Goal: Transaction & Acquisition: Purchase product/service

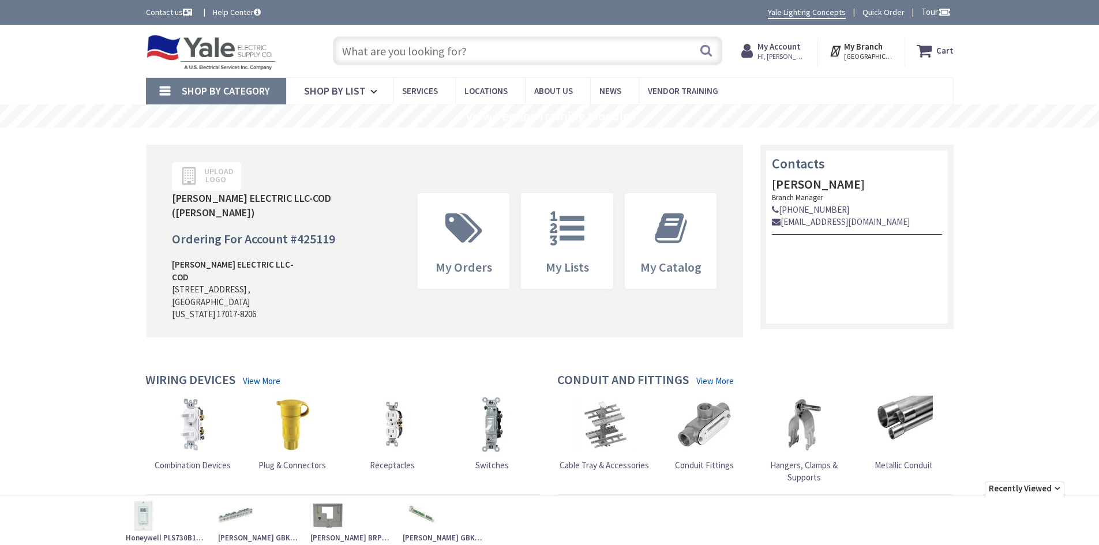
click at [166, 93] on link "Shop By Category" at bounding box center [216, 91] width 140 height 27
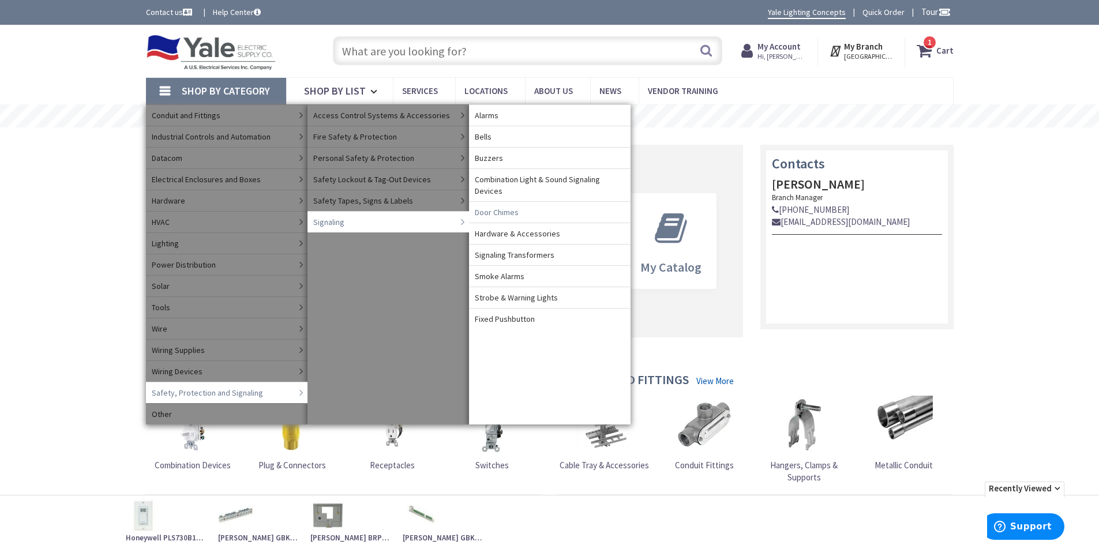
click at [490, 212] on span "Door Chimes" at bounding box center [497, 212] width 44 height 12
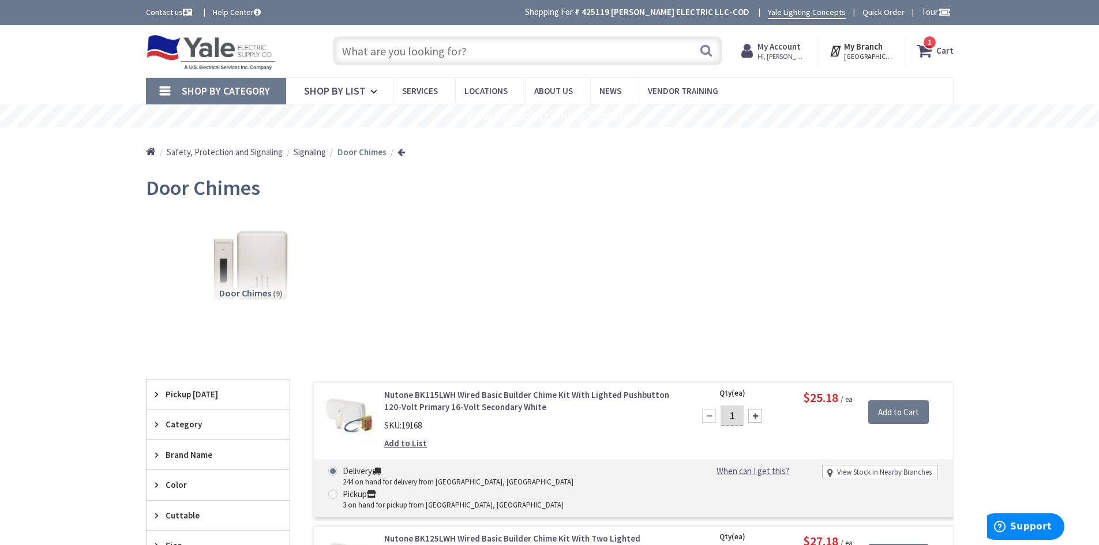
click at [463, 57] on input "text" at bounding box center [527, 50] width 389 height 29
paste input "Arlington CED130"
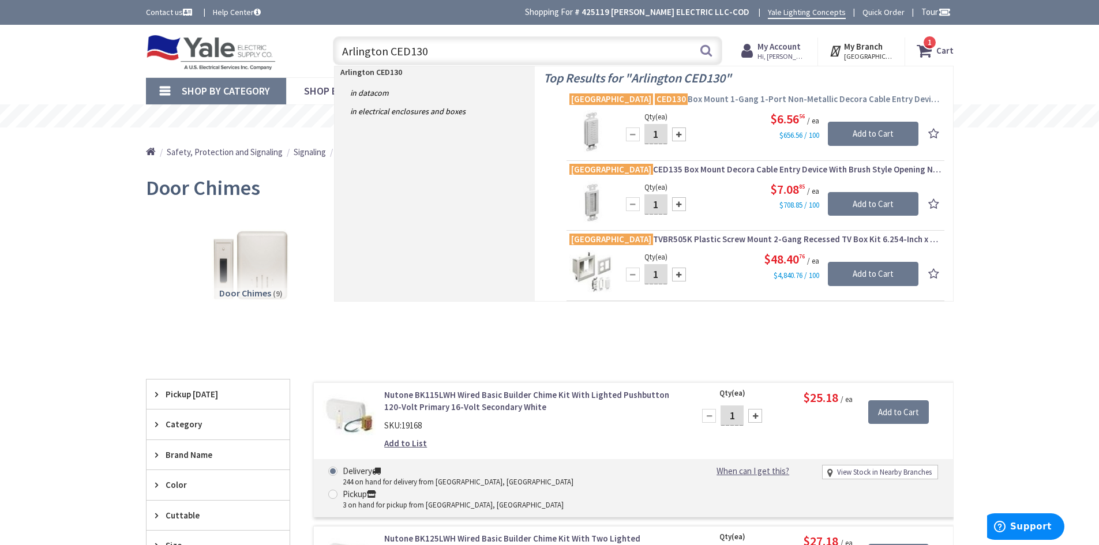
type input "Arlington CED130"
click at [709, 97] on span "Arlington CED130 Box Mount 1-Gang 1-Port Non-Metallic Decora Cable Entry Device…" at bounding box center [755, 99] width 372 height 12
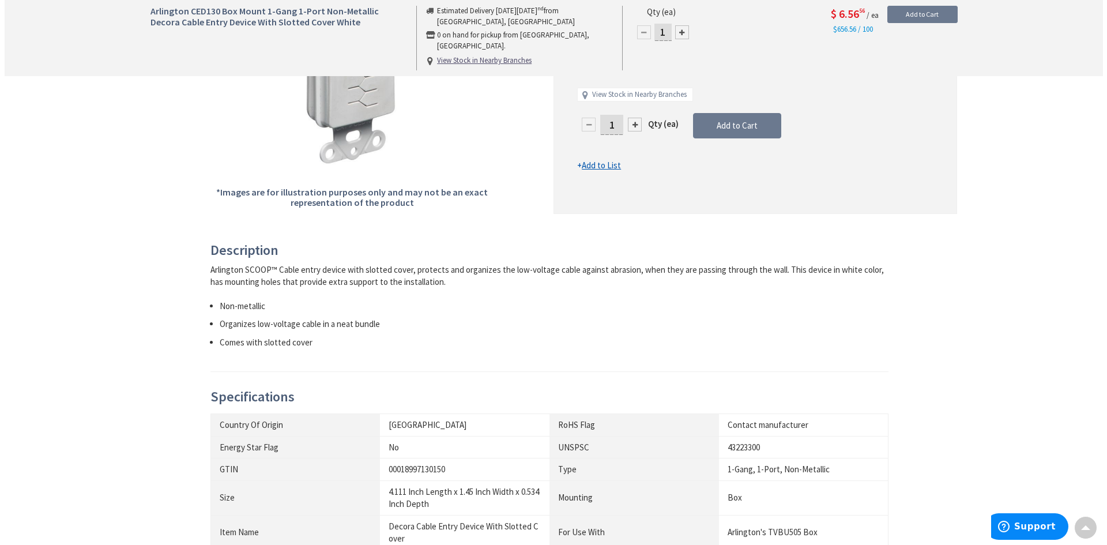
scroll to position [58, 0]
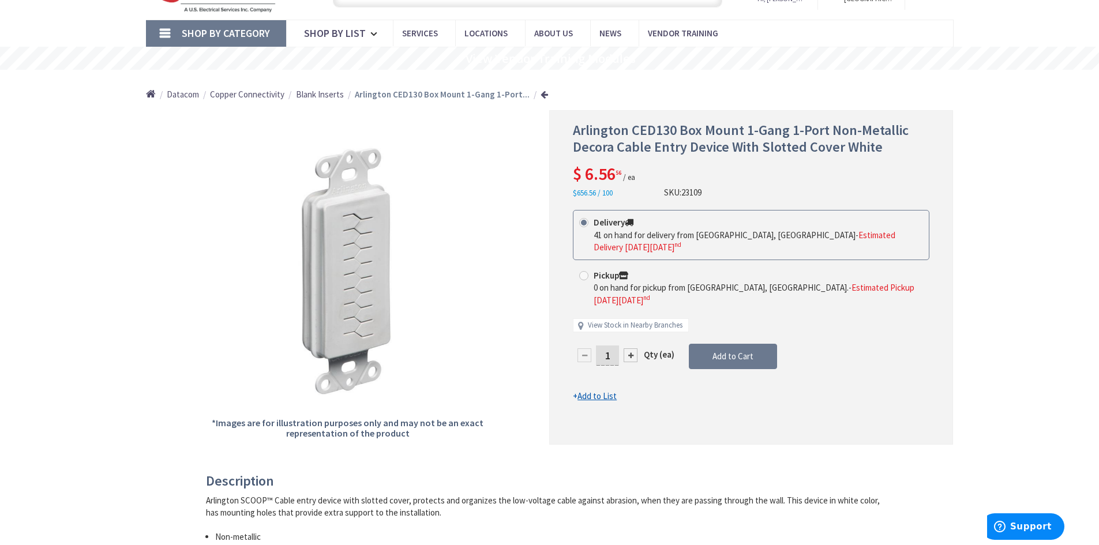
click at [633, 348] on div at bounding box center [631, 355] width 14 height 14
click at [633, 333] on div at bounding box center [751, 277] width 403 height 333
click at [631, 348] on div at bounding box center [631, 355] width 14 height 14
click at [631, 332] on div at bounding box center [751, 277] width 403 height 333
click at [631, 348] on div at bounding box center [631, 355] width 14 height 14
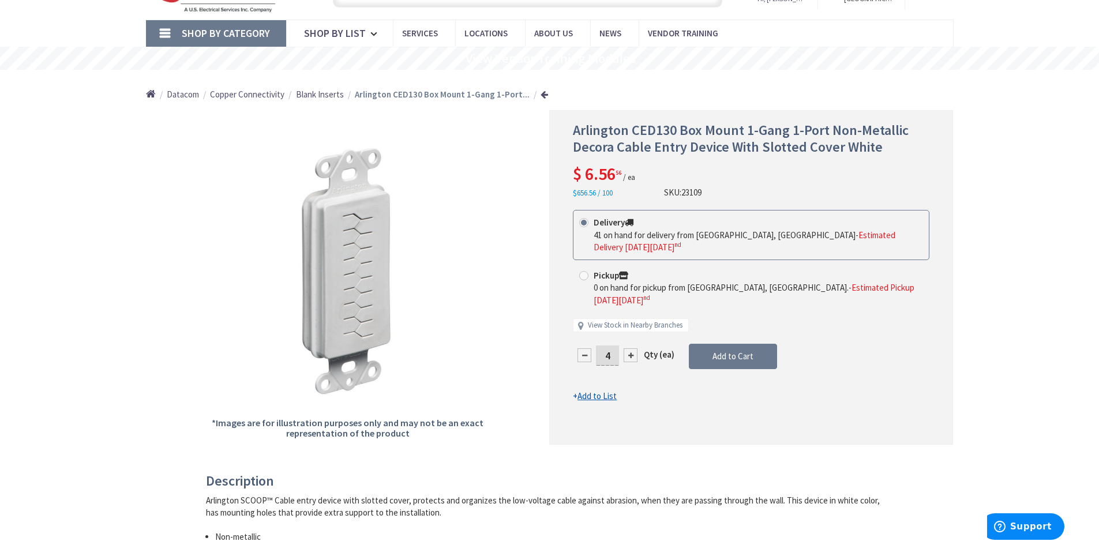
click at [631, 348] on div at bounding box center [631, 355] width 14 height 14
type input "6"
click at [738, 351] on span "Add to Cart" at bounding box center [732, 356] width 41 height 11
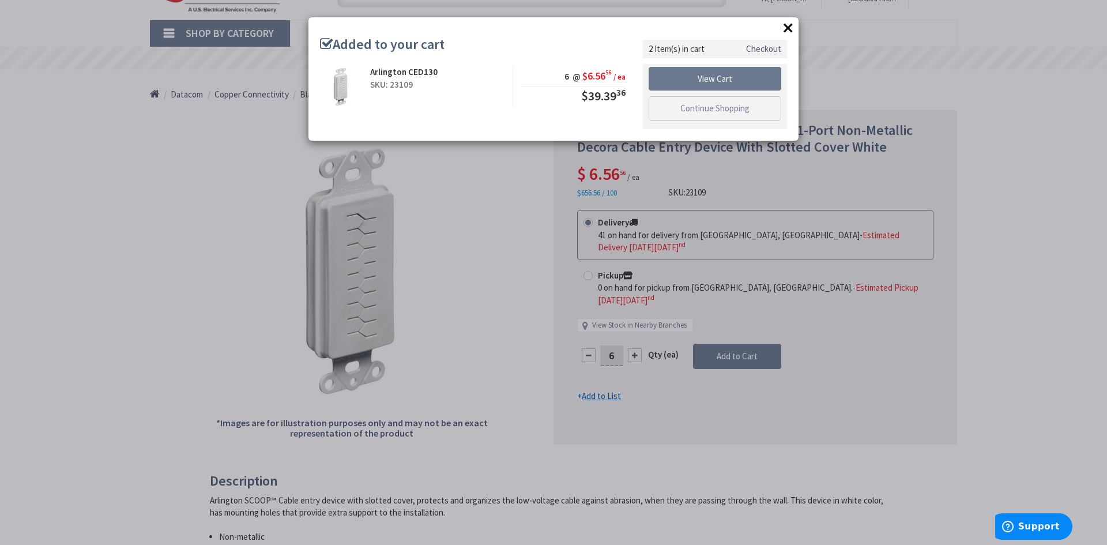
click at [786, 28] on button "×" at bounding box center [788, 27] width 17 height 17
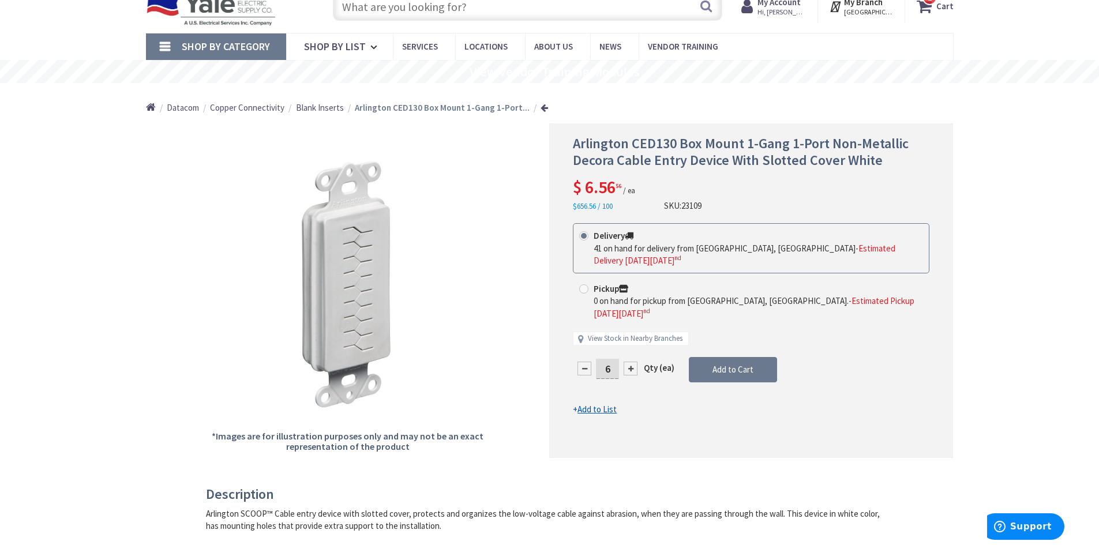
scroll to position [0, 0]
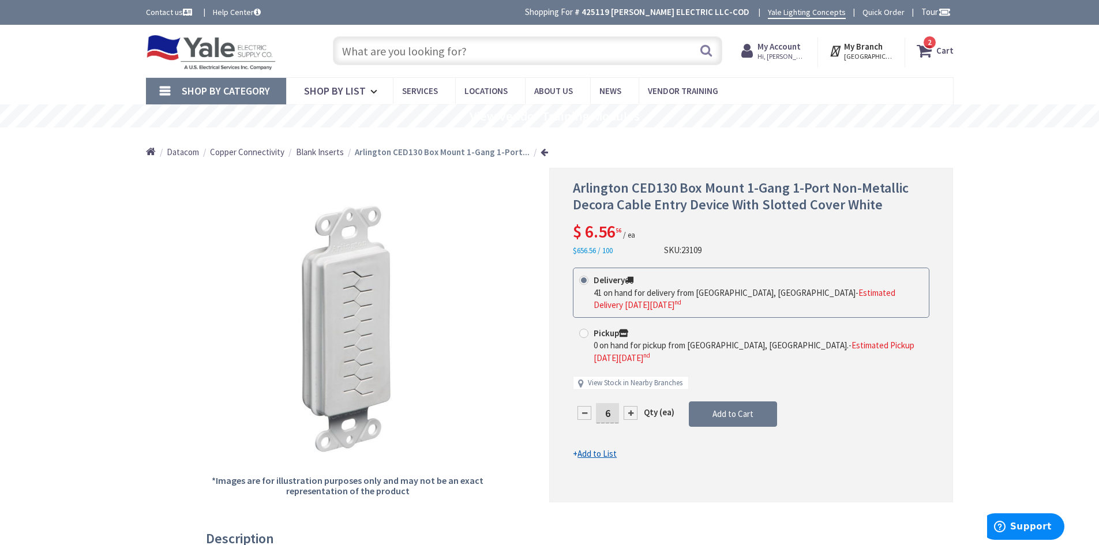
click at [417, 54] on input "text" at bounding box center [527, 50] width 389 height 29
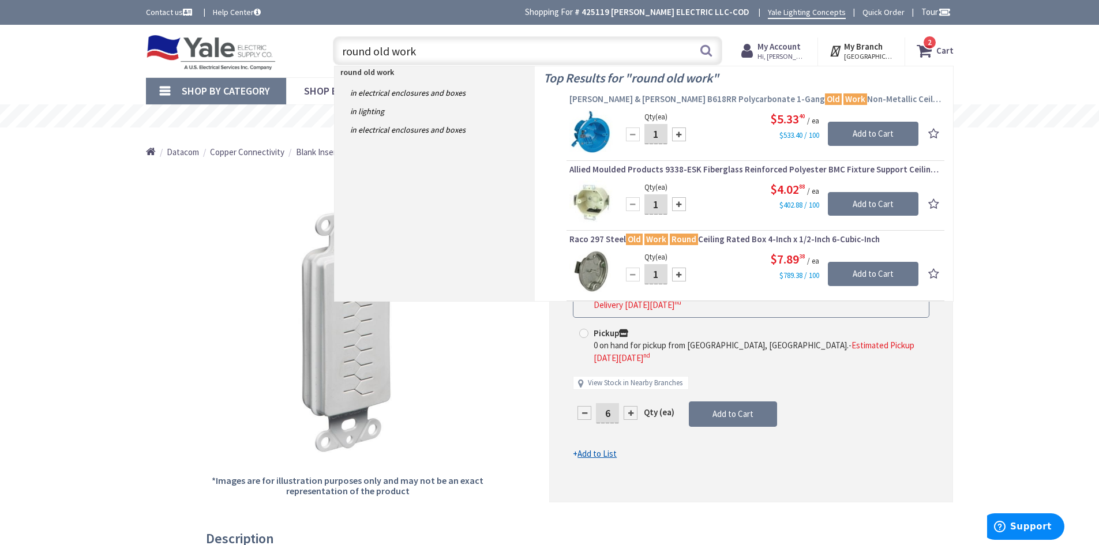
type input "round old work"
click at [642, 100] on span "Thomas & Betts B618RR Polycarbonate 1-Gang Old Work Non-Metallic Ceiling Box 4-…" at bounding box center [755, 99] width 372 height 12
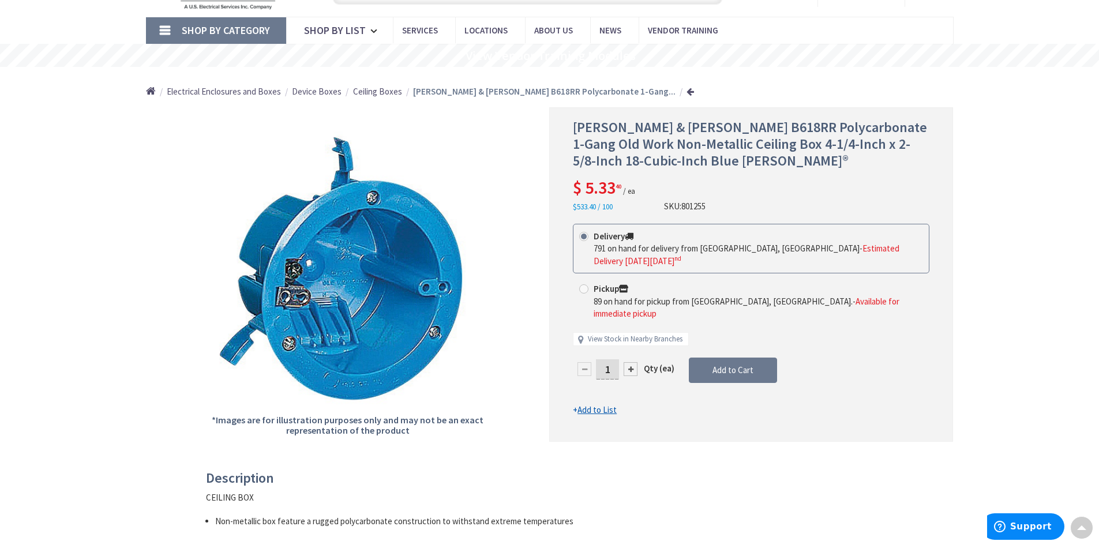
scroll to position [58, 0]
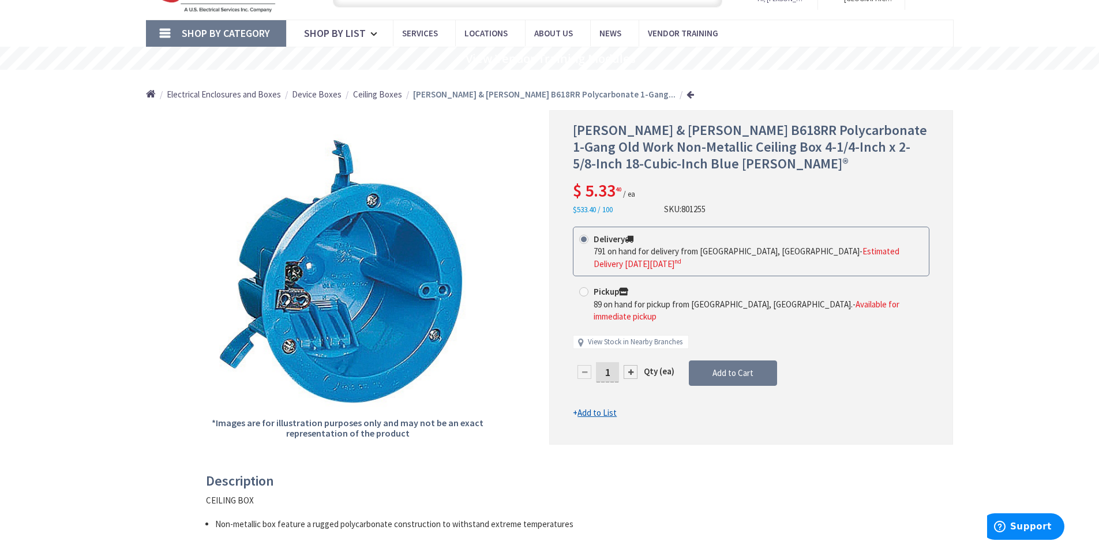
click at [366, 96] on span "Ceiling Boxes" at bounding box center [377, 94] width 49 height 11
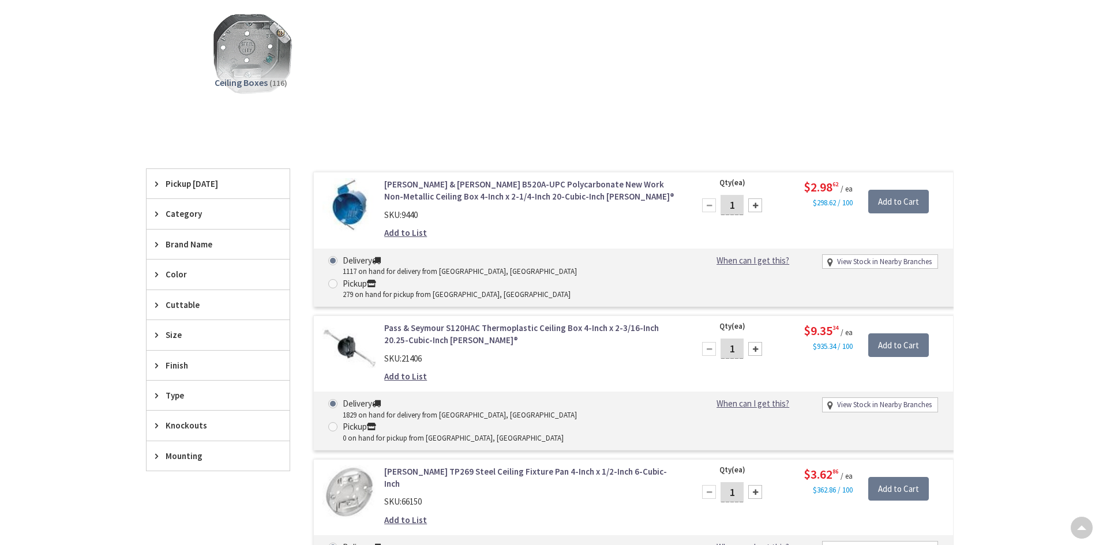
scroll to position [231, 0]
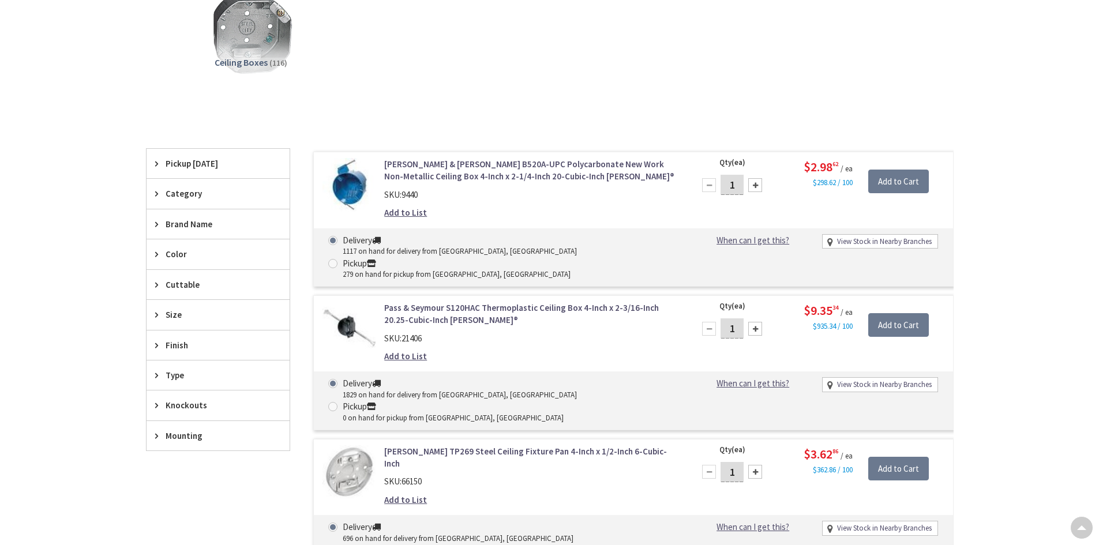
click at [183, 187] on span "Category" at bounding box center [213, 193] width 94 height 12
click at [172, 377] on span "Type" at bounding box center [213, 375] width 94 height 12
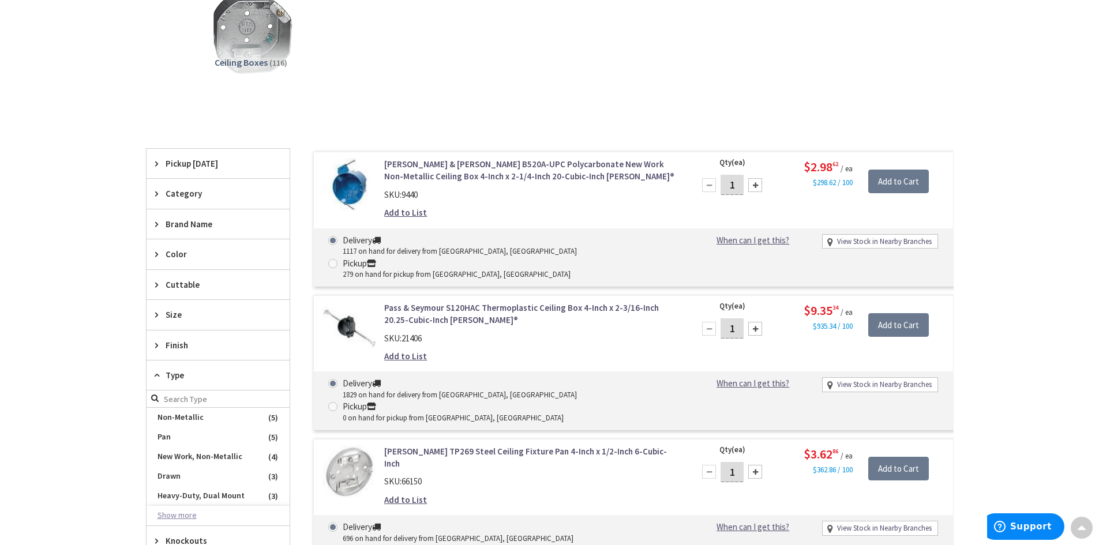
click at [188, 513] on button "Show more" at bounding box center [218, 516] width 143 height 20
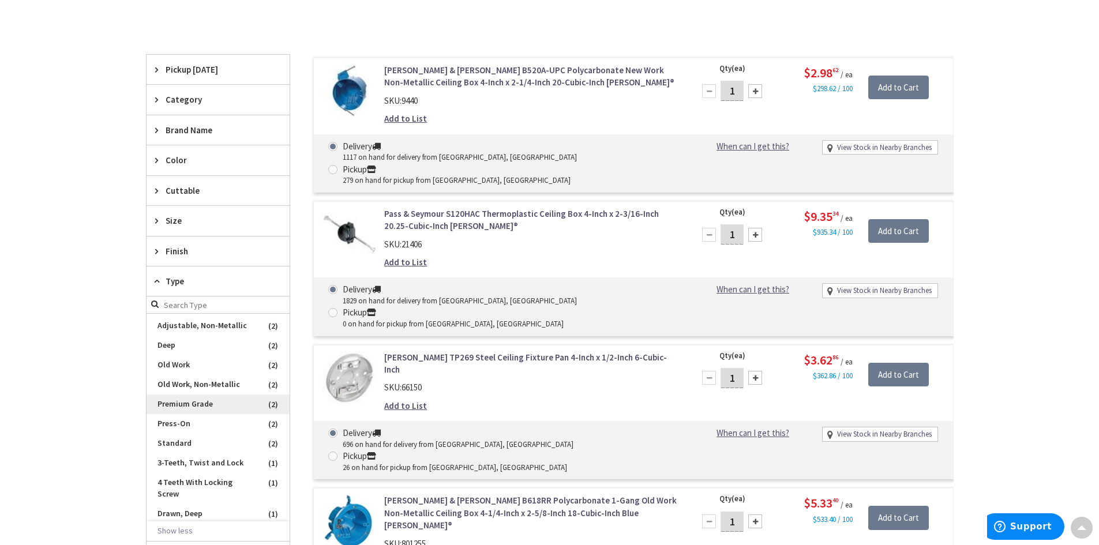
scroll to position [346, 0]
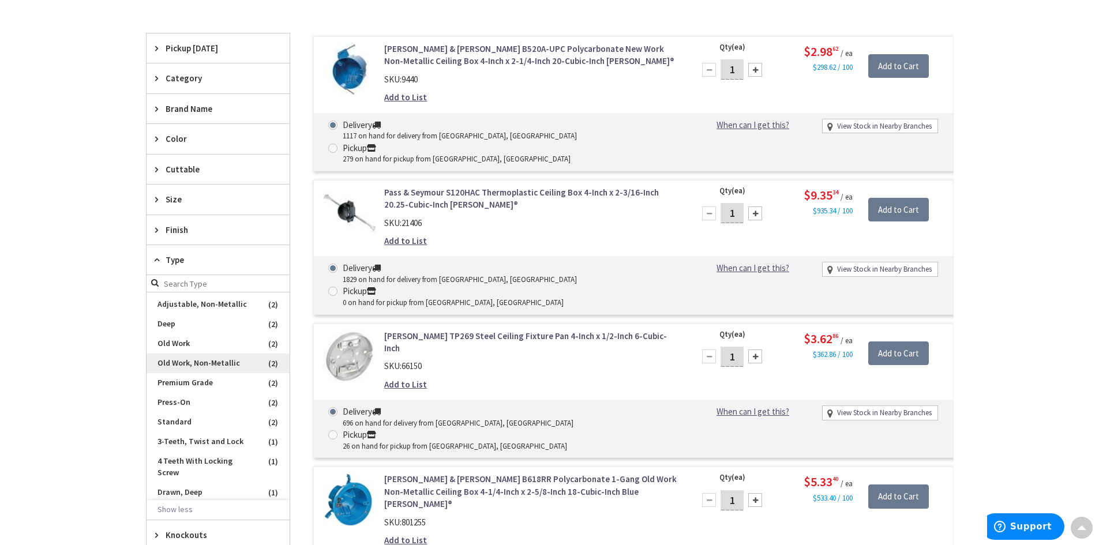
click at [214, 363] on span "Old Work, Non-Metallic" at bounding box center [218, 364] width 143 height 20
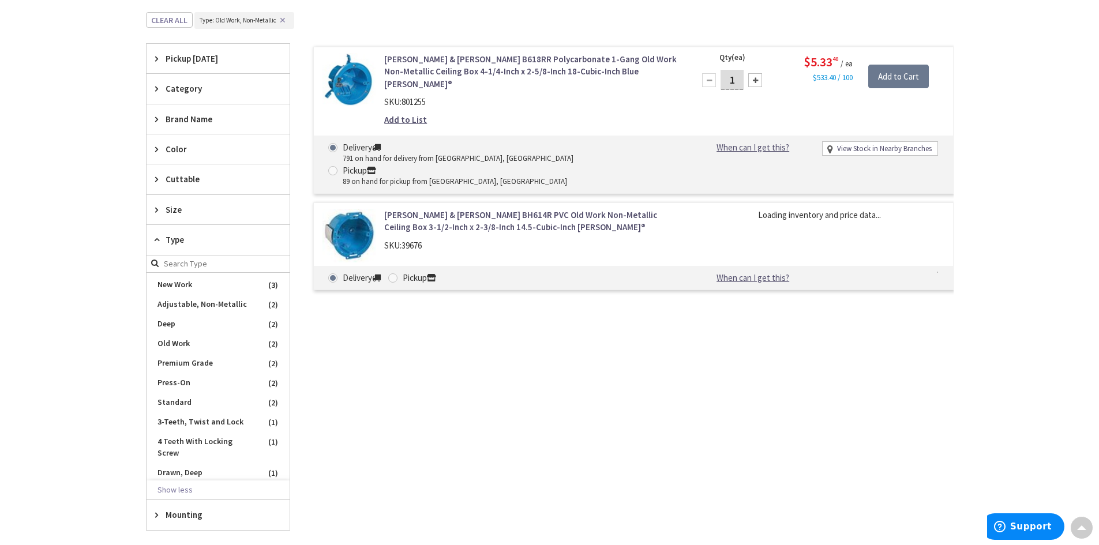
scroll to position [135, 0]
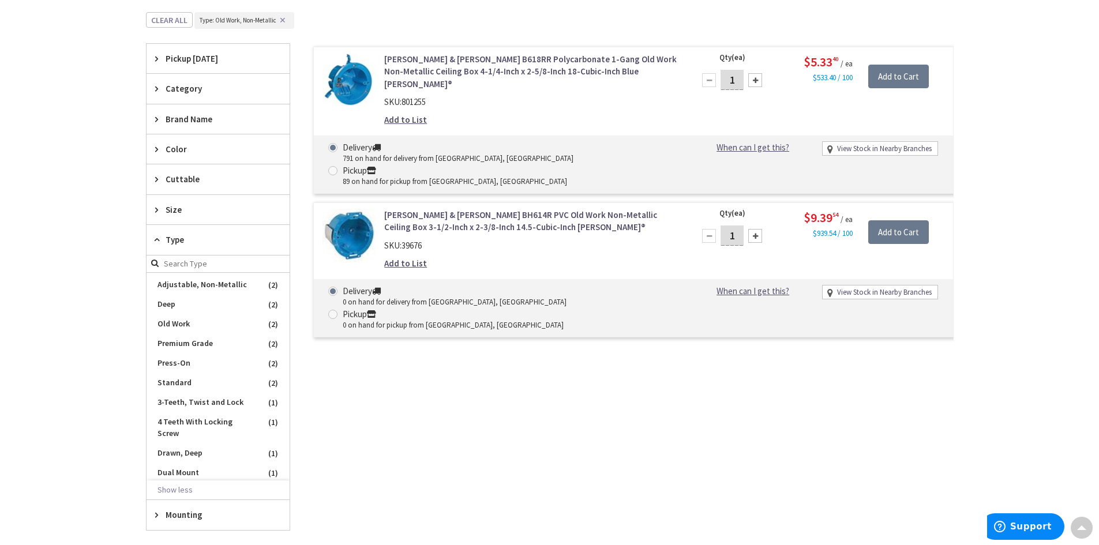
click at [480, 63] on link "Thomas & Betts B618RR Polycarbonate 1-Gang Old Work Non-Metallic Ceiling Box 4-…" at bounding box center [531, 71] width 294 height 37
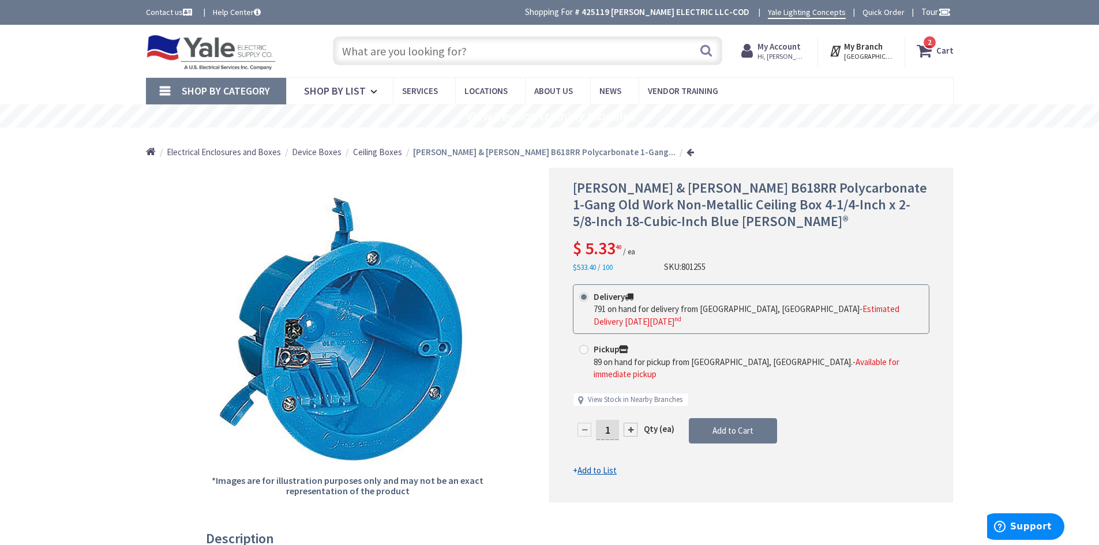
scroll to position [58, 0]
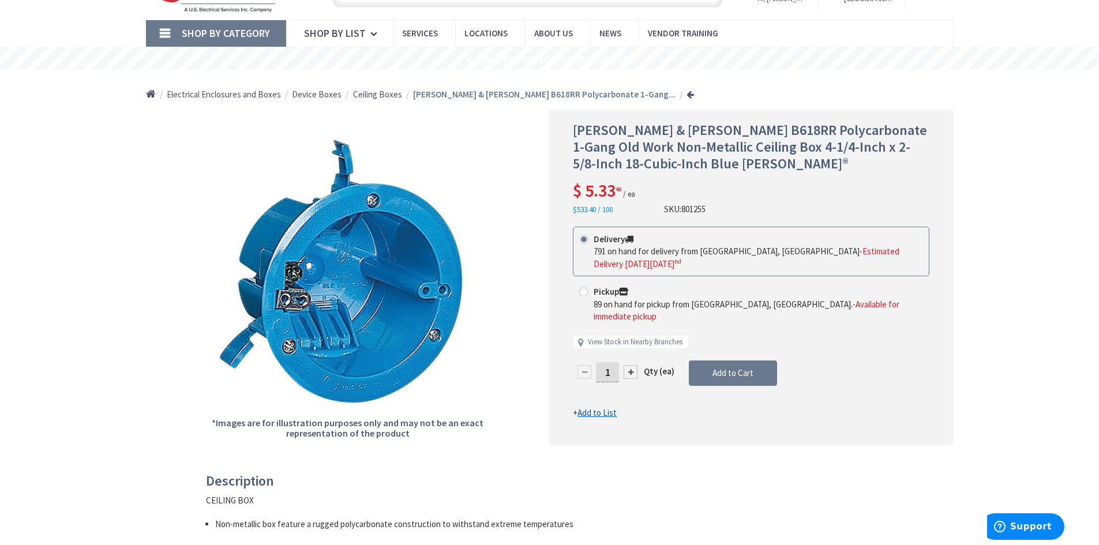
drag, startPoint x: 610, startPoint y: 348, endPoint x: 601, endPoint y: 348, distance: 8.7
click at [601, 362] on input "1" at bounding box center [607, 372] width 23 height 20
type input "25"
click at [727, 356] on form "This product is Discontinued Delivery 791 on hand for delivery from Cranbury, N…" at bounding box center [751, 323] width 356 height 193
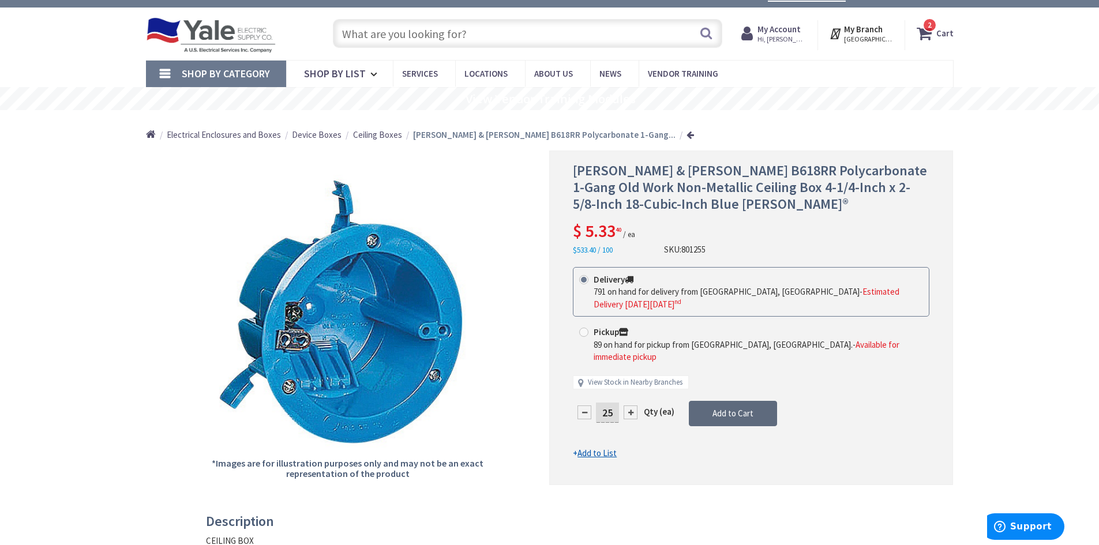
scroll to position [0, 0]
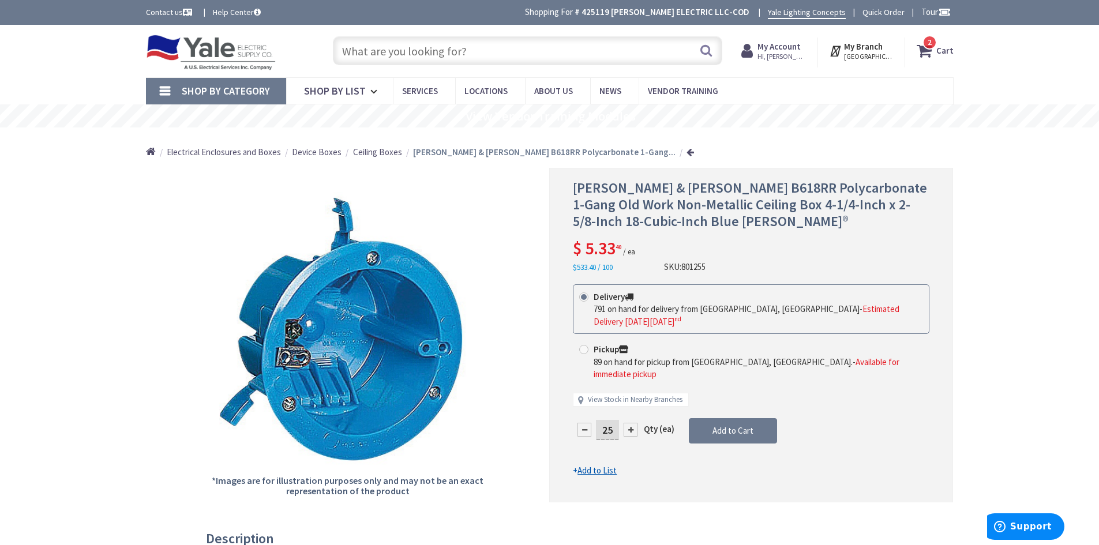
click at [778, 48] on strong "My Account" at bounding box center [778, 46] width 43 height 11
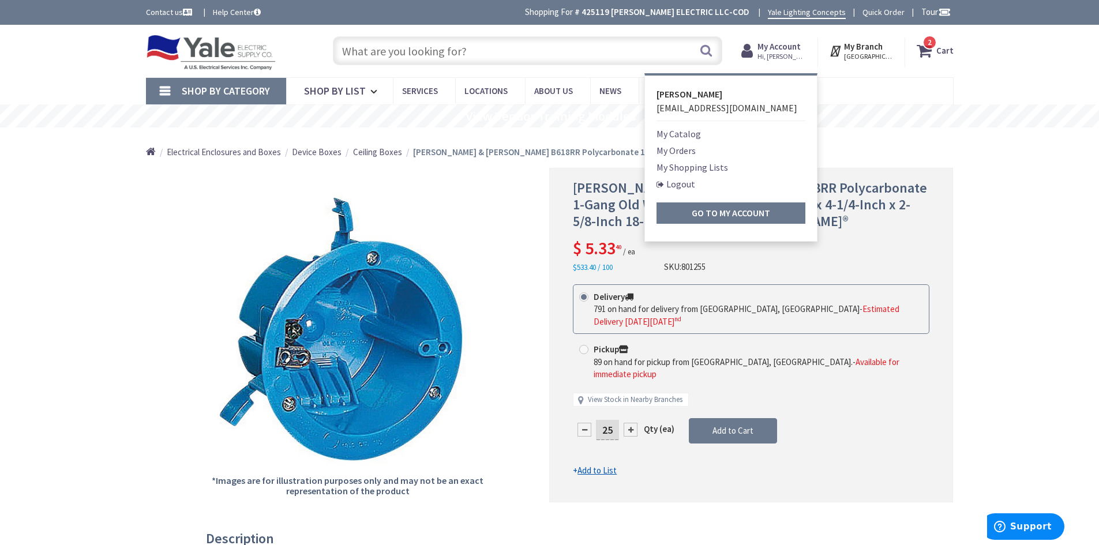
click at [677, 168] on link "My Shopping Lists" at bounding box center [692, 167] width 72 height 14
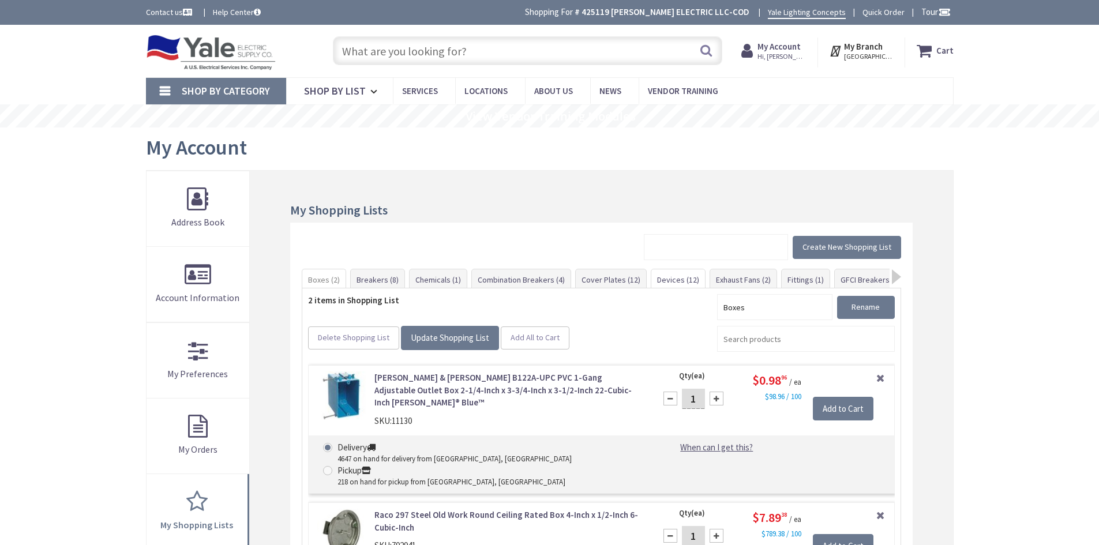
click at [666, 279] on link "Devices (12)" at bounding box center [678, 279] width 54 height 21
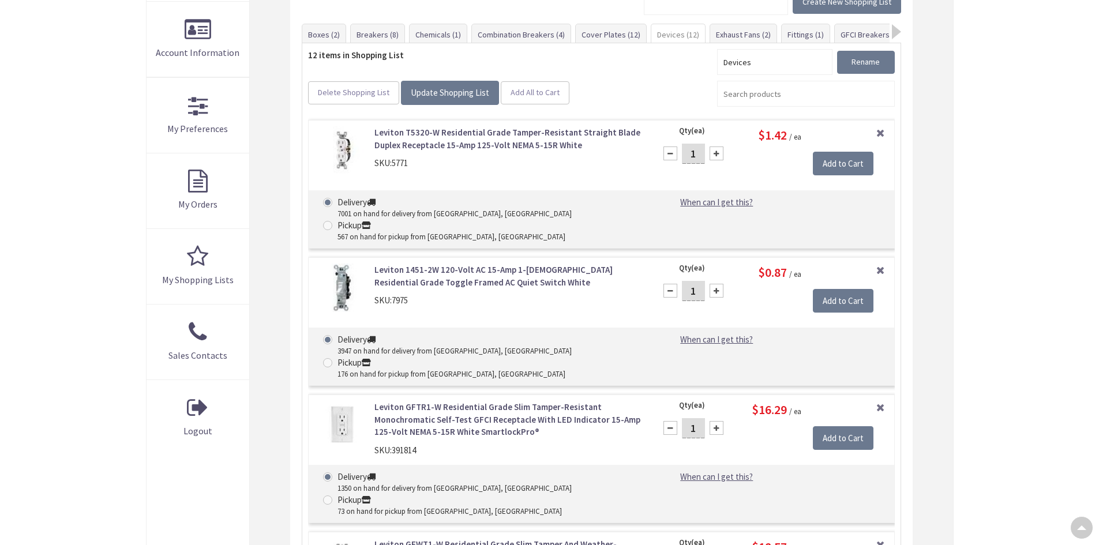
click at [696, 153] on input "1" at bounding box center [693, 154] width 23 height 20
type input "100"
click at [835, 164] on input "Add to Cart" at bounding box center [843, 164] width 61 height 24
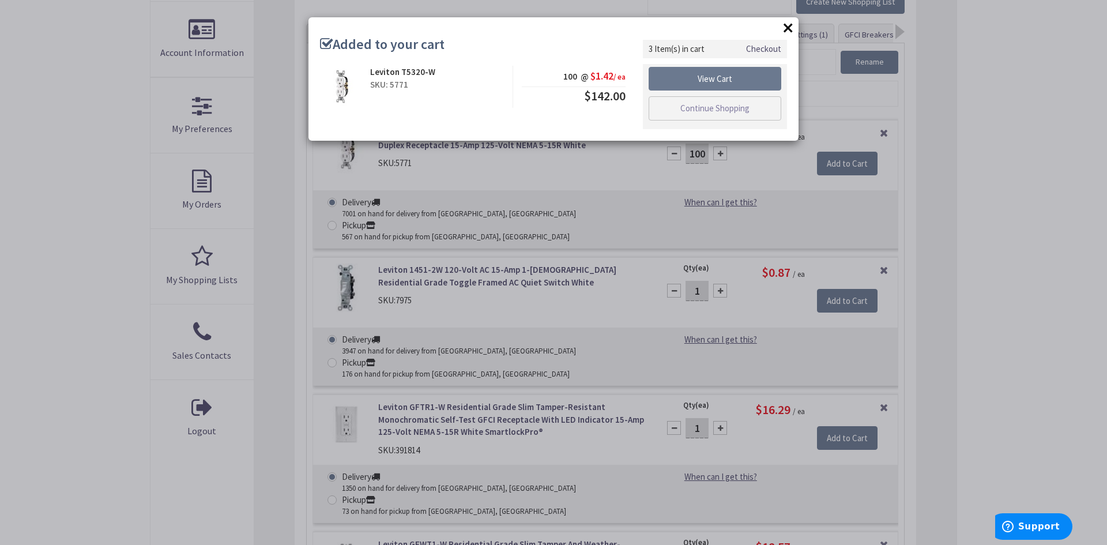
click at [786, 22] on button "×" at bounding box center [788, 27] width 17 height 17
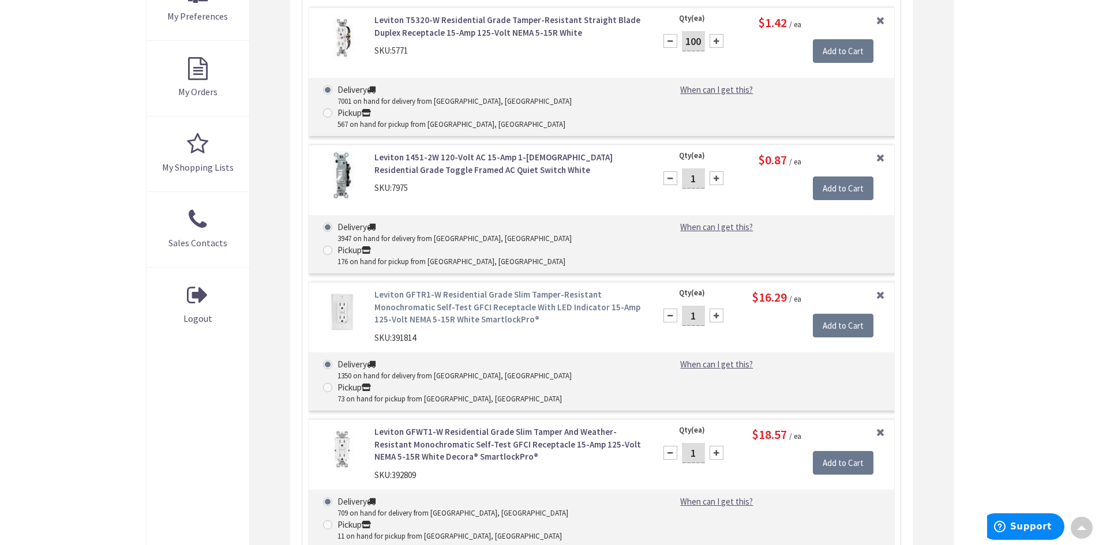
scroll to position [361, 0]
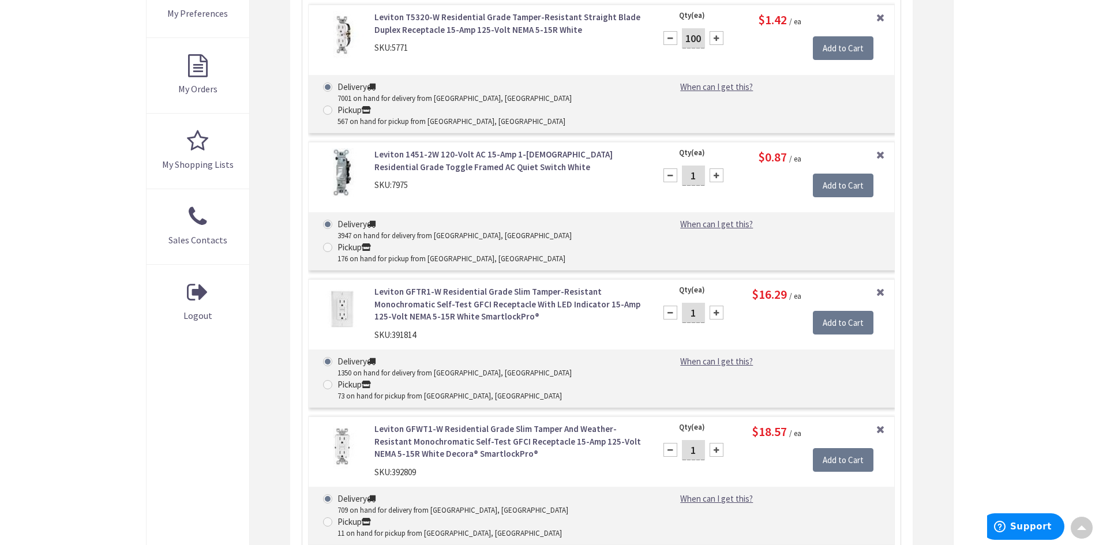
click at [693, 440] on input "1" at bounding box center [693, 450] width 23 height 20
type input "10"
click at [837, 448] on input "Add to Cart" at bounding box center [843, 460] width 61 height 24
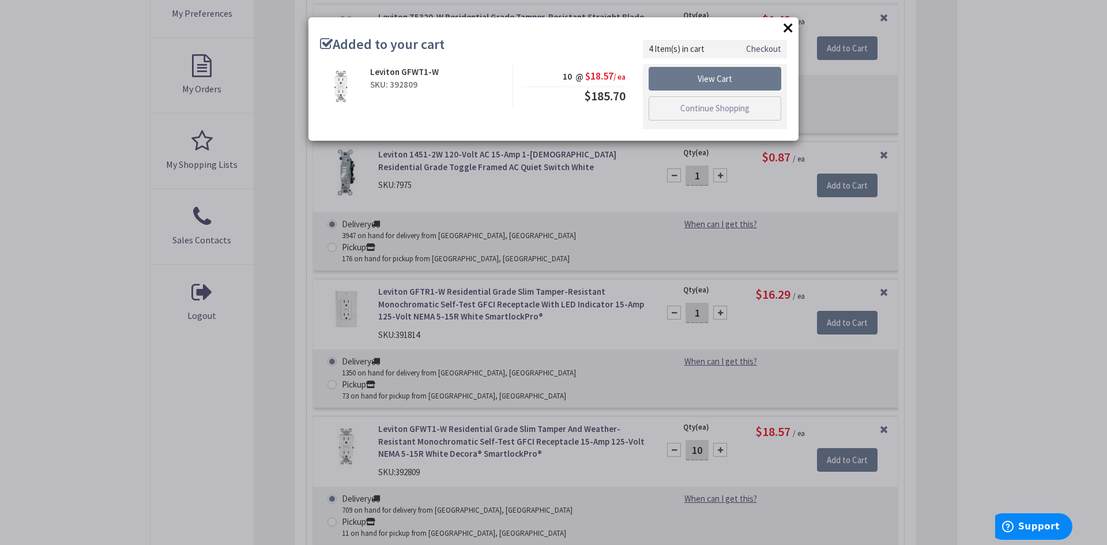
click at [793, 30] on button "×" at bounding box center [788, 27] width 17 height 17
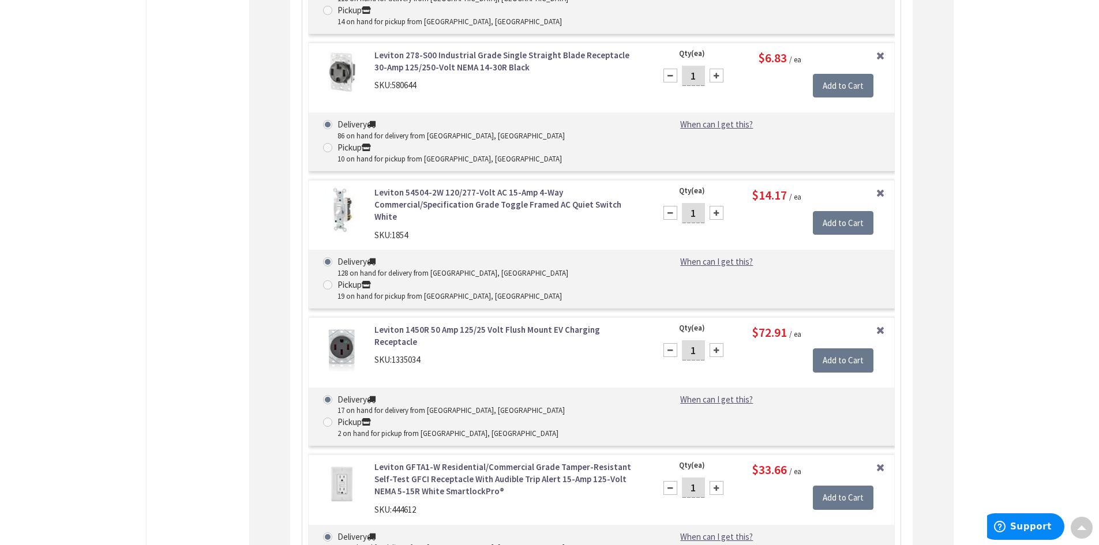
scroll to position [1341, 0]
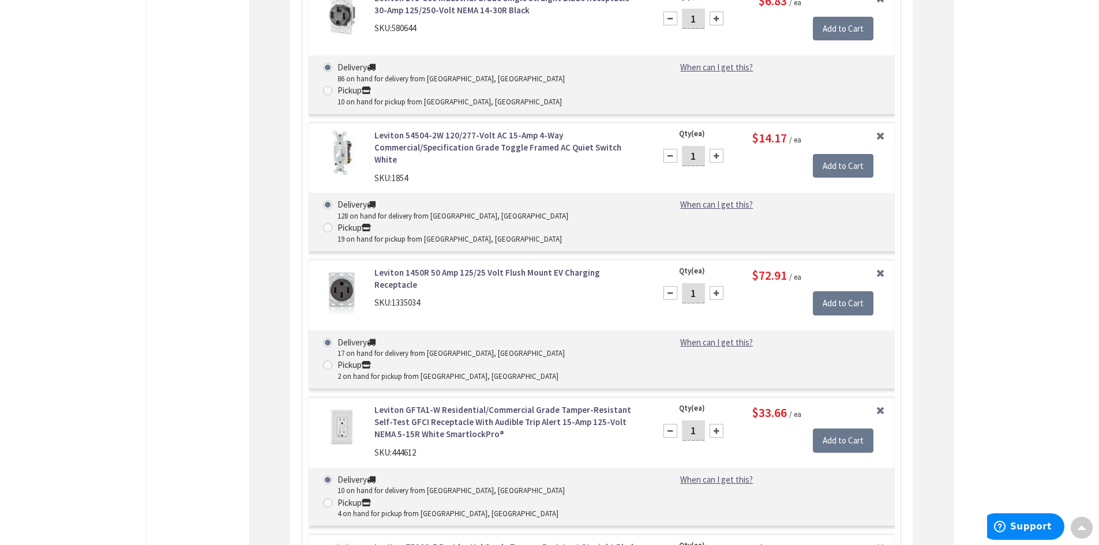
type input "10"
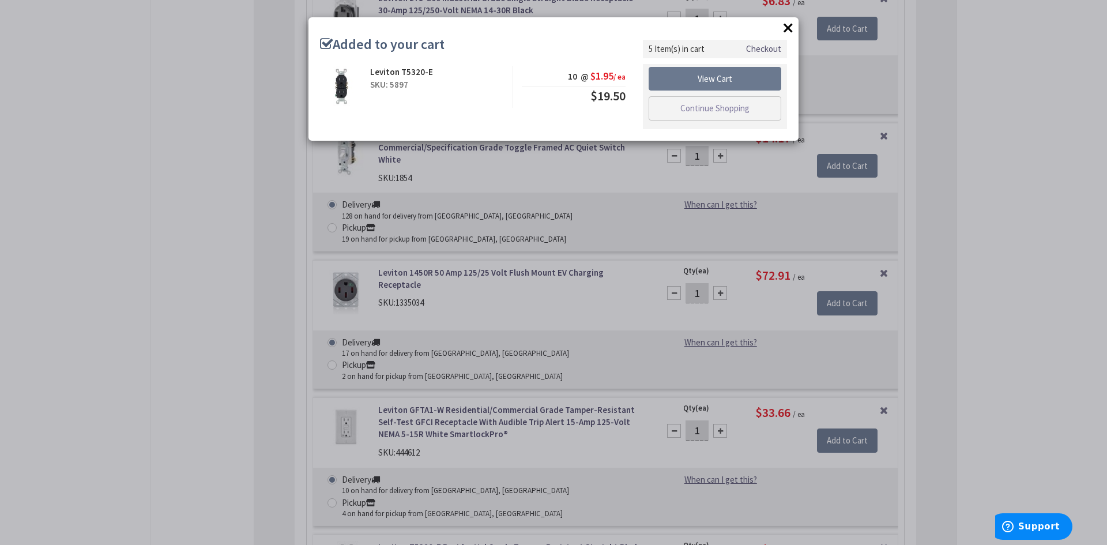
click at [792, 27] on button "×" at bounding box center [788, 27] width 17 height 17
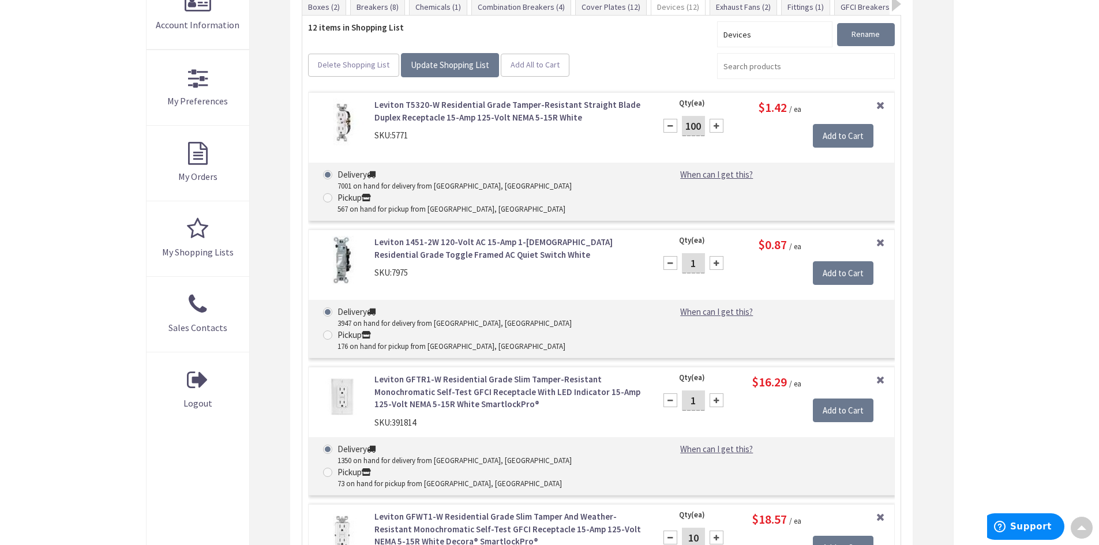
scroll to position [130, 0]
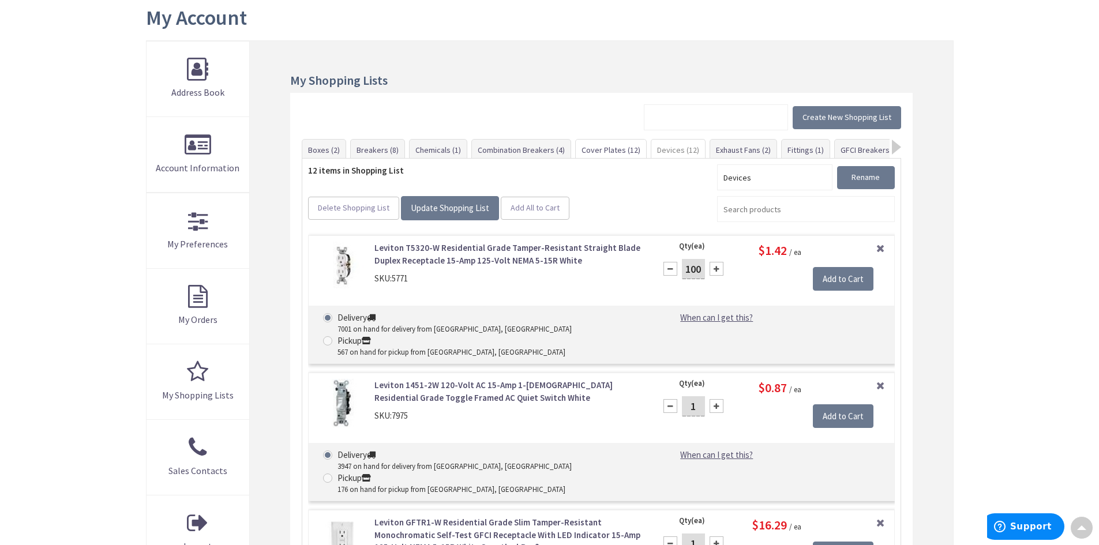
click at [619, 147] on link "Cover Plates (12)" at bounding box center [611, 150] width 70 height 21
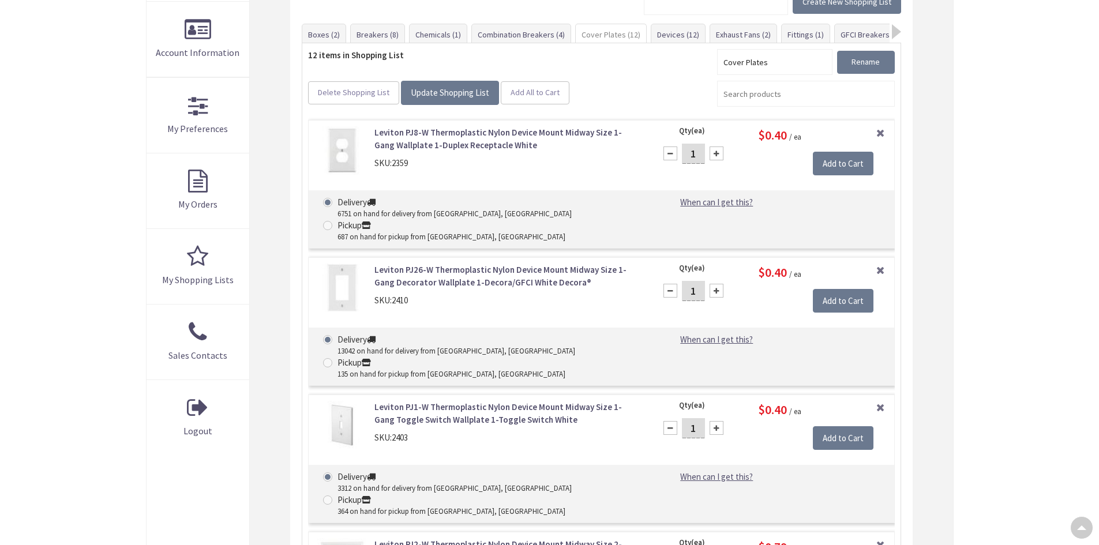
drag, startPoint x: 699, startPoint y: 267, endPoint x: 690, endPoint y: 269, distance: 8.8
click at [690, 281] on input "1" at bounding box center [693, 291] width 23 height 20
type input "50"
click at [835, 289] on input "Add to Cart" at bounding box center [843, 301] width 61 height 24
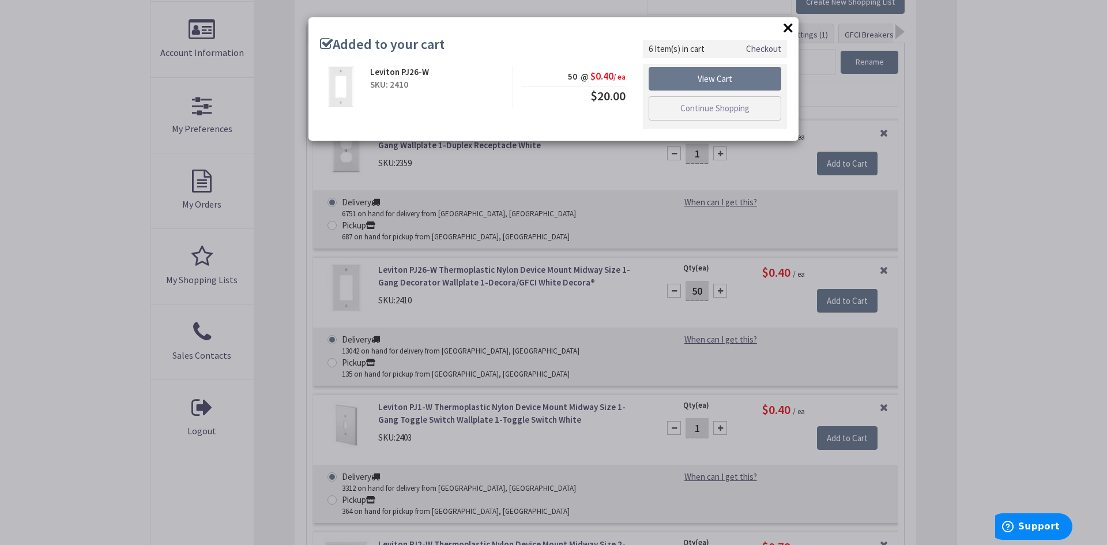
click at [790, 25] on button "×" at bounding box center [788, 27] width 17 height 17
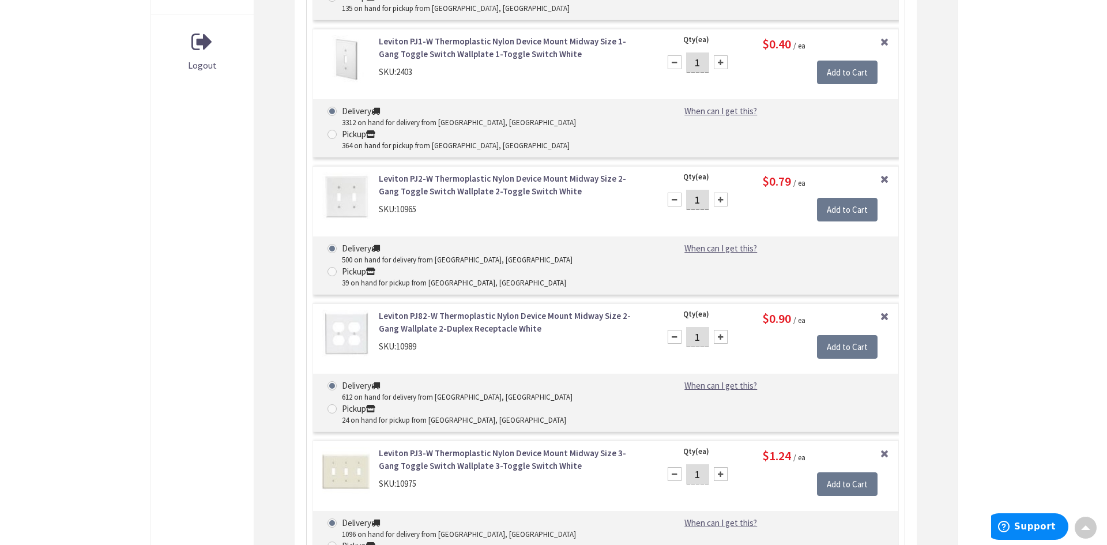
scroll to position [822, 0]
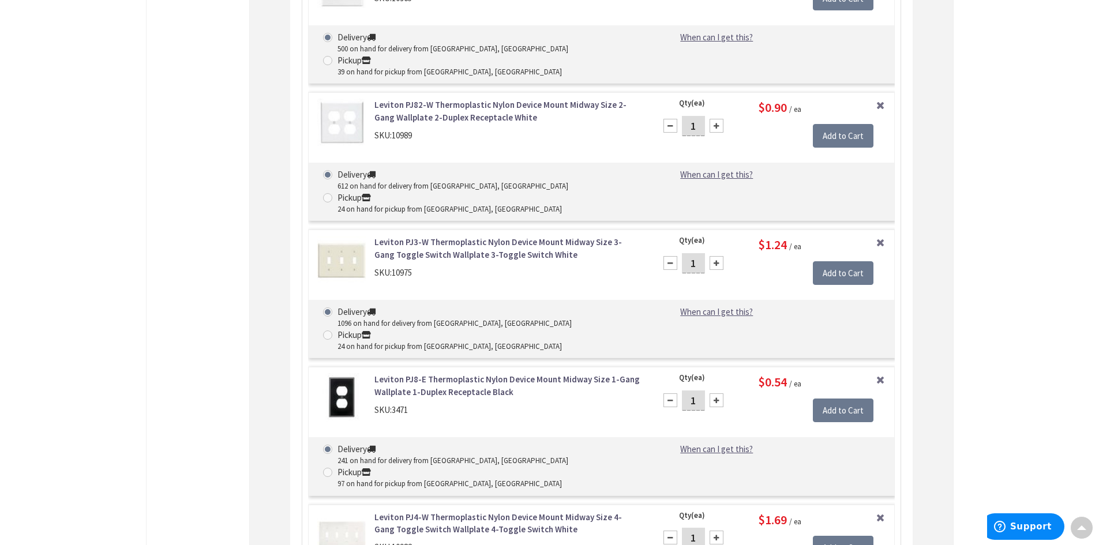
click at [692, 390] on input "1" at bounding box center [693, 400] width 23 height 20
type input "10"
click at [831, 399] on input "Add to Cart" at bounding box center [843, 411] width 61 height 24
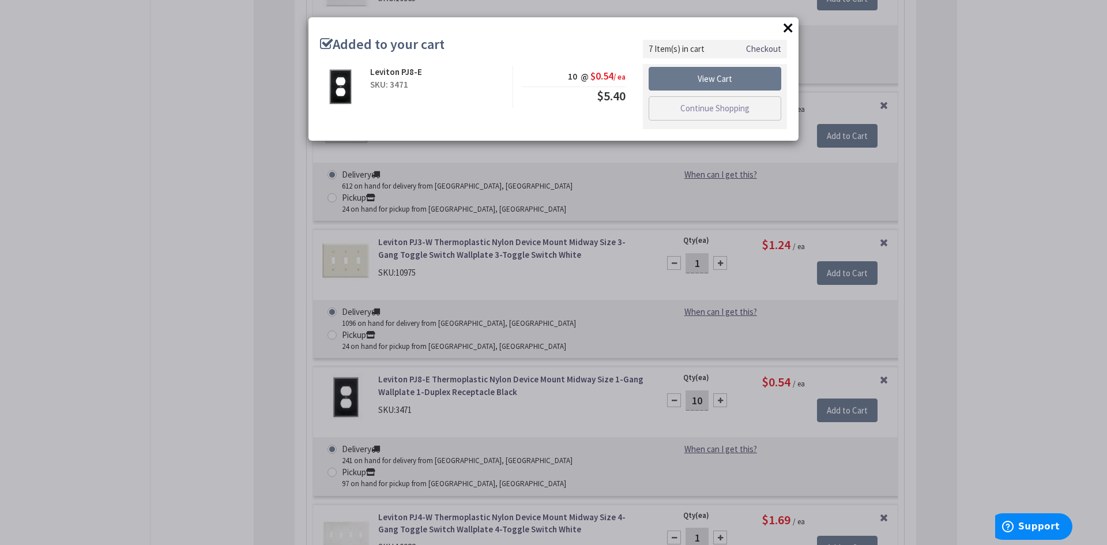
drag, startPoint x: 790, startPoint y: 25, endPoint x: 790, endPoint y: 34, distance: 8.7
click at [790, 25] on button "×" at bounding box center [788, 27] width 17 height 17
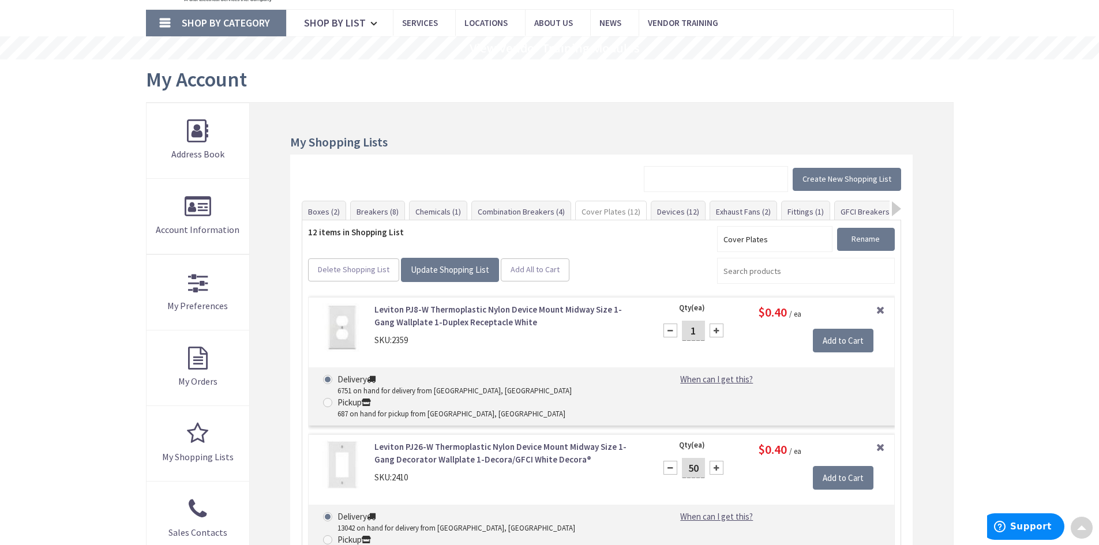
scroll to position [0, 0]
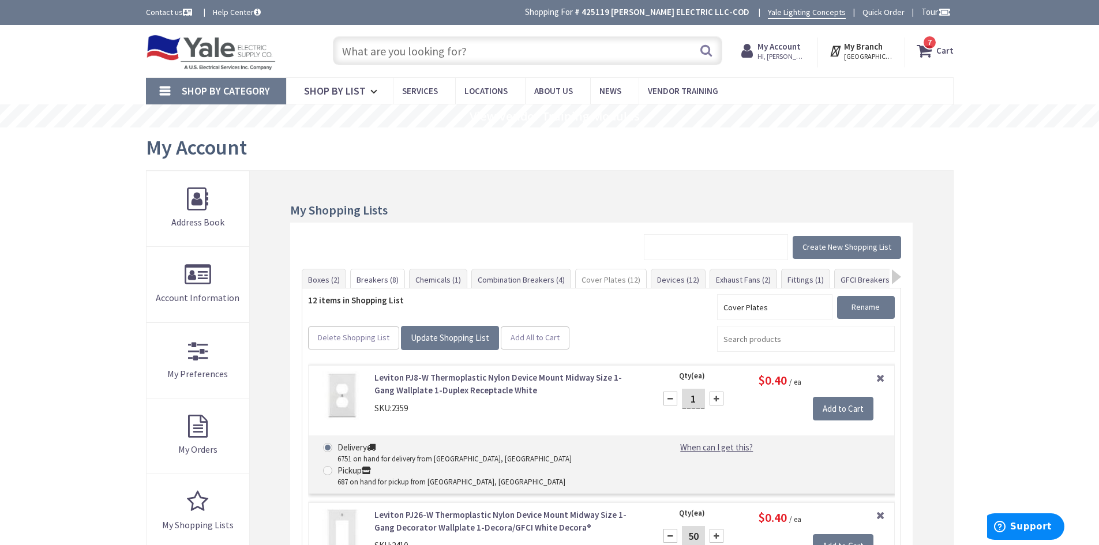
click at [362, 278] on link "Breakers (8)" at bounding box center [378, 279] width 54 height 21
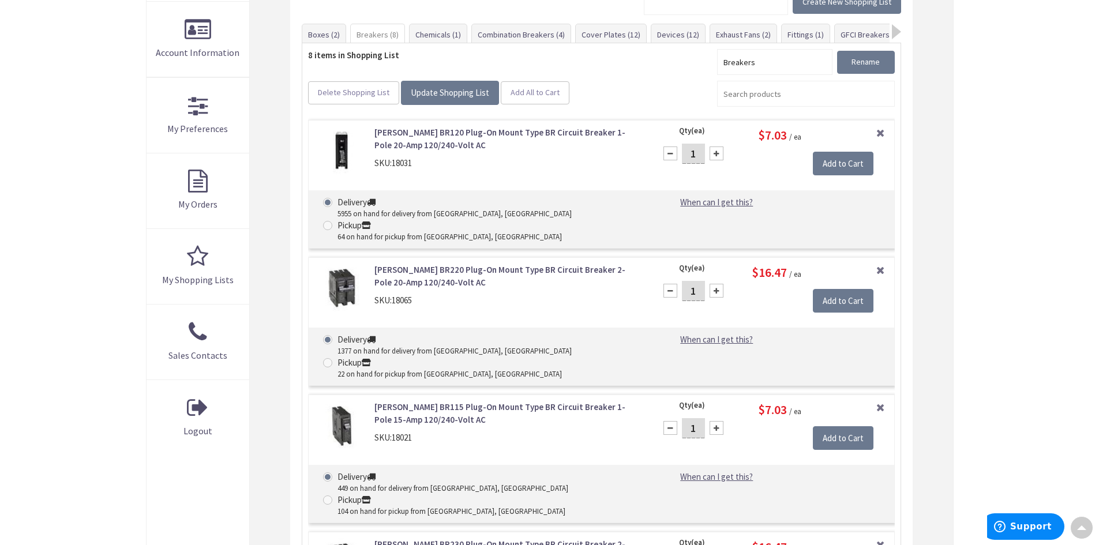
drag, startPoint x: 699, startPoint y: 155, endPoint x: 689, endPoint y: 153, distance: 9.5
click at [689, 153] on input "1" at bounding box center [693, 154] width 23 height 20
type input "20"
click at [826, 166] on input "Add to Cart" at bounding box center [843, 164] width 61 height 24
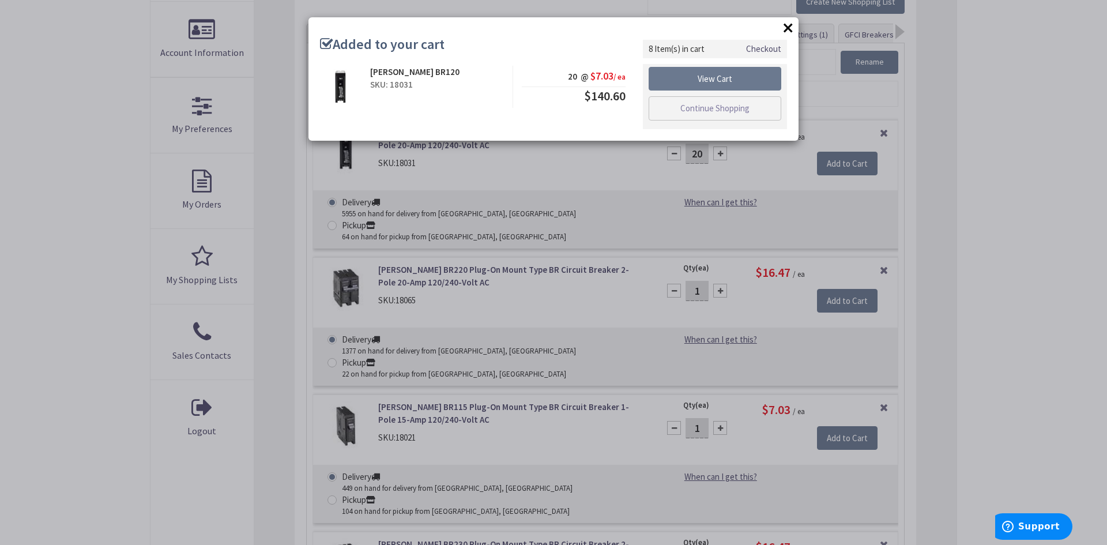
click at [787, 31] on button "×" at bounding box center [788, 27] width 17 height 17
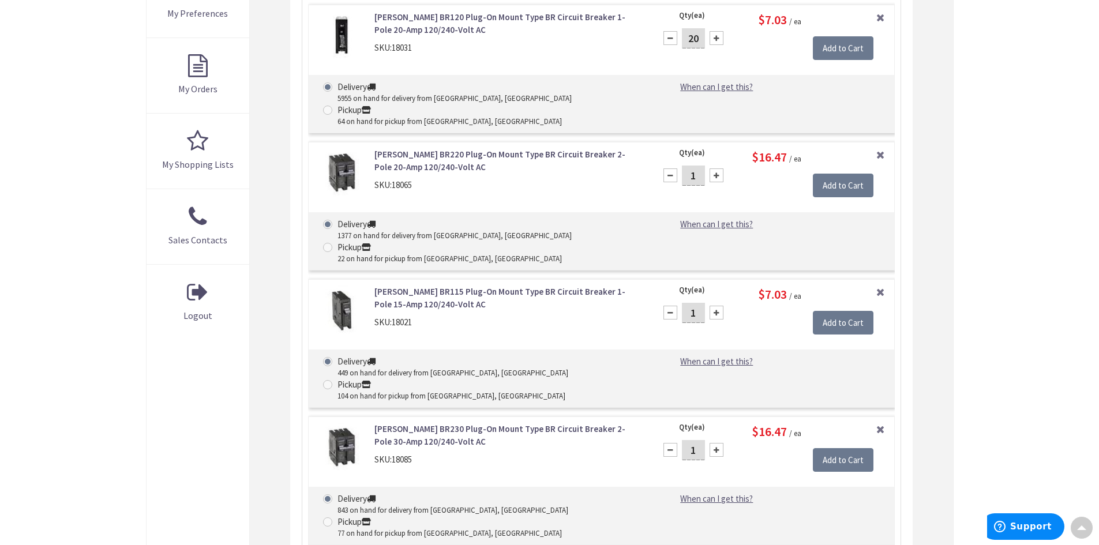
scroll to position [418, 0]
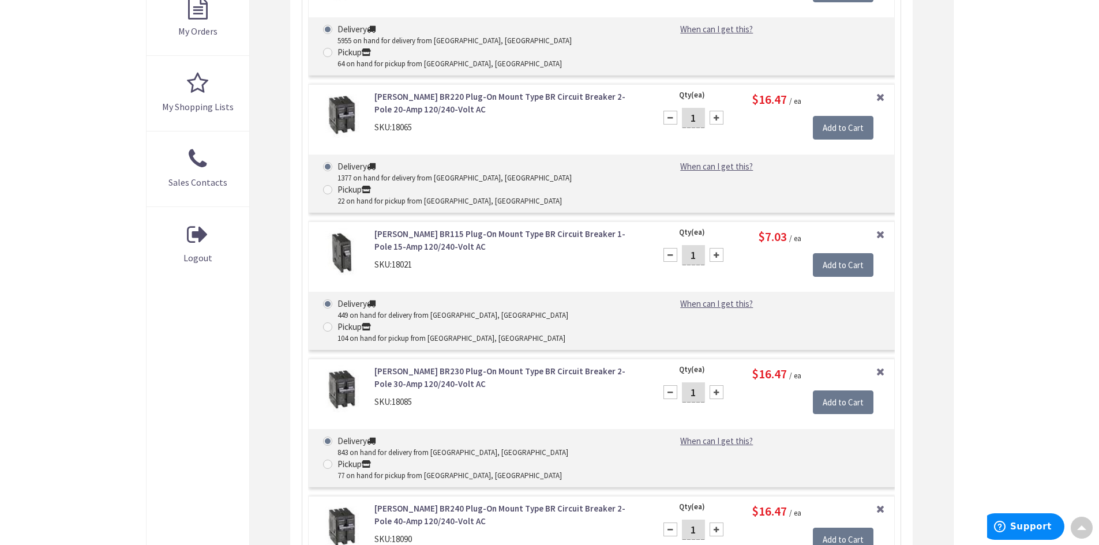
drag, startPoint x: 699, startPoint y: 325, endPoint x: 684, endPoint y: 324, distance: 15.6
click at [684, 382] on input "1" at bounding box center [693, 392] width 23 height 20
type input "10"
click at [830, 390] on input "Add to Cart" at bounding box center [843, 402] width 61 height 24
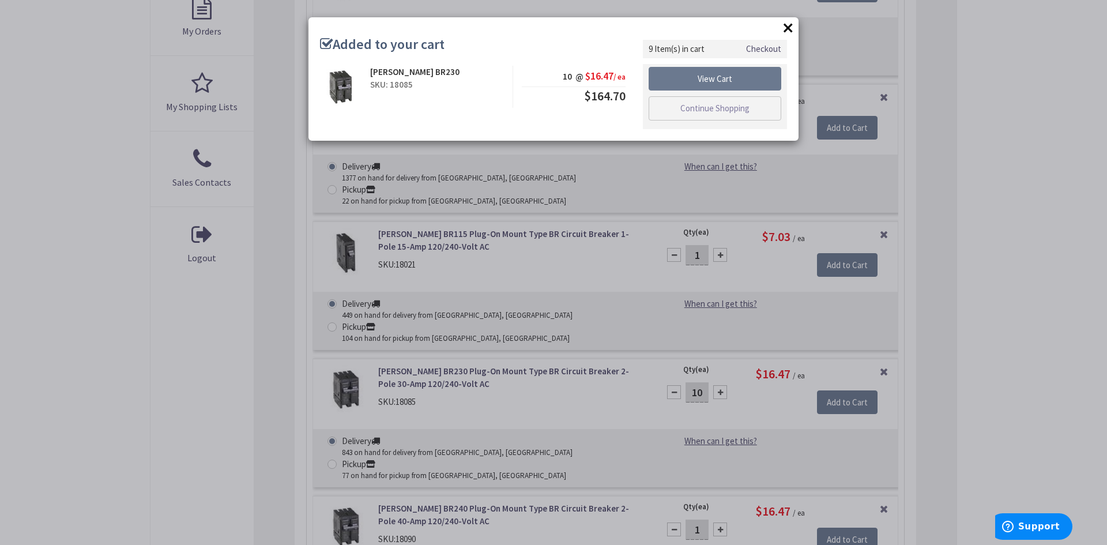
click at [795, 26] on button "×" at bounding box center [788, 27] width 17 height 17
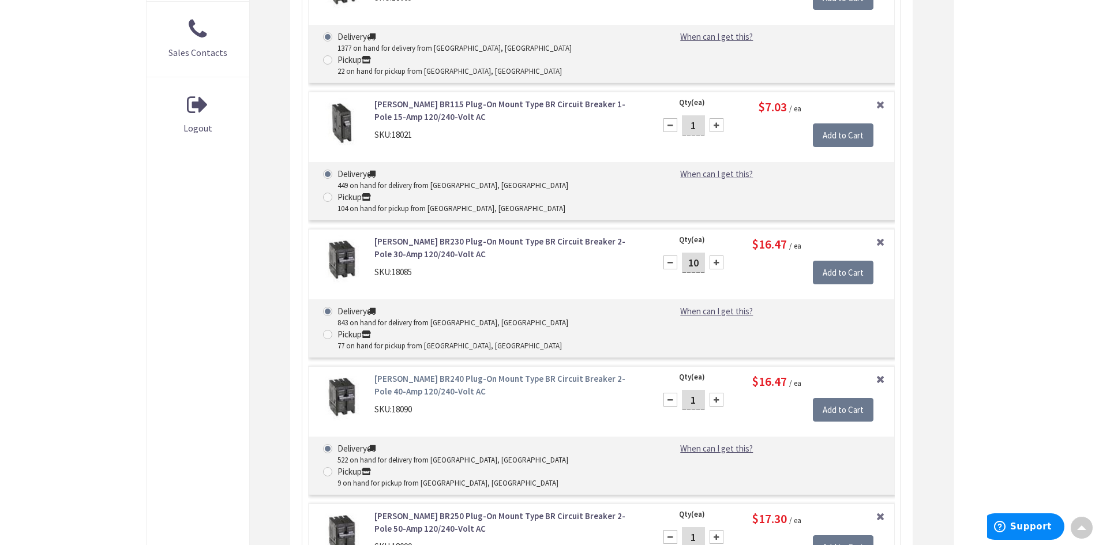
scroll to position [591, 0]
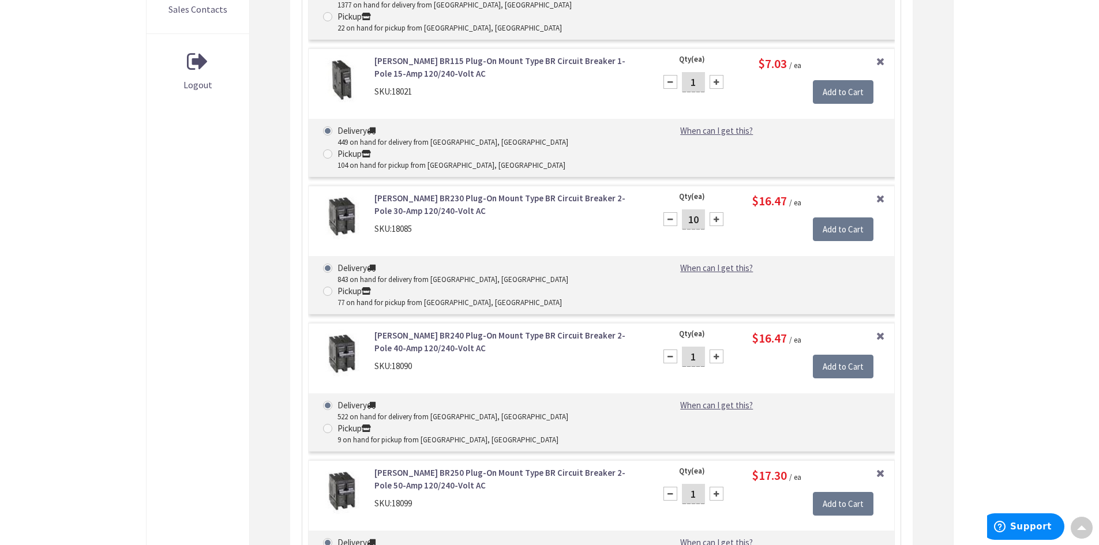
drag, startPoint x: 696, startPoint y: 380, endPoint x: 688, endPoint y: 380, distance: 8.1
click at [688, 484] on input "1" at bounding box center [693, 494] width 23 height 20
type input "5"
click at [842, 492] on input "Add to Cart" at bounding box center [843, 504] width 61 height 24
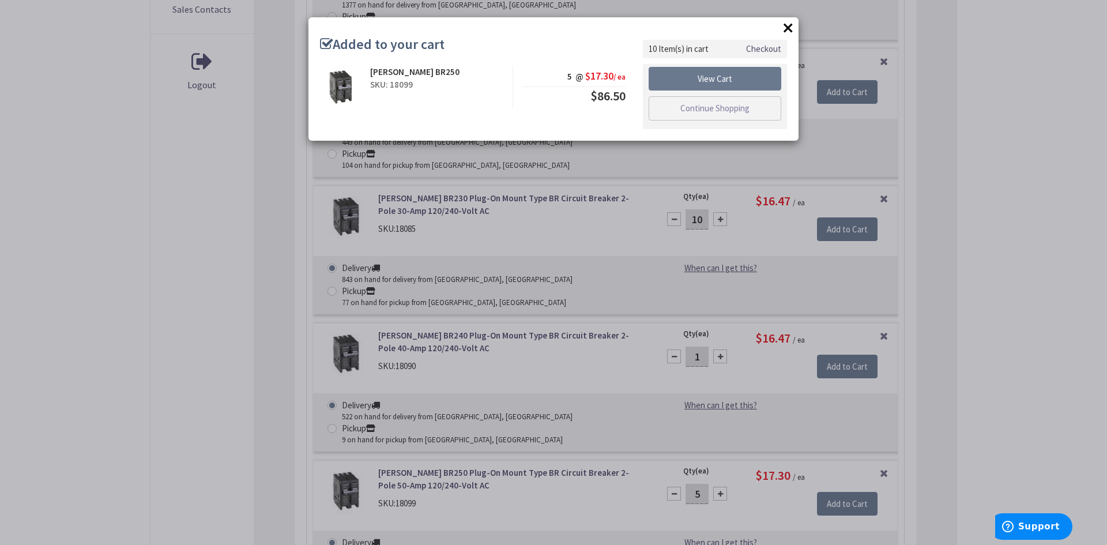
click at [791, 24] on button "×" at bounding box center [788, 27] width 17 height 17
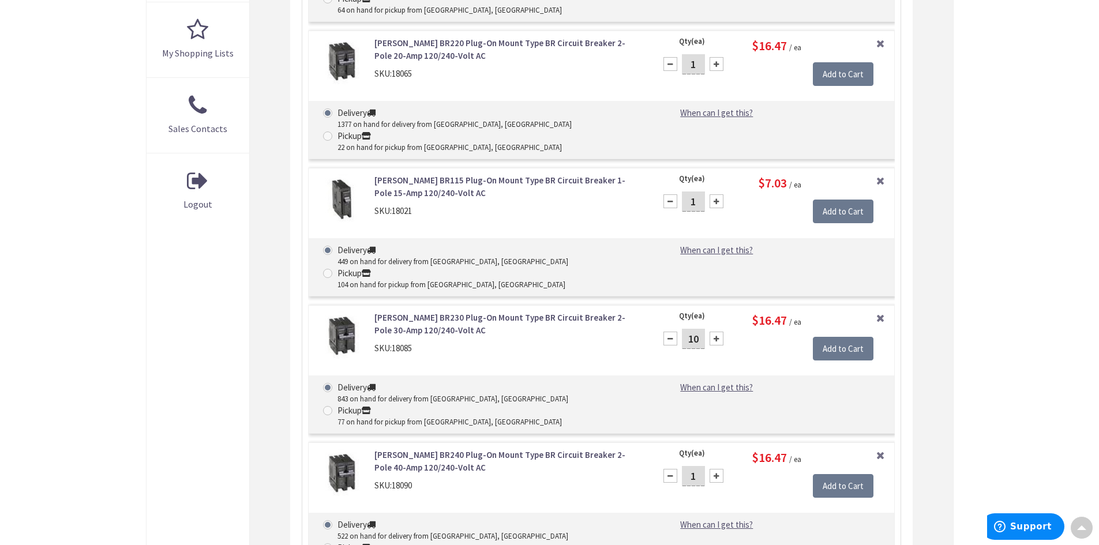
scroll to position [187, 0]
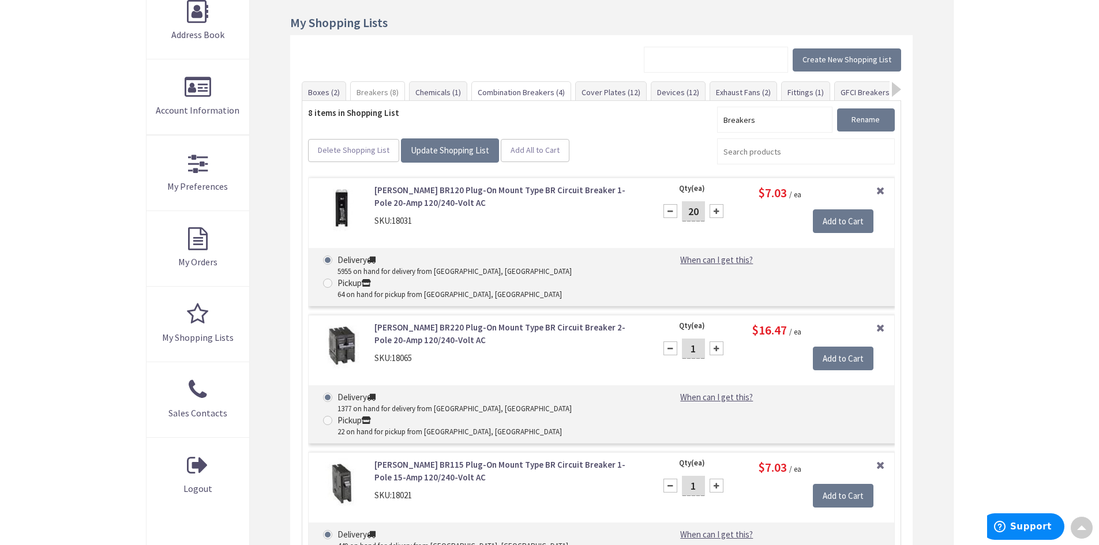
click at [517, 89] on link "Combination Breakers (4)" at bounding box center [521, 92] width 99 height 21
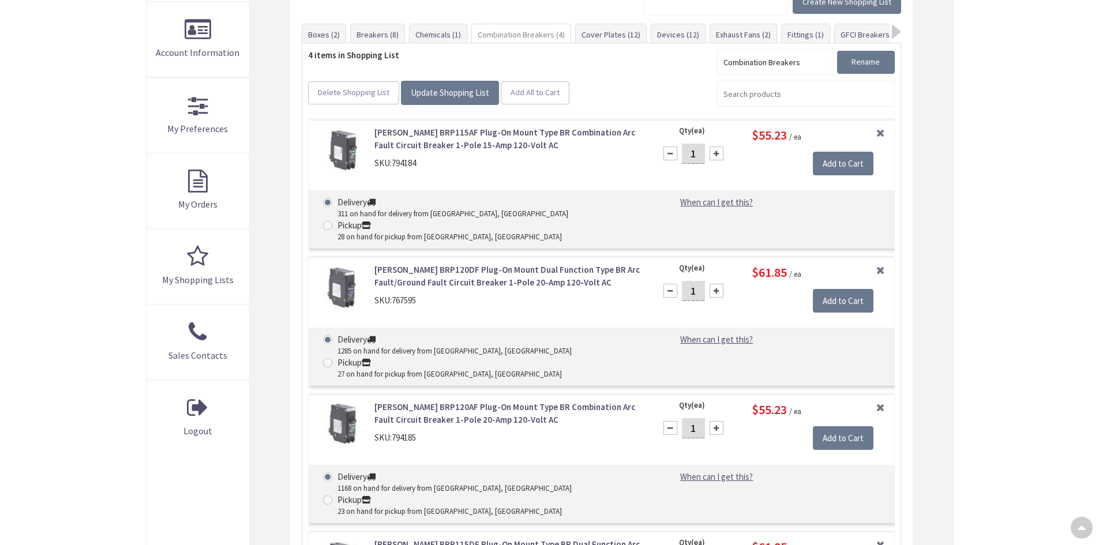
drag, startPoint x: 698, startPoint y: 268, endPoint x: 688, endPoint y: 268, distance: 9.8
click at [688, 281] on input "1" at bounding box center [693, 291] width 23 height 20
type input "8"
type input "10"
click at [833, 289] on input "Add to Cart" at bounding box center [843, 301] width 61 height 24
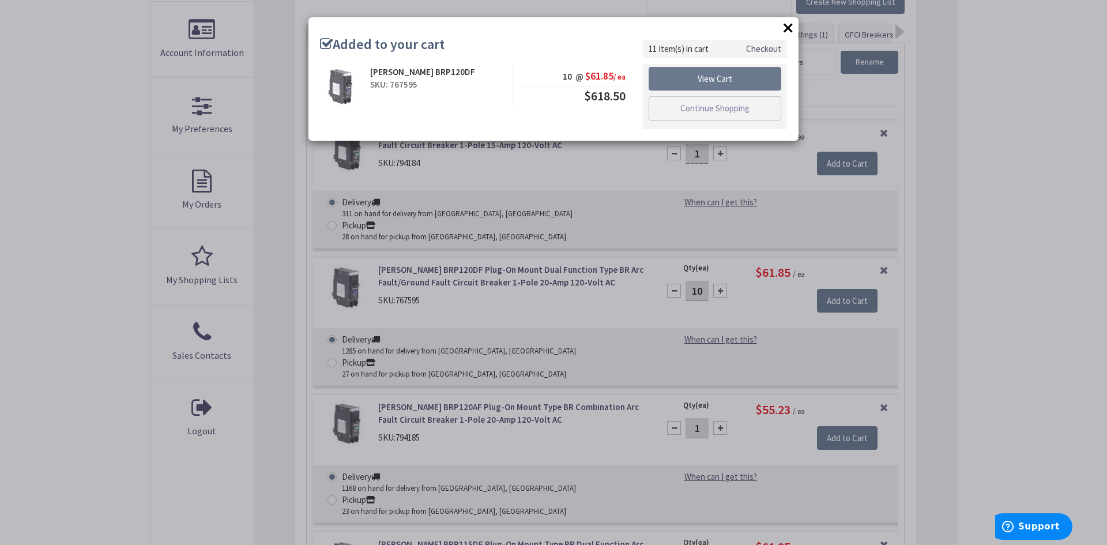
click at [788, 26] on button "×" at bounding box center [788, 27] width 17 height 17
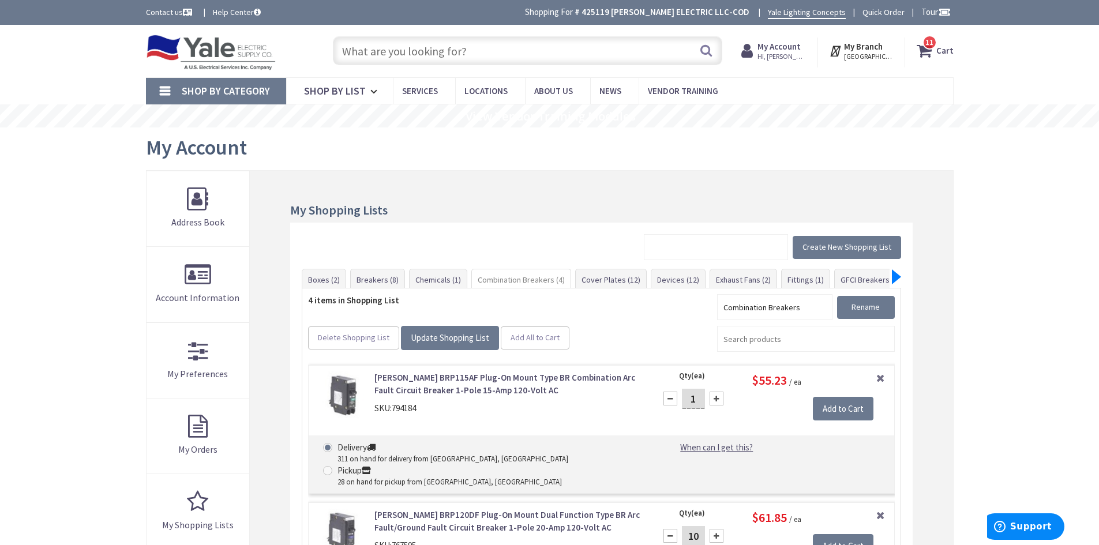
click at [900, 275] on div at bounding box center [896, 276] width 9 height 15
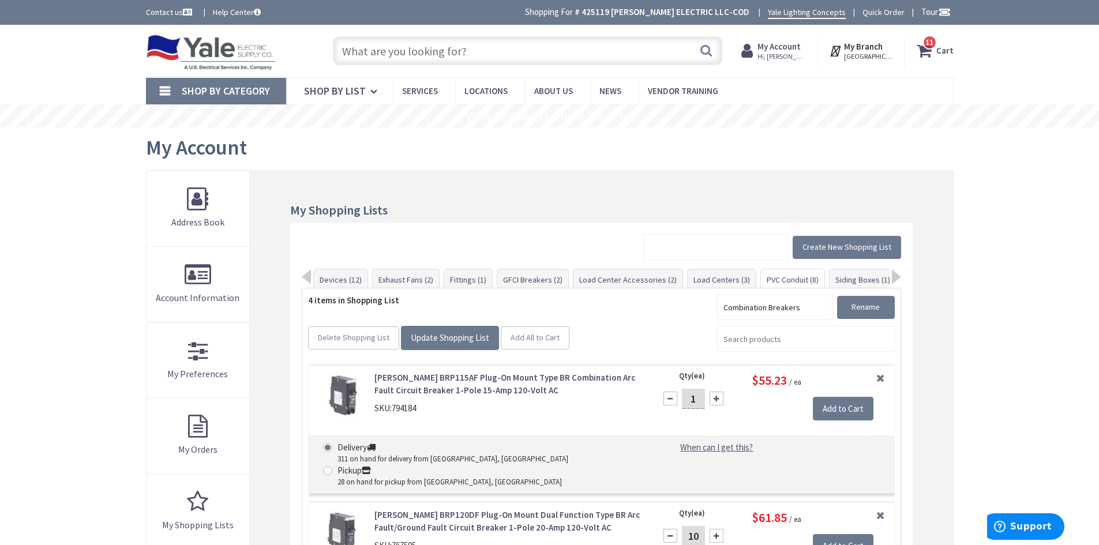
click at [765, 276] on link "PVC Conduit (8)" at bounding box center [792, 279] width 63 height 21
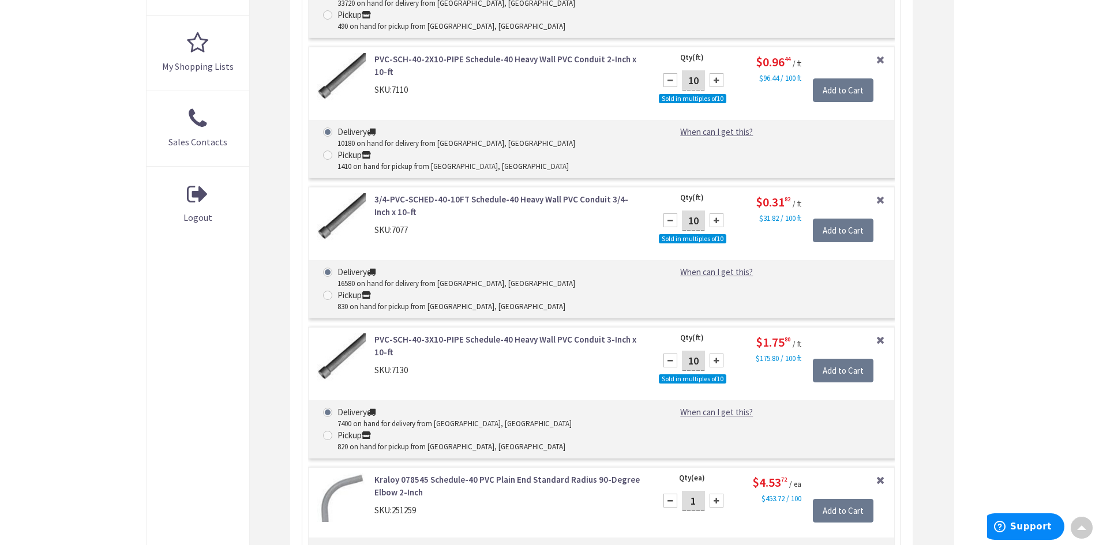
scroll to position [476, 0]
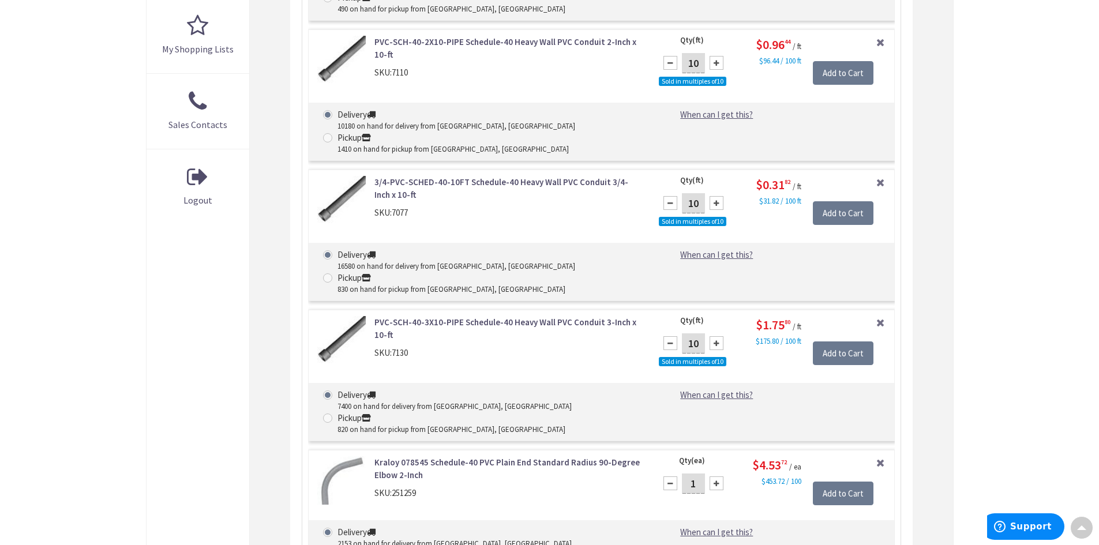
click at [700, 333] on input "10" at bounding box center [693, 343] width 23 height 20
type input "100"
click at [842, 341] on input "Add to Cart" at bounding box center [843, 353] width 61 height 24
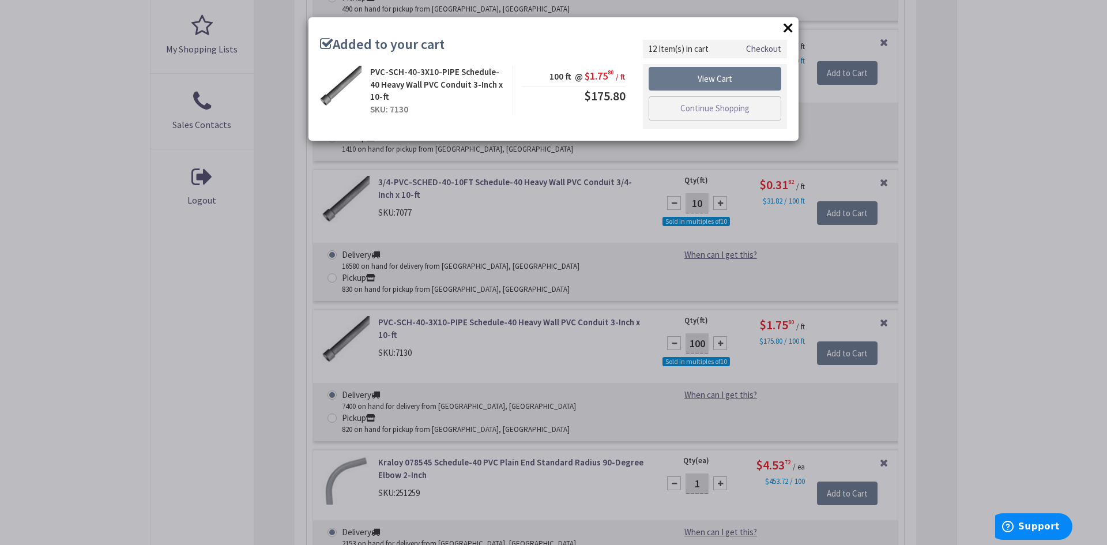
click at [783, 25] on button "×" at bounding box center [788, 27] width 17 height 17
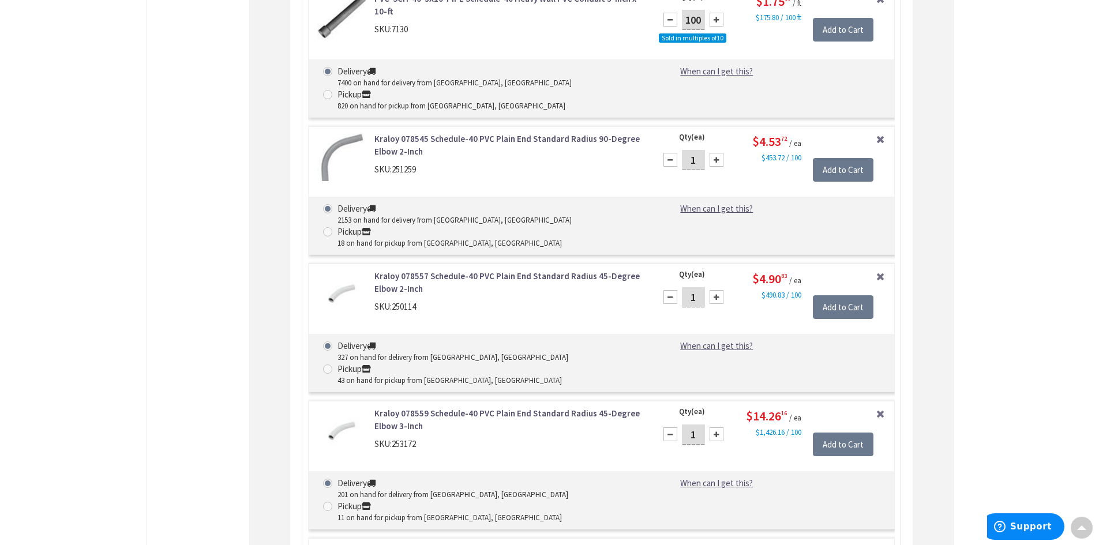
scroll to position [822, 0]
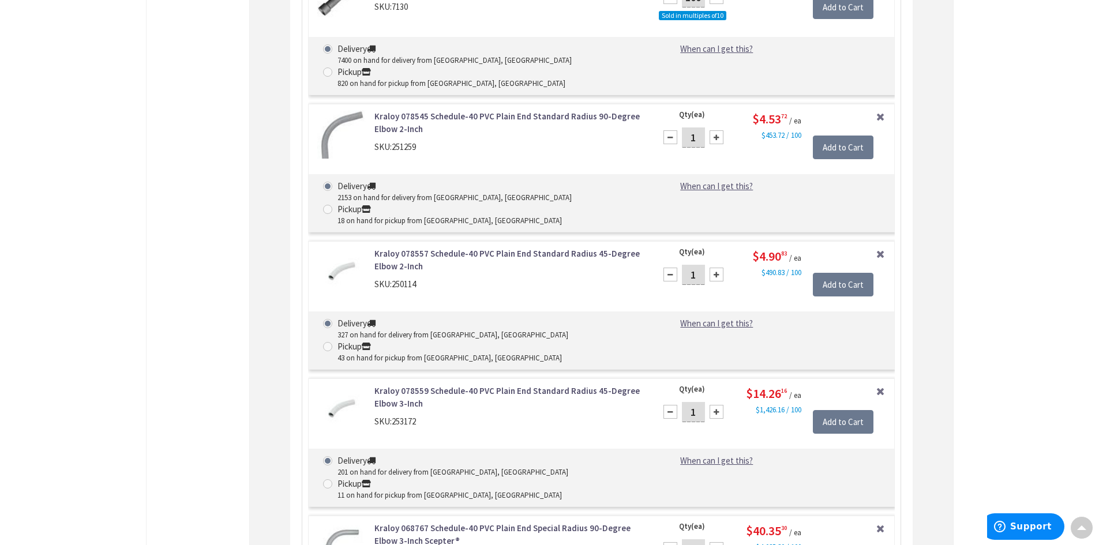
click at [720, 542] on div at bounding box center [716, 549] width 14 height 14
type input "2"
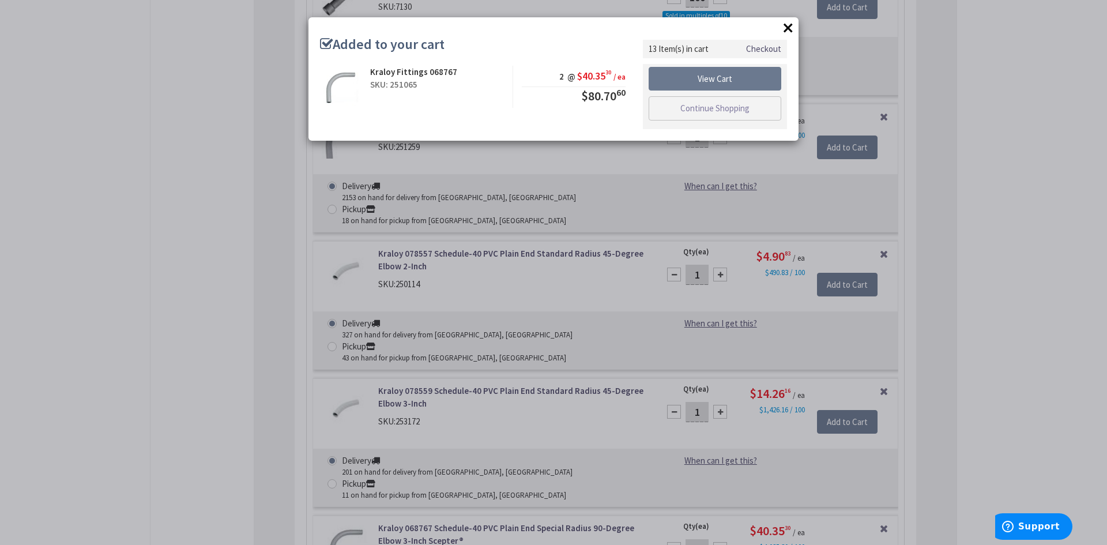
click at [788, 26] on button "×" at bounding box center [788, 27] width 17 height 17
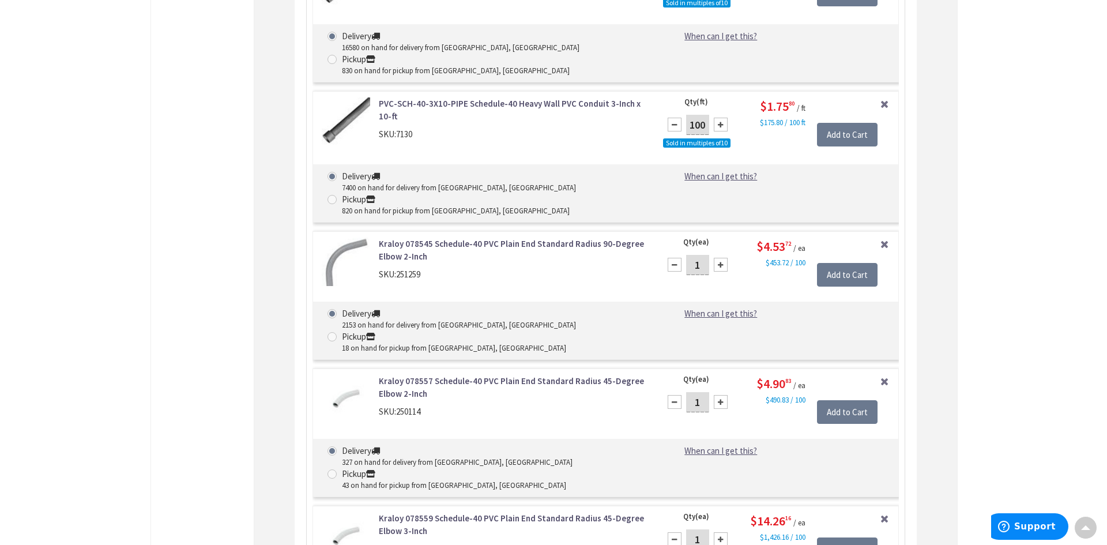
scroll to position [649, 0]
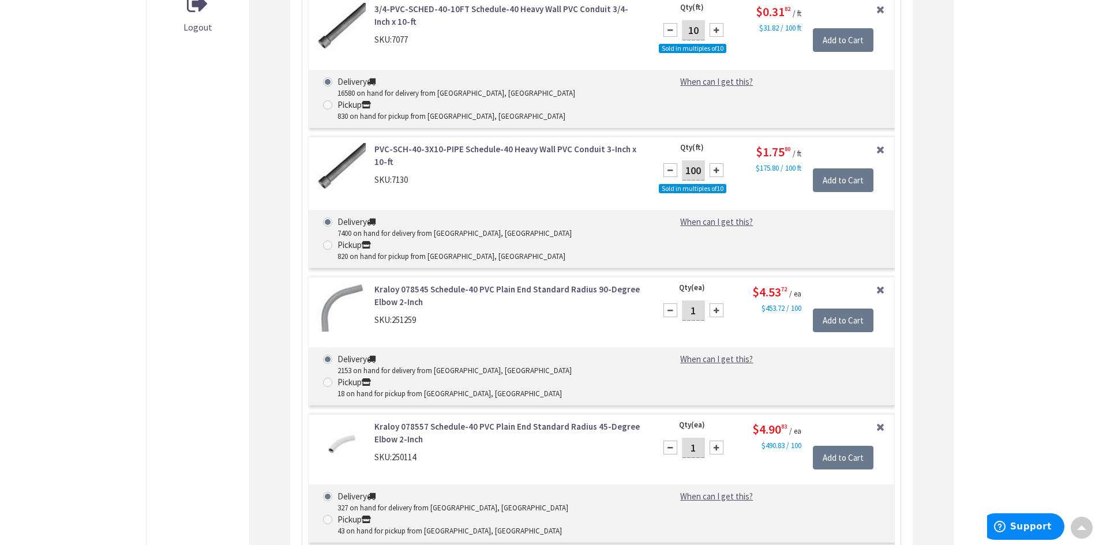
click at [719, 303] on div at bounding box center [716, 310] width 14 height 14
type input "2"
click at [840, 309] on input "Add to Cart" at bounding box center [843, 321] width 61 height 24
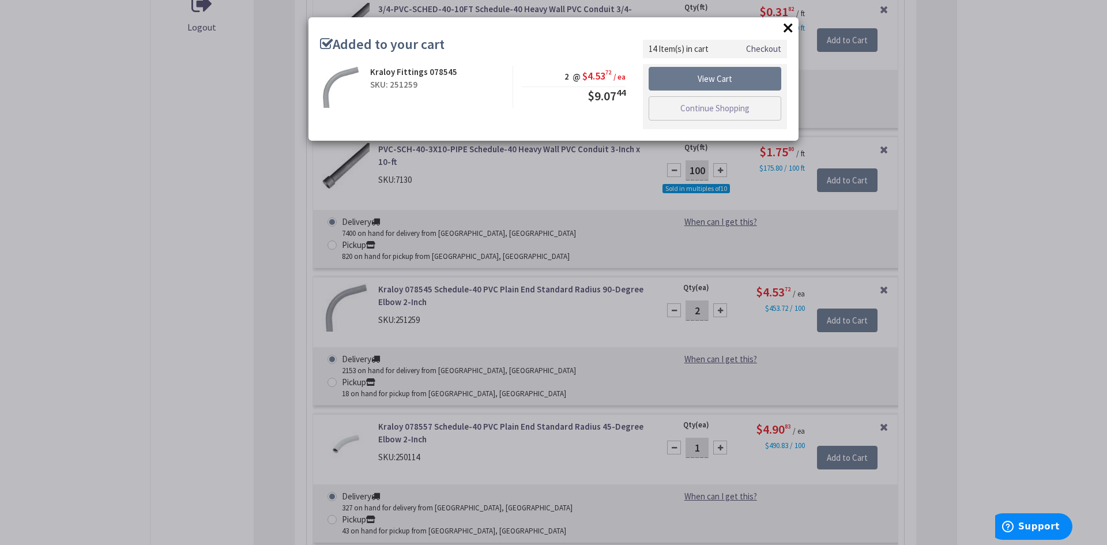
click at [790, 26] on button "×" at bounding box center [788, 27] width 17 height 17
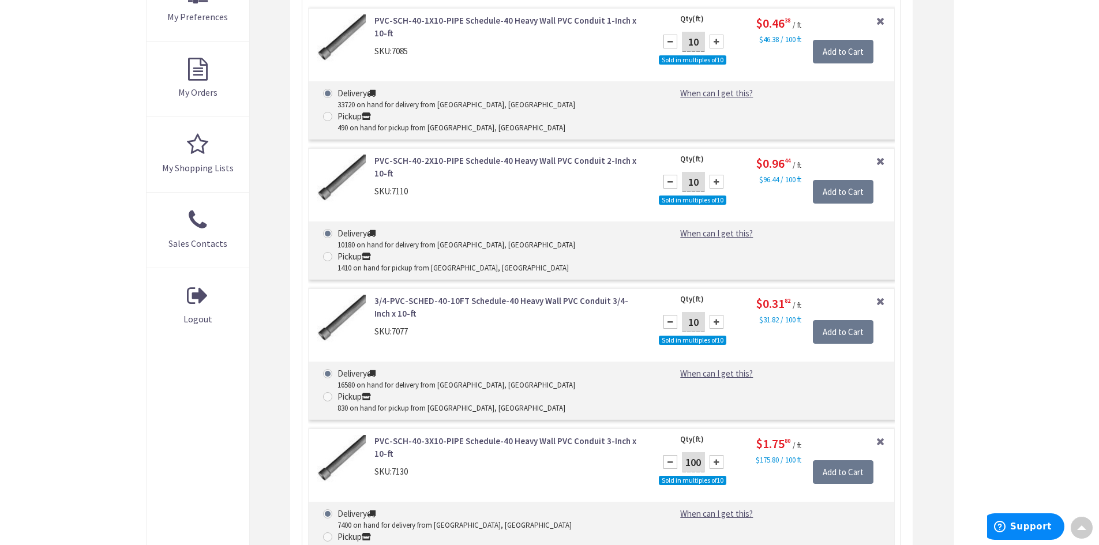
scroll to position [303, 0]
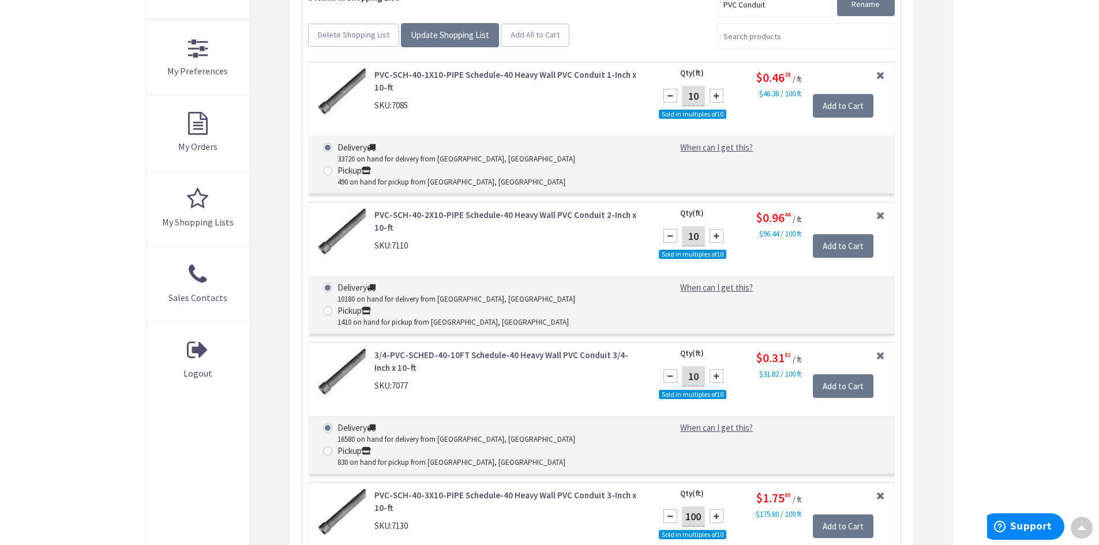
click at [698, 226] on input "10" at bounding box center [693, 236] width 23 height 20
type input "100"
click at [842, 234] on input "Add to Cart" at bounding box center [843, 246] width 61 height 24
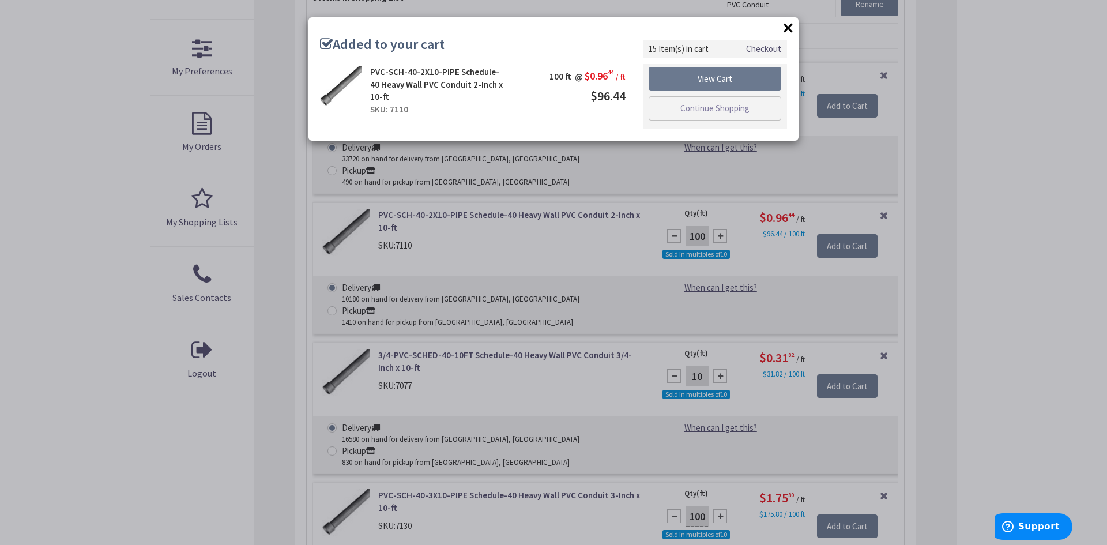
click at [786, 27] on button "×" at bounding box center [788, 27] width 17 height 17
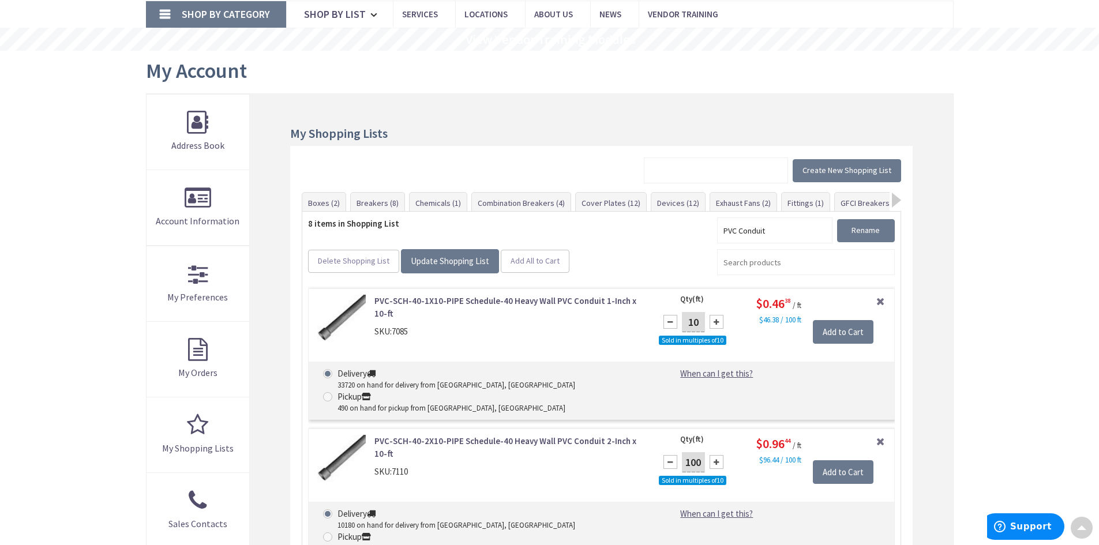
scroll to position [0, 0]
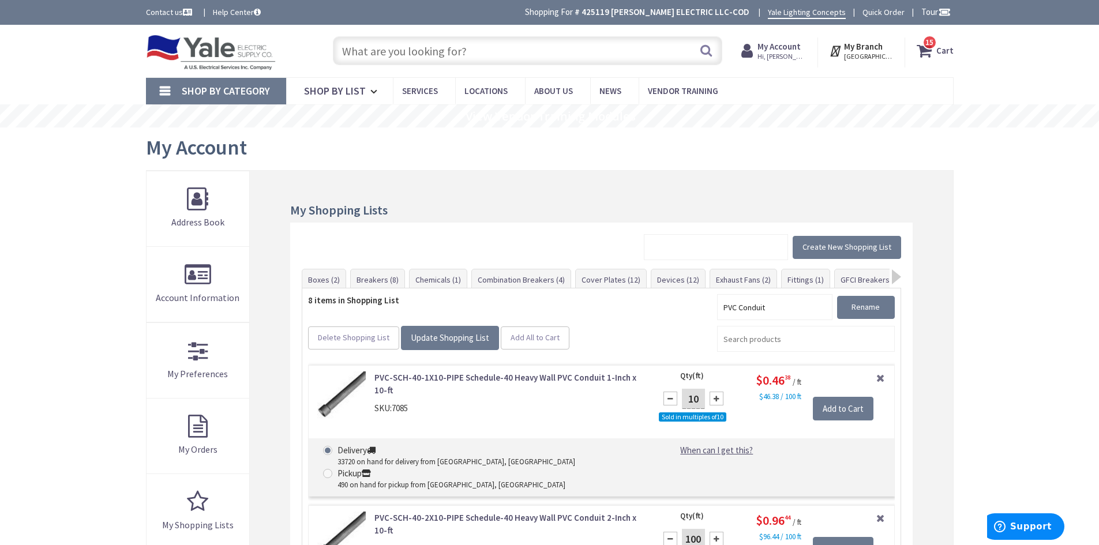
click at [226, 92] on span "Shop By Category" at bounding box center [226, 90] width 88 height 13
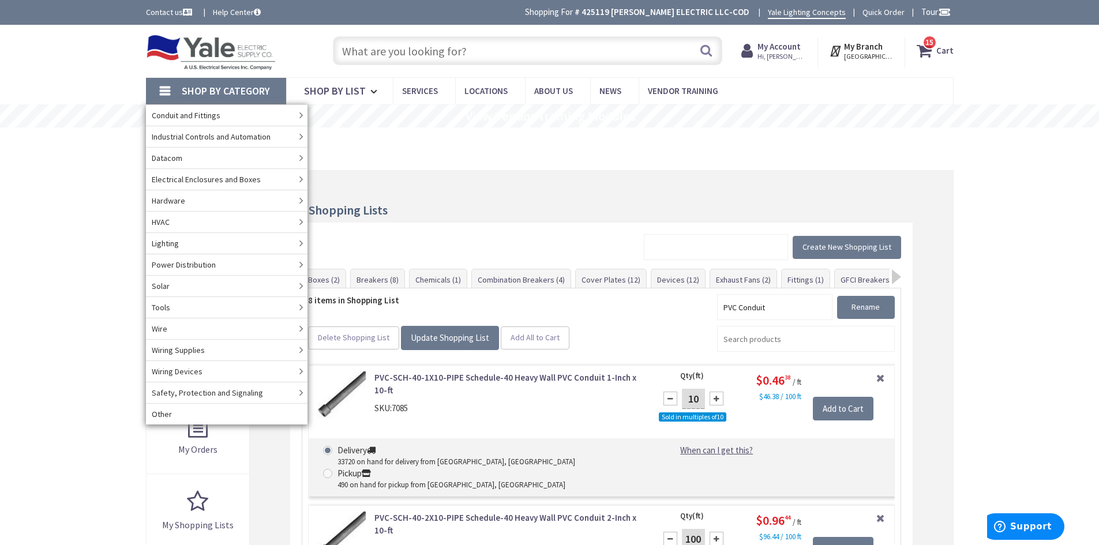
click at [372, 46] on input "text" at bounding box center [527, 50] width 389 height 29
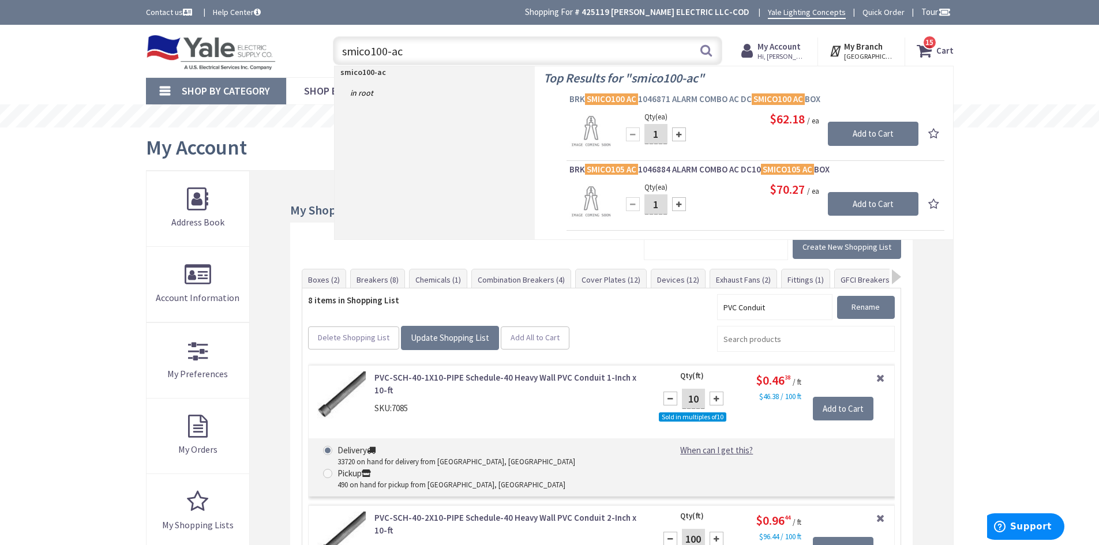
type input "smico100-ac"
click at [715, 99] on span "BRK SMICO100 AC 1046871 ALARM COMBO AC DC SMICO100 AC BOX" at bounding box center [755, 99] width 372 height 12
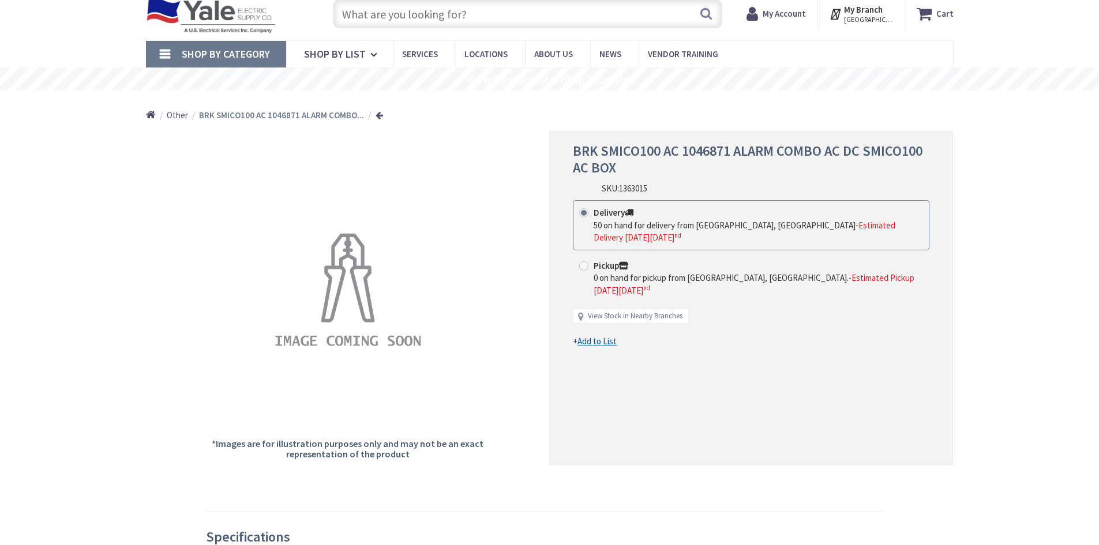
scroll to position [58, 0]
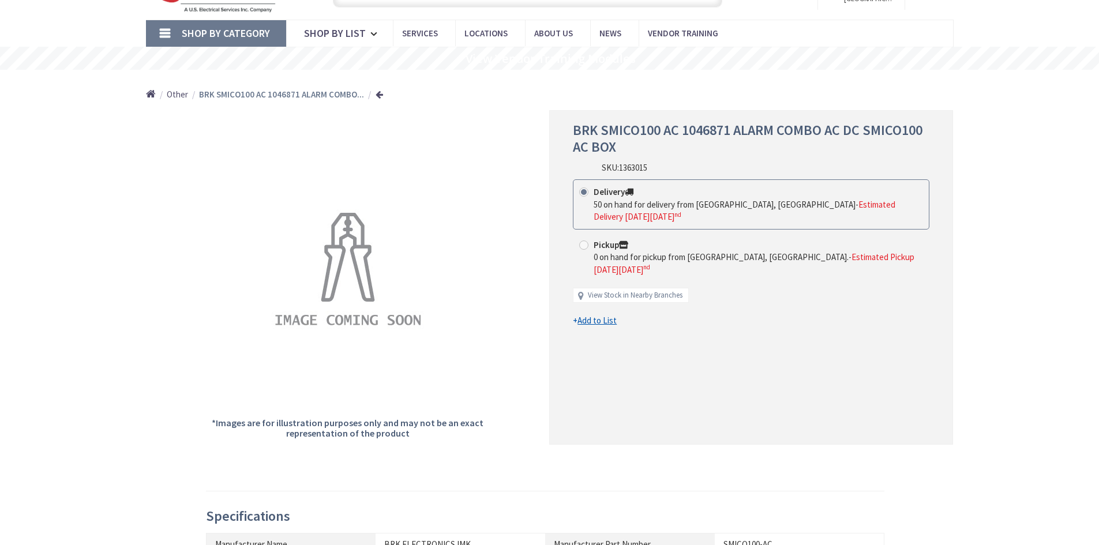
click at [592, 315] on u "Add to List" at bounding box center [596, 320] width 39 height 11
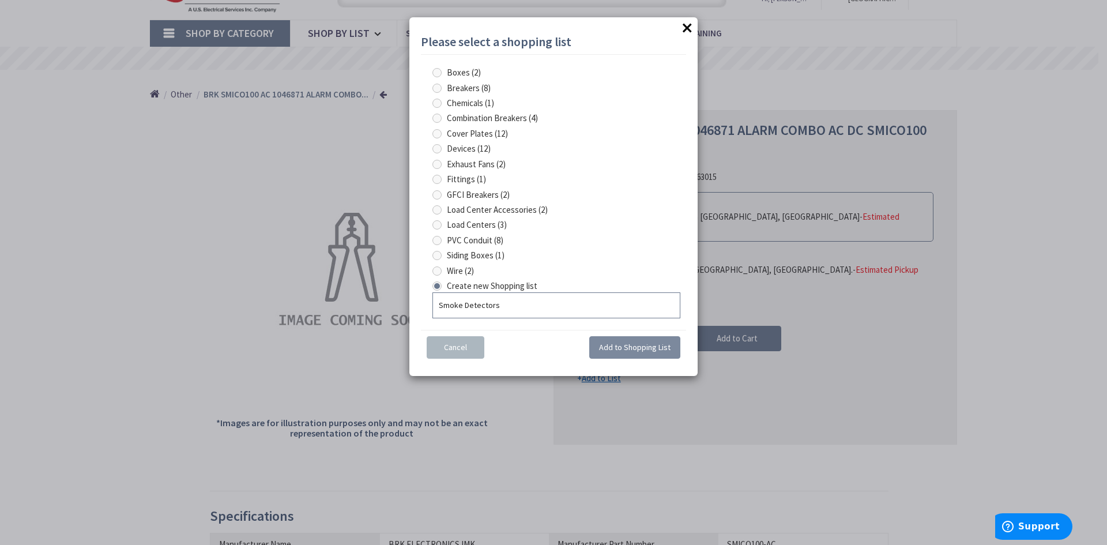
type input "Smoke Detectors"
click at [635, 346] on span "Add to Shopping List" at bounding box center [635, 347] width 72 height 10
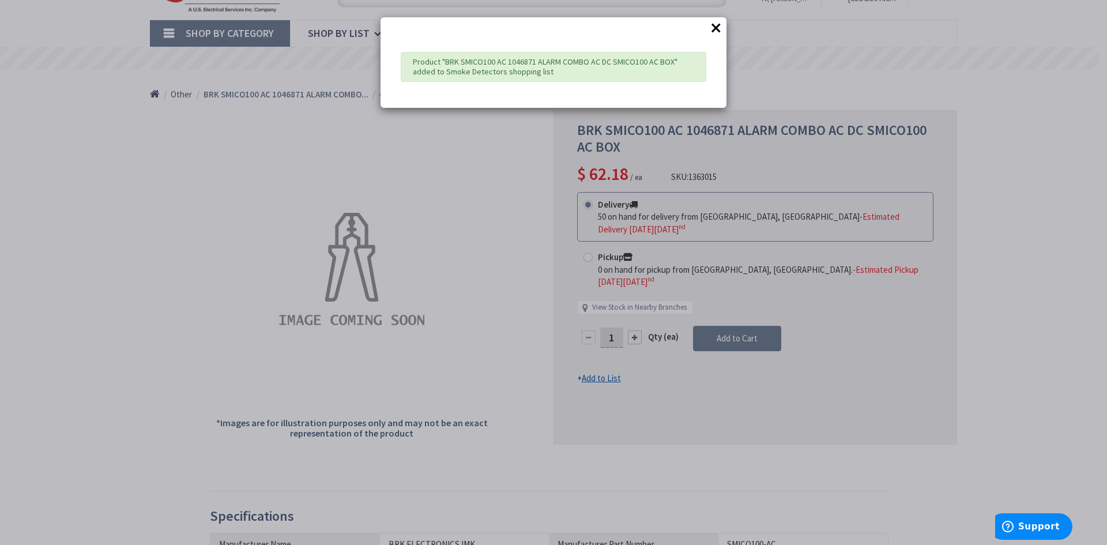
click at [715, 25] on button "×" at bounding box center [716, 27] width 17 height 17
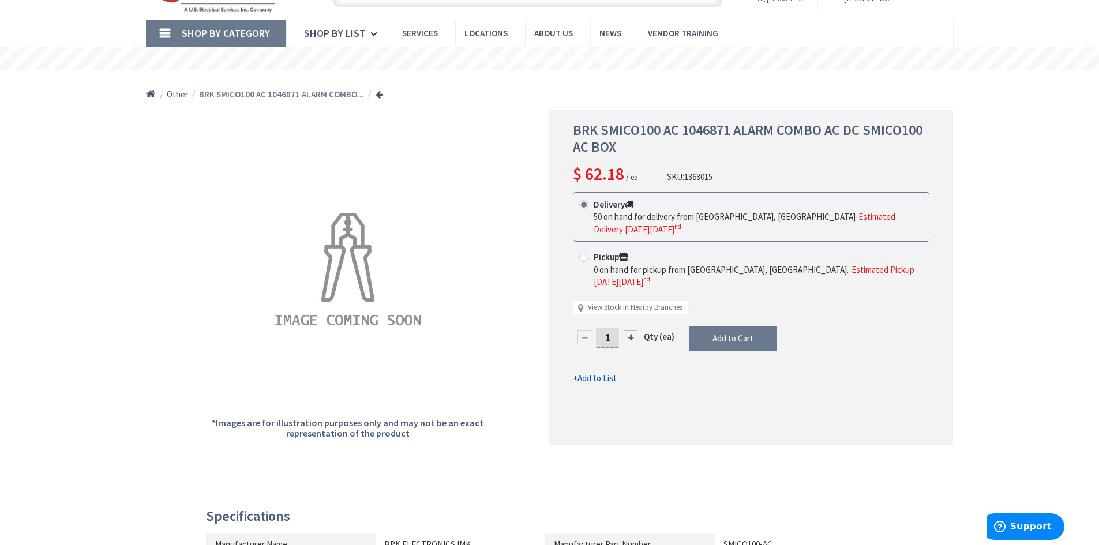
click at [611, 328] on input "1" at bounding box center [607, 338] width 23 height 20
type input "12"
click at [728, 315] on form "This product is Discontinued Delivery 50 on hand for delivery from Cranbury, NJ…" at bounding box center [751, 288] width 356 height 193
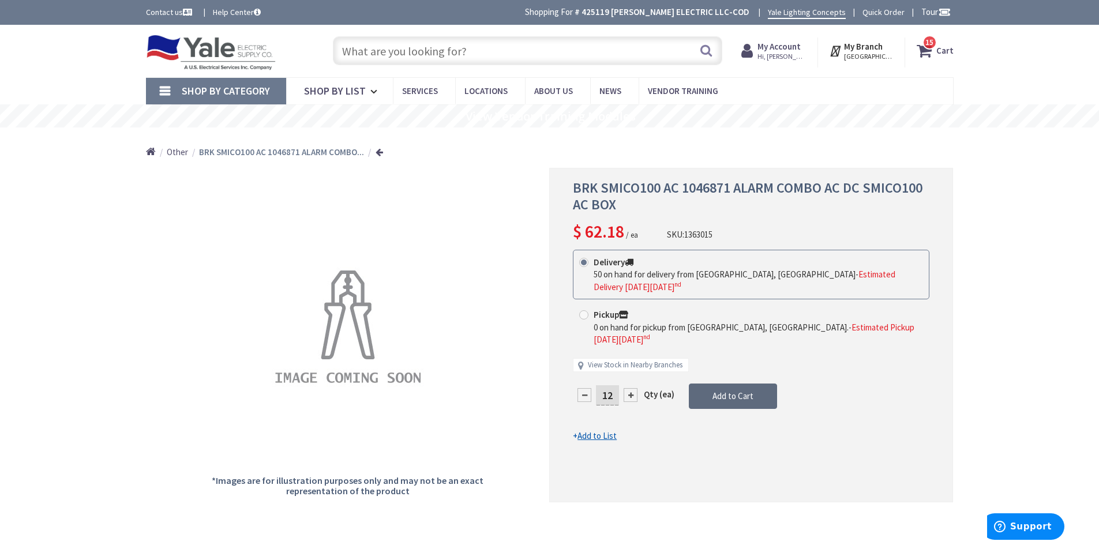
click at [731, 390] on span "Add to Cart" at bounding box center [732, 395] width 41 height 11
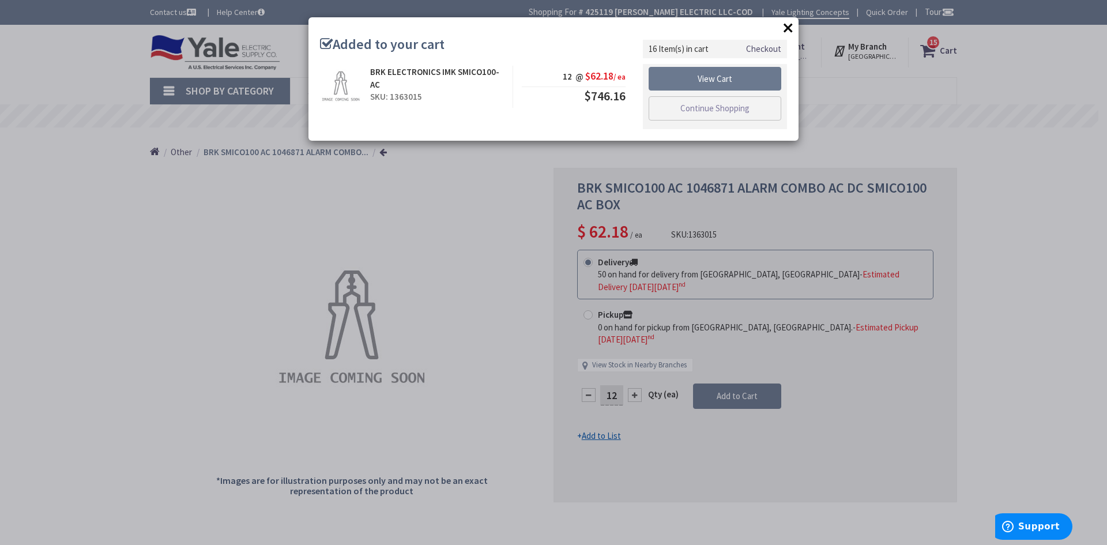
click at [793, 20] on button "×" at bounding box center [788, 27] width 17 height 17
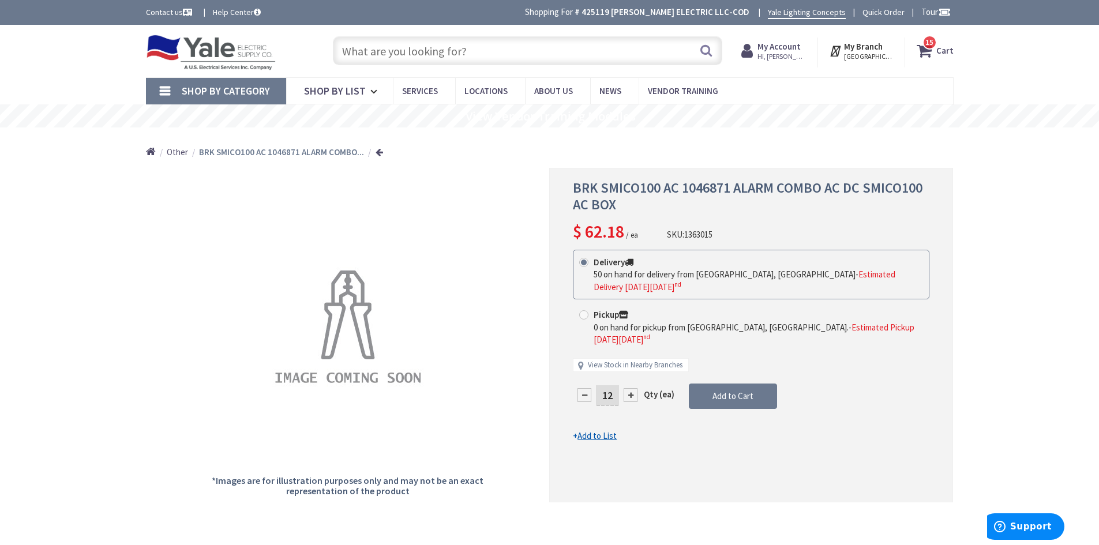
click at [527, 54] on input "text" at bounding box center [527, 50] width 389 height 29
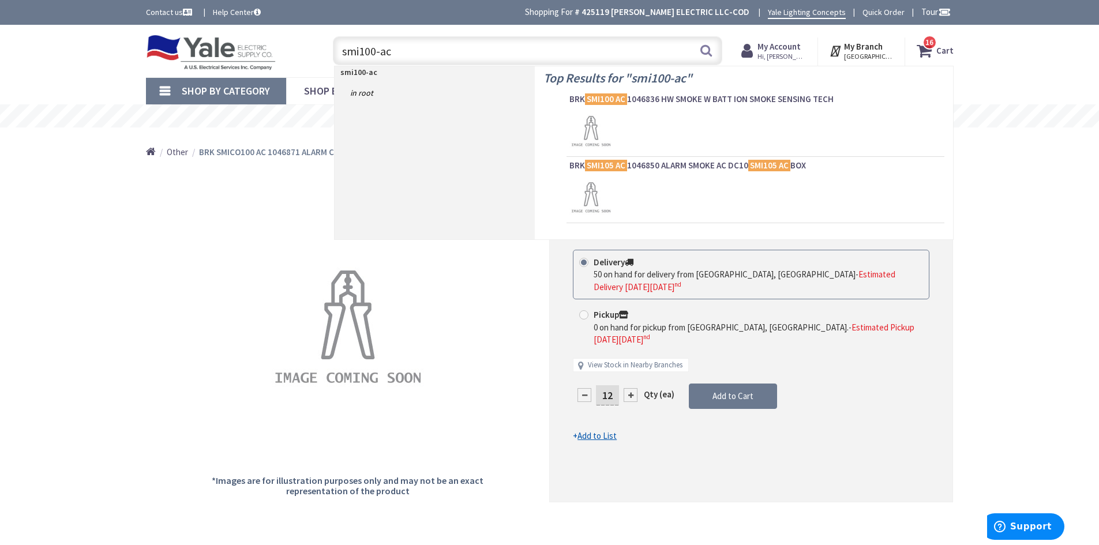
type input "smi100-ac"
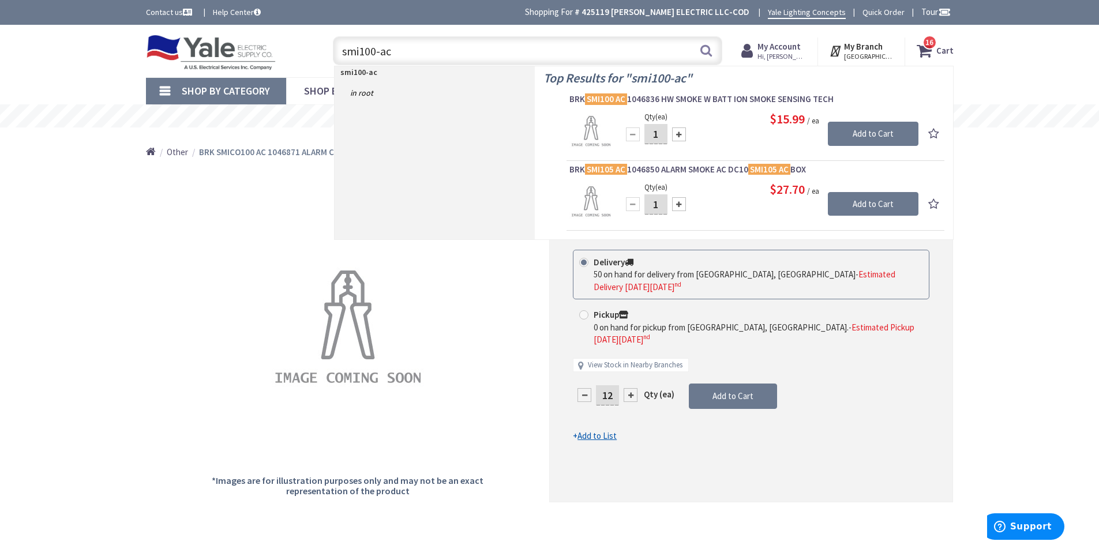
click at [645, 115] on div "Qty (ea) 1 Please select a quantity Add to Cart $15.99 / ea" at bounding box center [755, 131] width 372 height 43
click at [656, 95] on span "BRK SMI100 AC 1046836 HW SMOKE W BATT ION SMOKE SENSING TECH" at bounding box center [755, 99] width 372 height 12
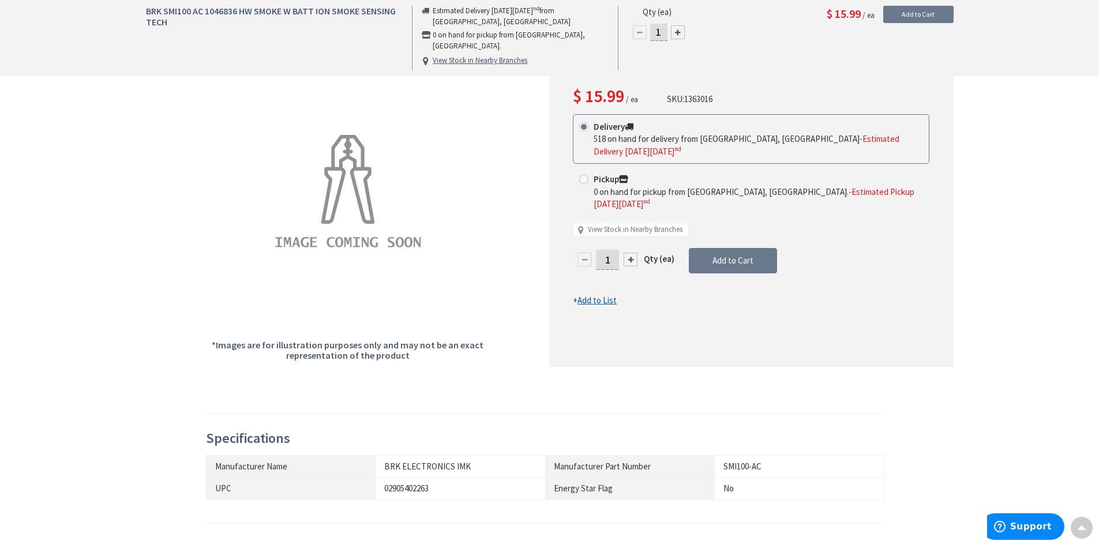
scroll to position [115, 0]
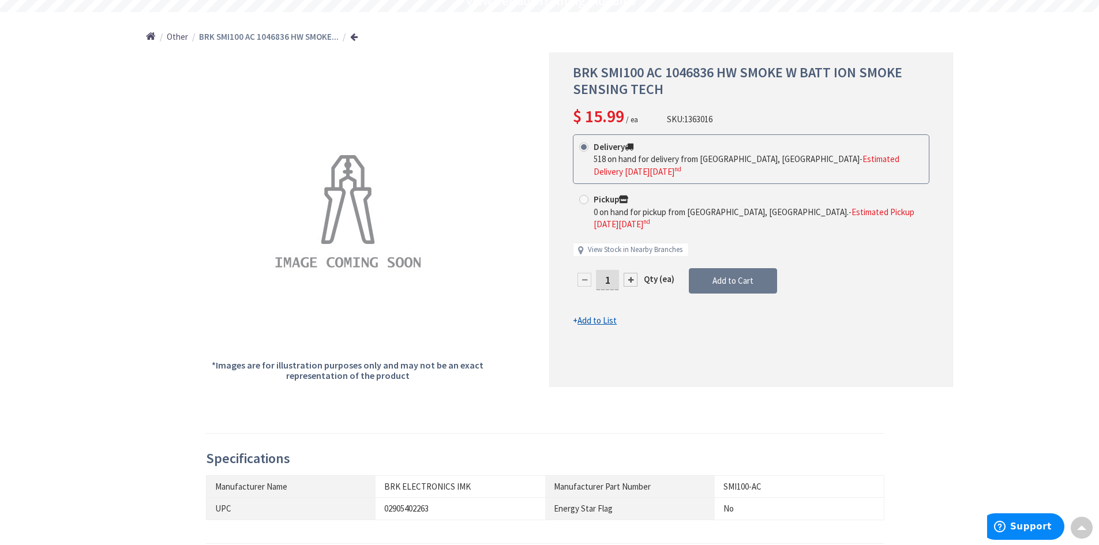
click at [588, 315] on u "Add to List" at bounding box center [596, 320] width 39 height 11
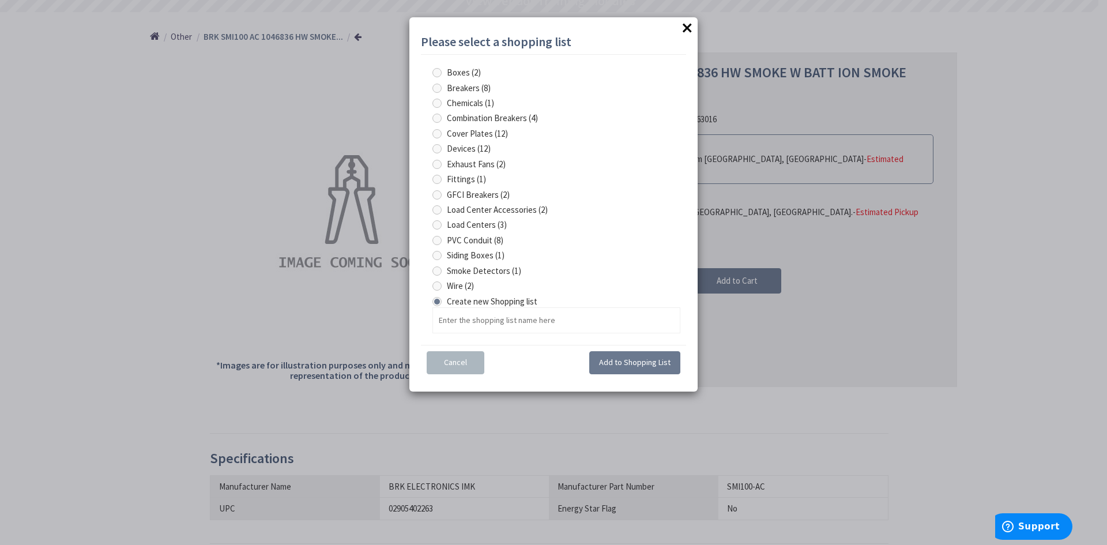
click at [439, 273] on span at bounding box center [437, 270] width 9 height 9
click at [439, 273] on Detectors "Smoke Detectors (1)" at bounding box center [438, 270] width 7 height 7
radio Detectors "true"
click at [612, 360] on span "Add to Shopping List" at bounding box center [635, 362] width 72 height 10
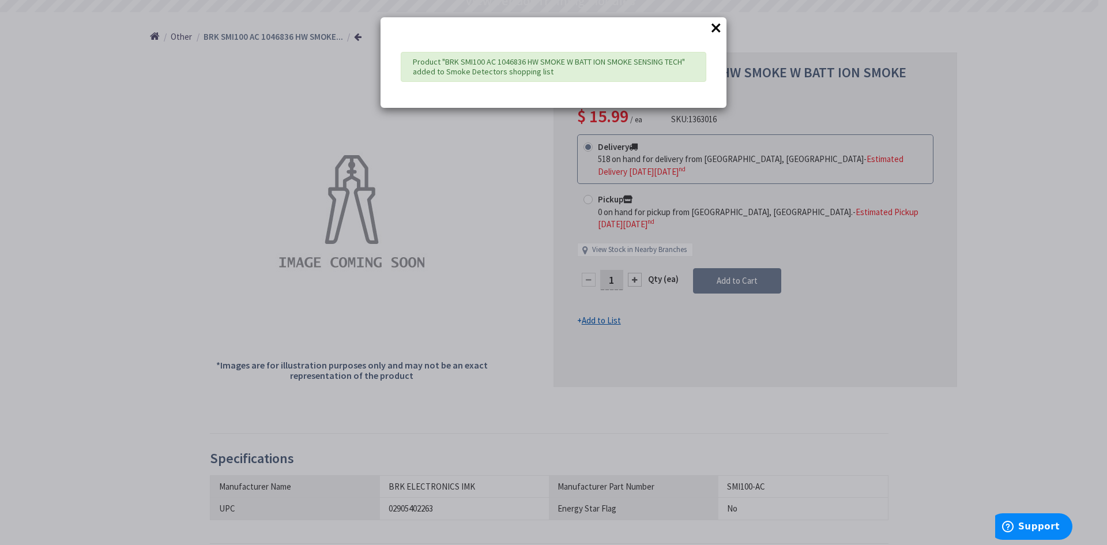
click at [716, 30] on button "×" at bounding box center [716, 27] width 17 height 17
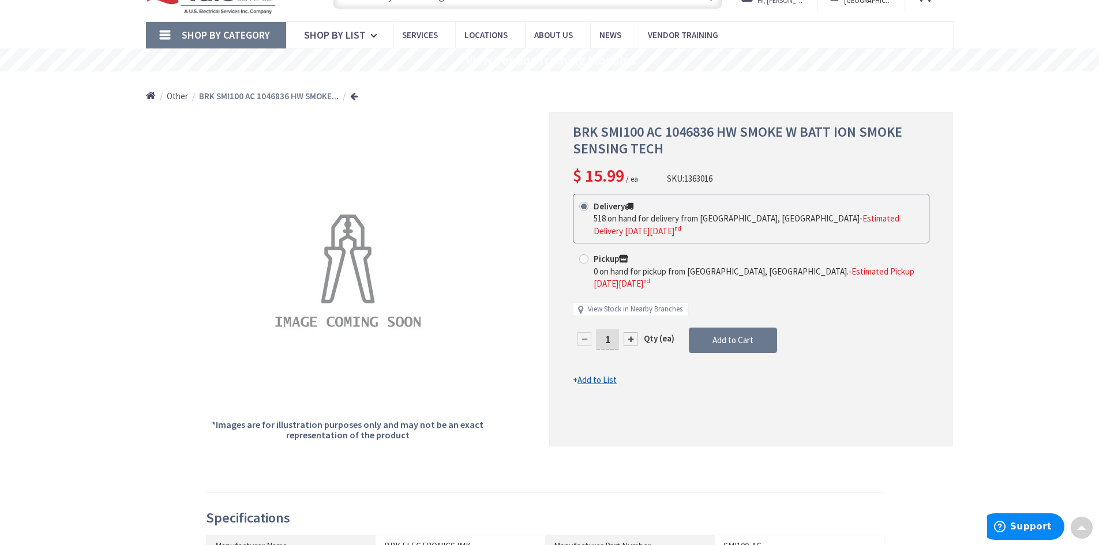
scroll to position [0, 0]
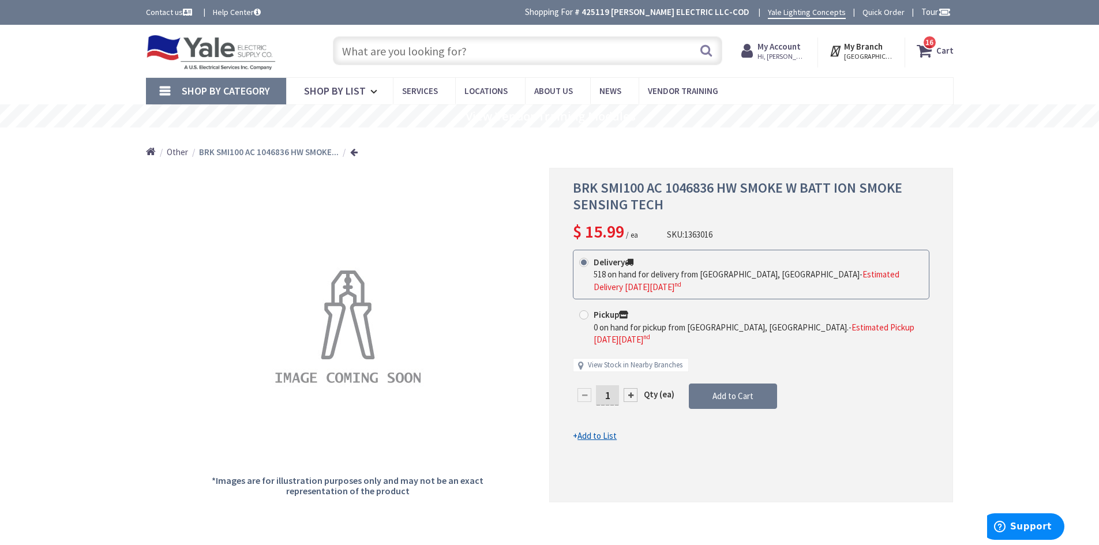
click at [496, 55] on input "text" at bounding box center [527, 50] width 389 height 29
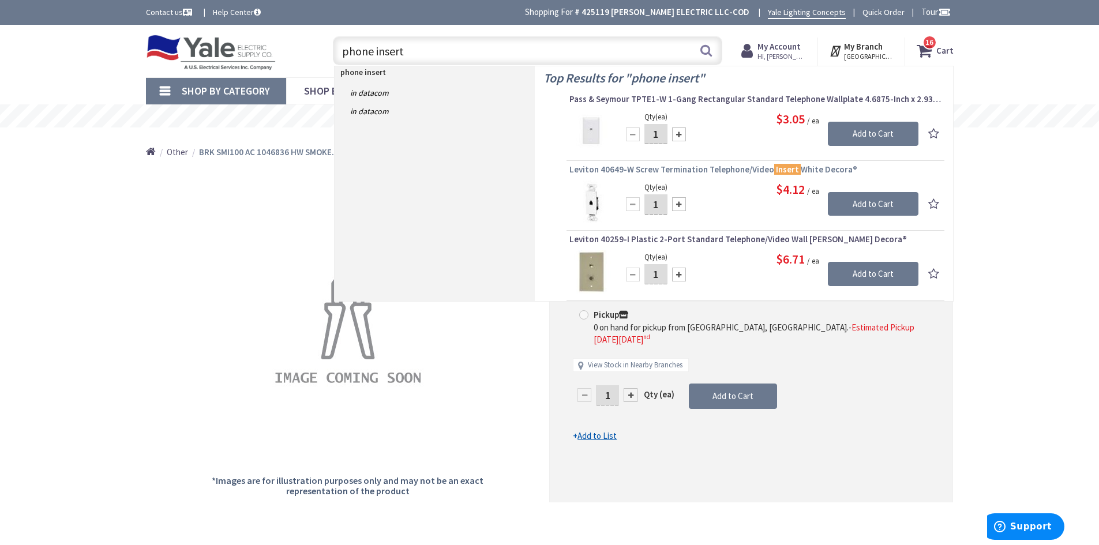
type input "phone insert"
click at [707, 169] on span "Leviton 40649-W Screw Termination Telephone/Video Insert White Decora®" at bounding box center [755, 170] width 372 height 12
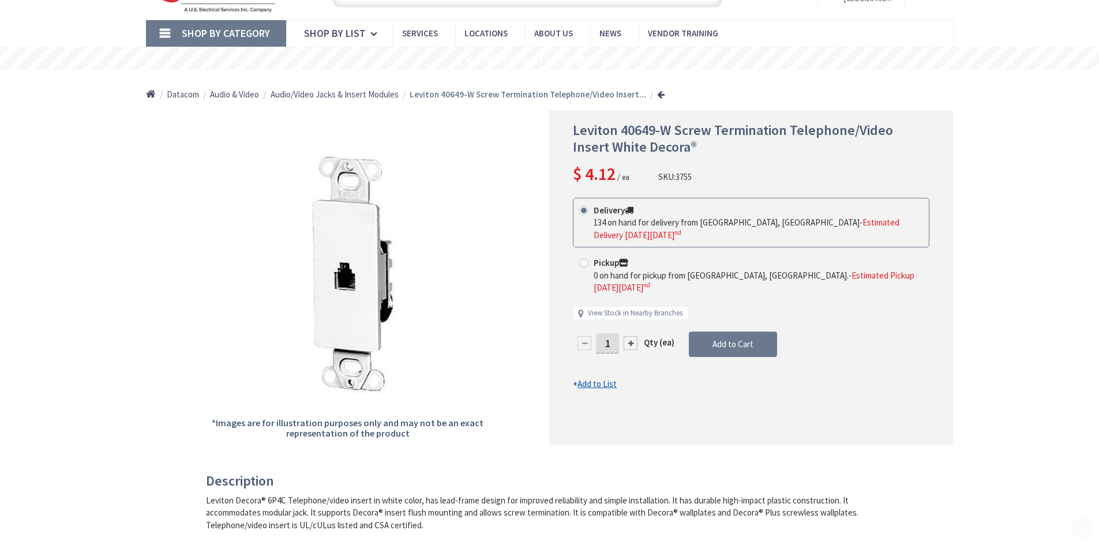
scroll to position [115, 0]
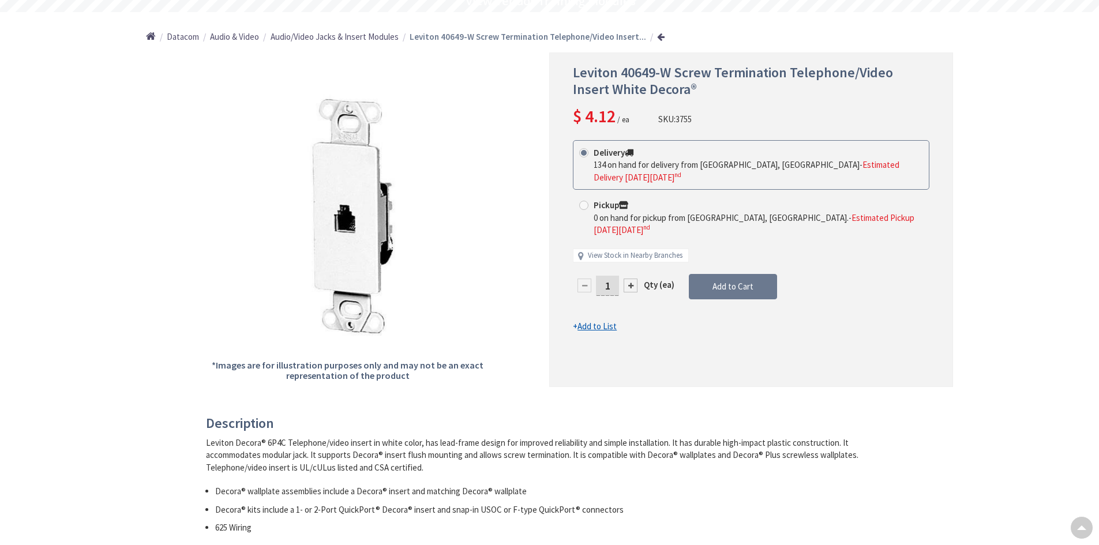
click at [595, 321] on u "Add to List" at bounding box center [596, 326] width 39 height 11
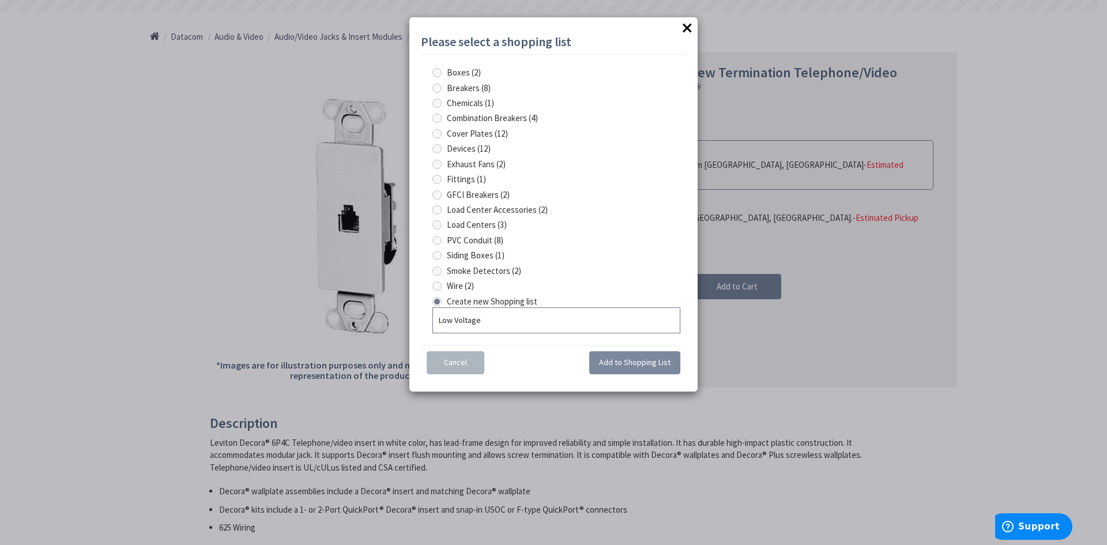
type input "Low Voltage"
click at [633, 366] on span "Add to Shopping List" at bounding box center [635, 362] width 72 height 10
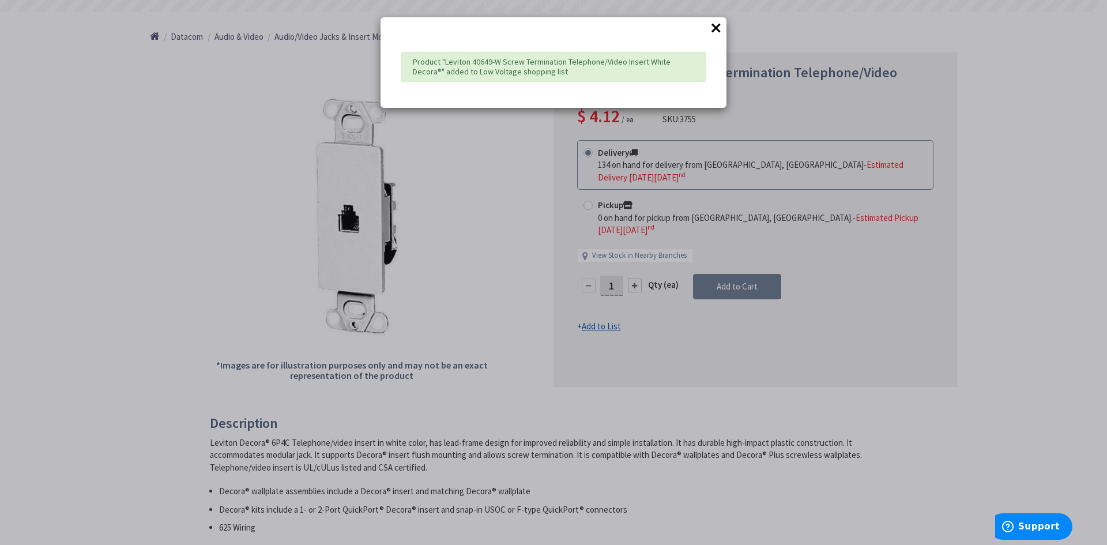
click at [887, 255] on div "× Product "Leviton 40649-W Screw Termination Telephone/Video Insert White Decor…" at bounding box center [553, 272] width 1107 height 545
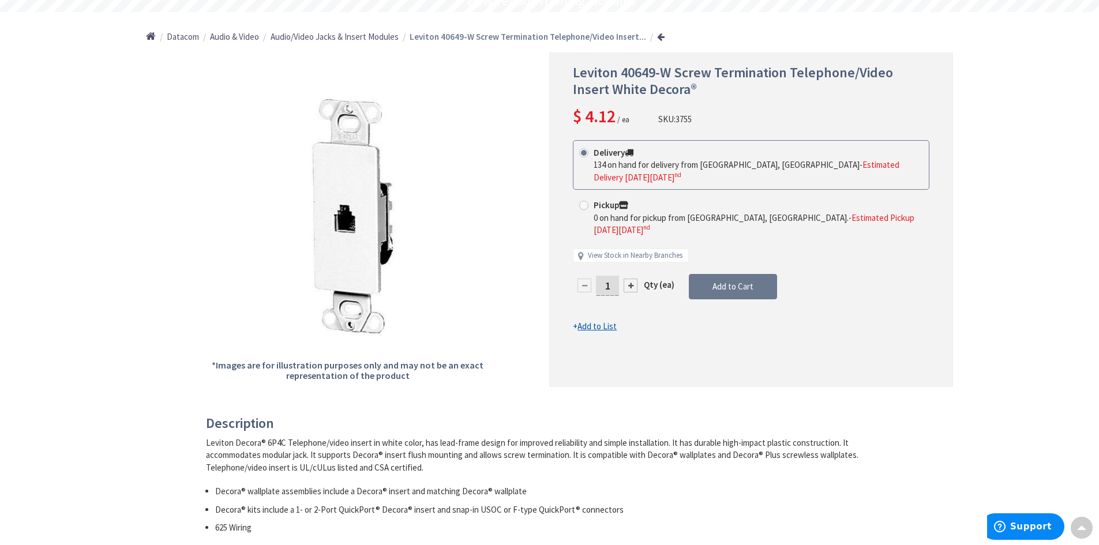
click at [633, 279] on div at bounding box center [631, 286] width 14 height 14
click at [0, 0] on div at bounding box center [0, 0] width 0 height 0
click at [631, 279] on div at bounding box center [631, 286] width 14 height 14
click at [630, 279] on div at bounding box center [631, 286] width 14 height 14
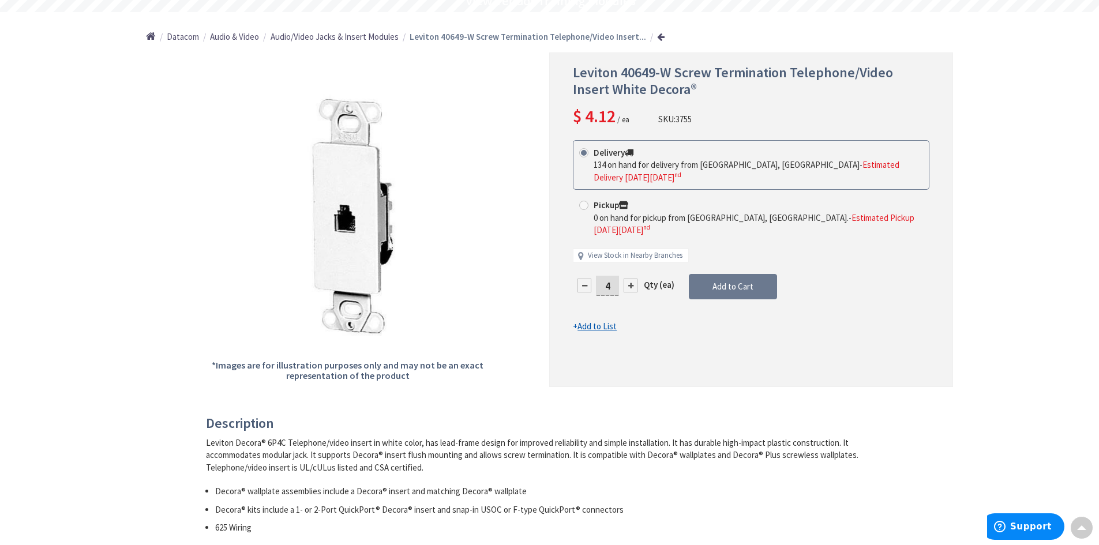
type input "5"
click at [719, 281] on span "Add to Cart" at bounding box center [732, 286] width 41 height 11
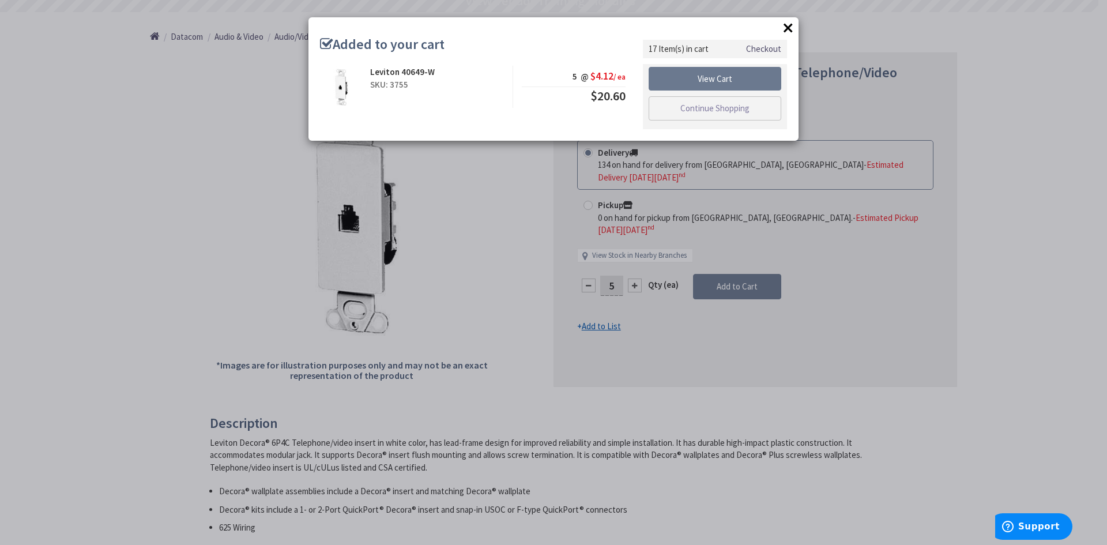
click at [785, 25] on button "×" at bounding box center [788, 27] width 17 height 17
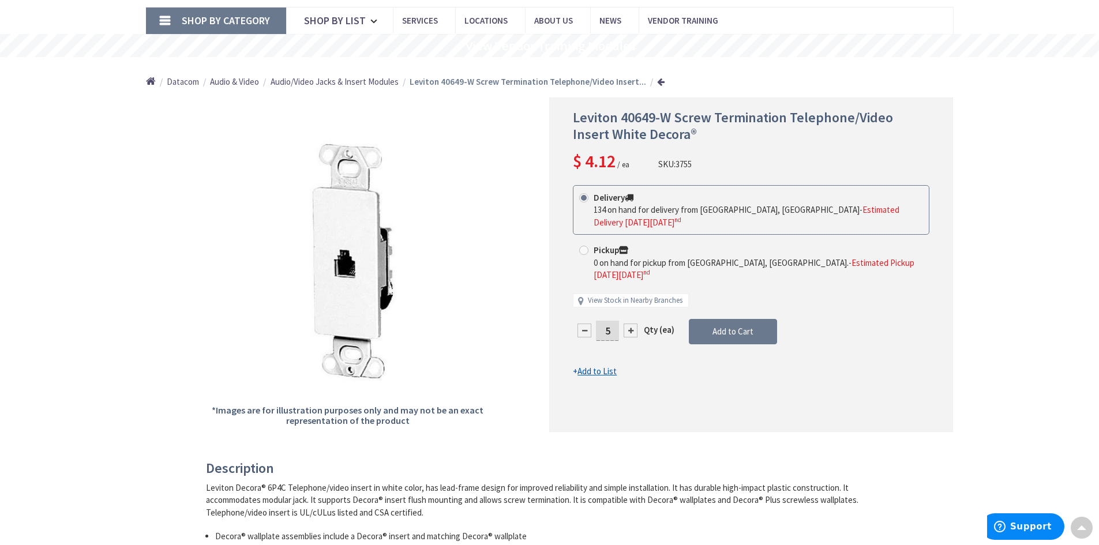
scroll to position [0, 0]
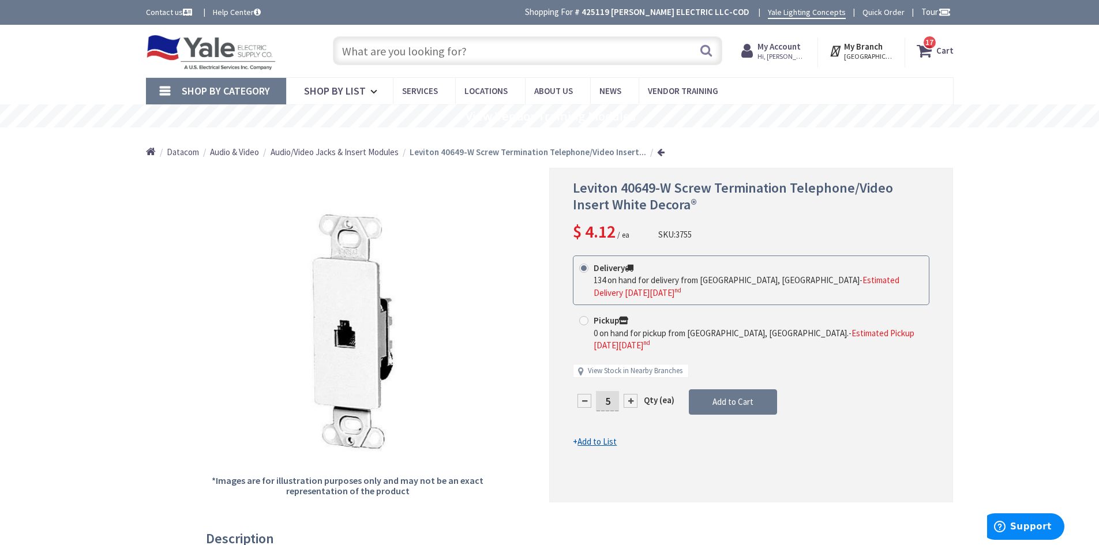
click at [352, 153] on span "Audio/Video Jacks & Insert Modules" at bounding box center [335, 152] width 128 height 11
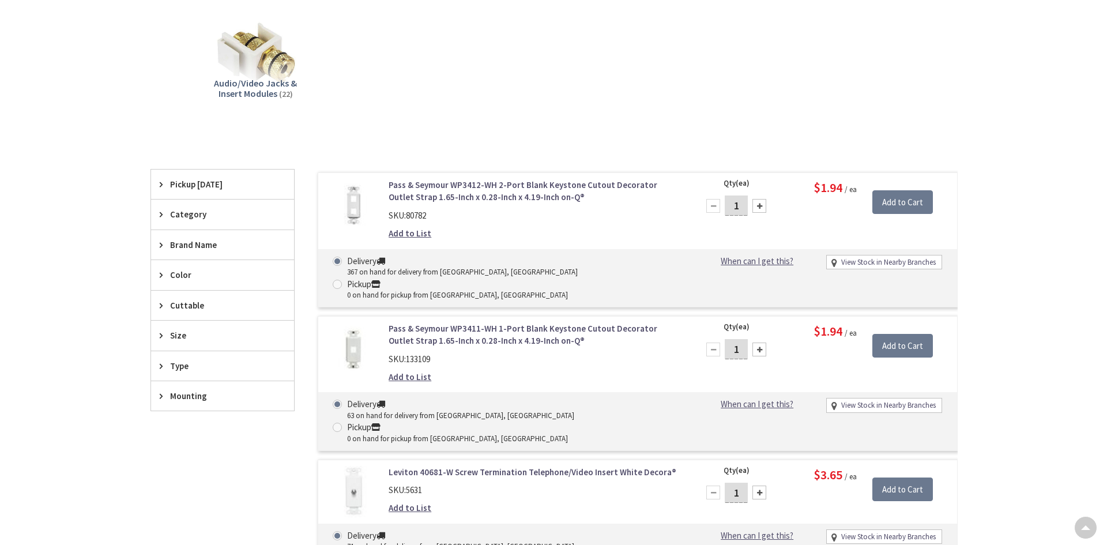
scroll to position [231, 0]
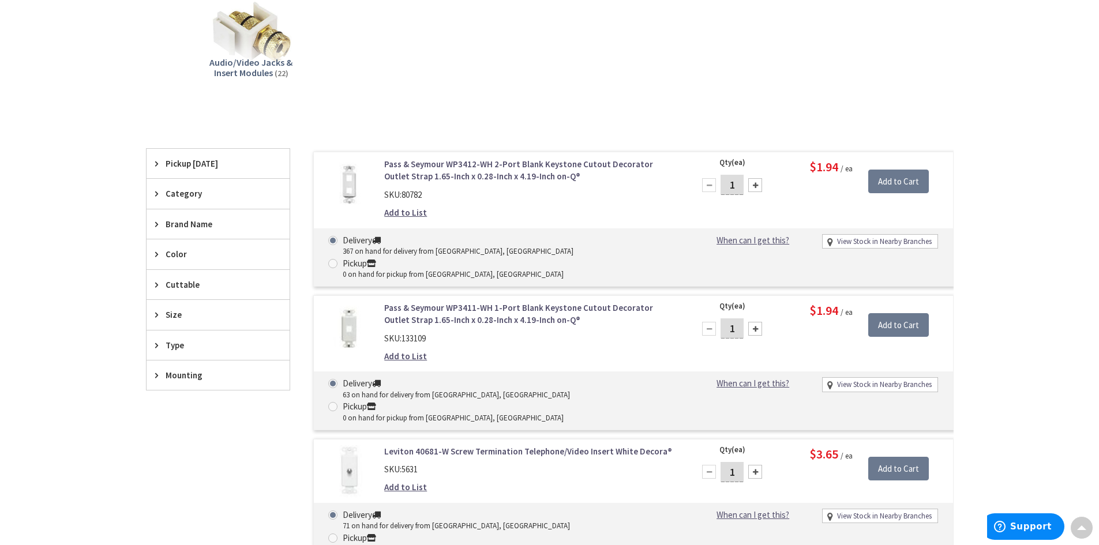
click at [396, 350] on link "Add to List" at bounding box center [405, 356] width 43 height 12
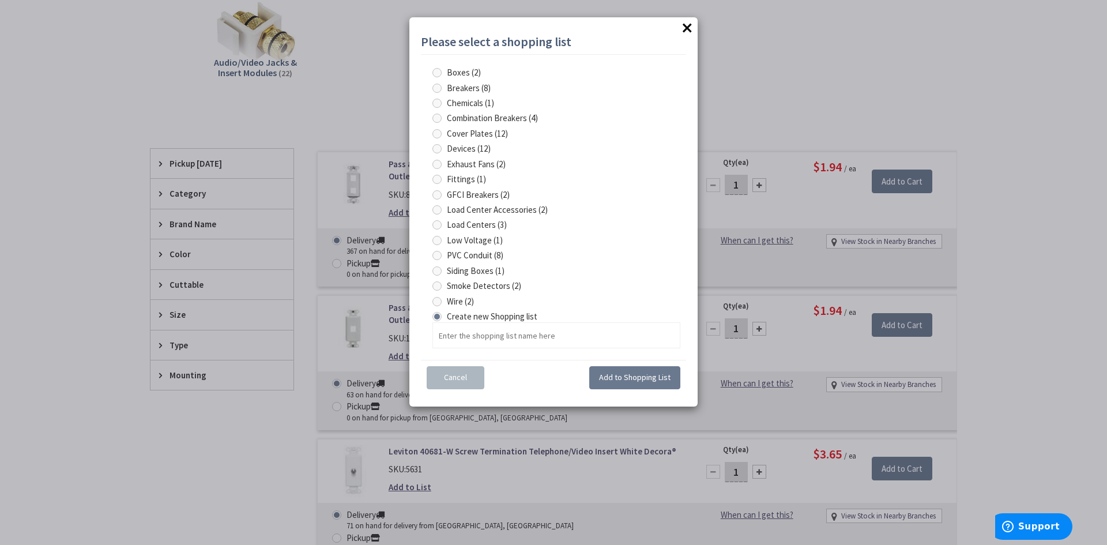
click at [437, 242] on span at bounding box center [437, 240] width 9 height 9
click at [437, 242] on Voltage "Low Voltage (1)" at bounding box center [438, 239] width 7 height 7
radio Voltage "true"
click at [621, 374] on span "Add to Shopping List" at bounding box center [635, 377] width 72 height 10
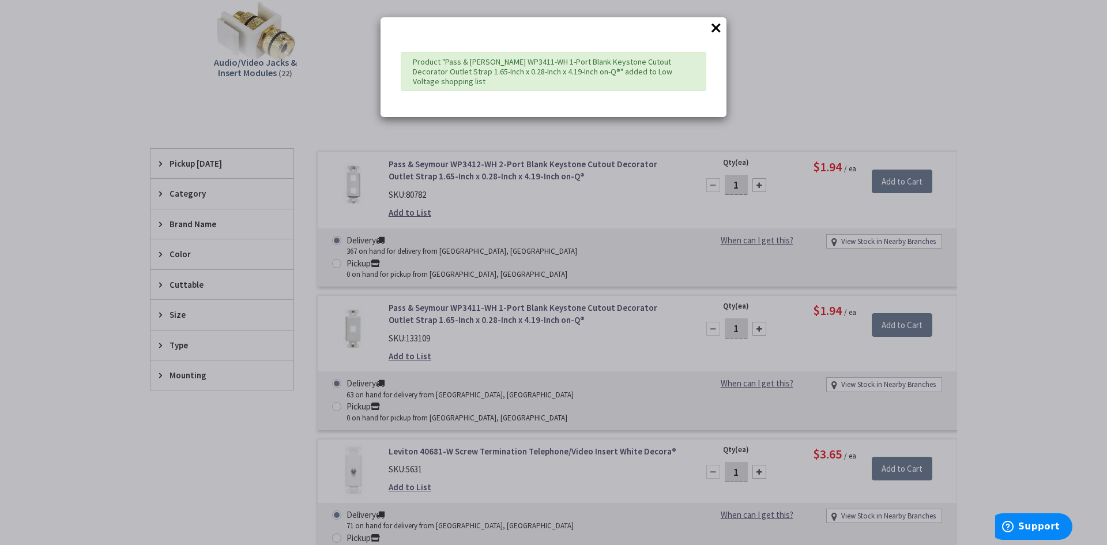
click at [596, 426] on div "× Product "Pass & [PERSON_NAME] WP3411-WH 1-Port Blank Keystone Cutout Decorato…" at bounding box center [553, 272] width 1107 height 545
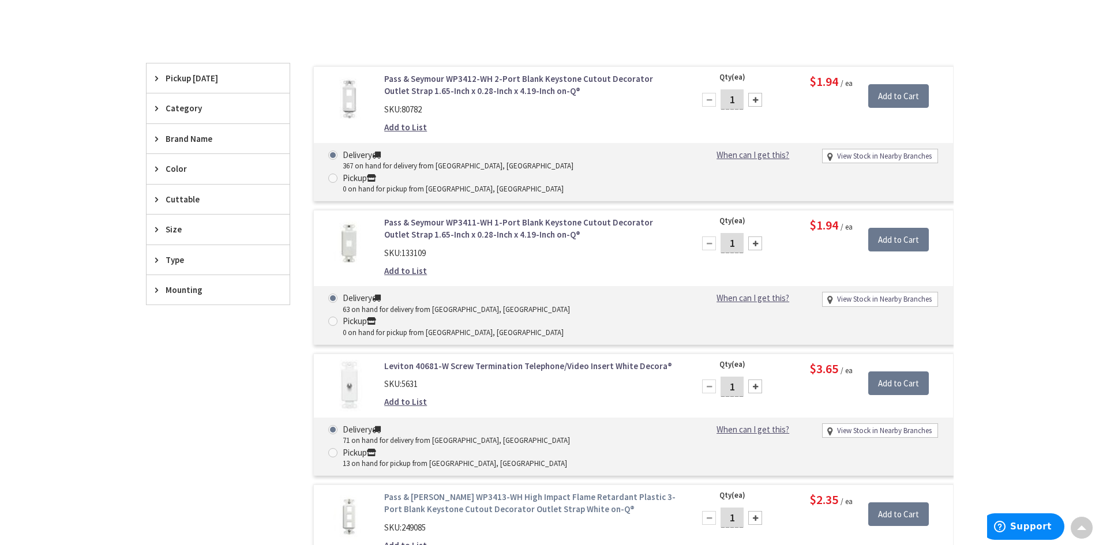
scroll to position [346, 0]
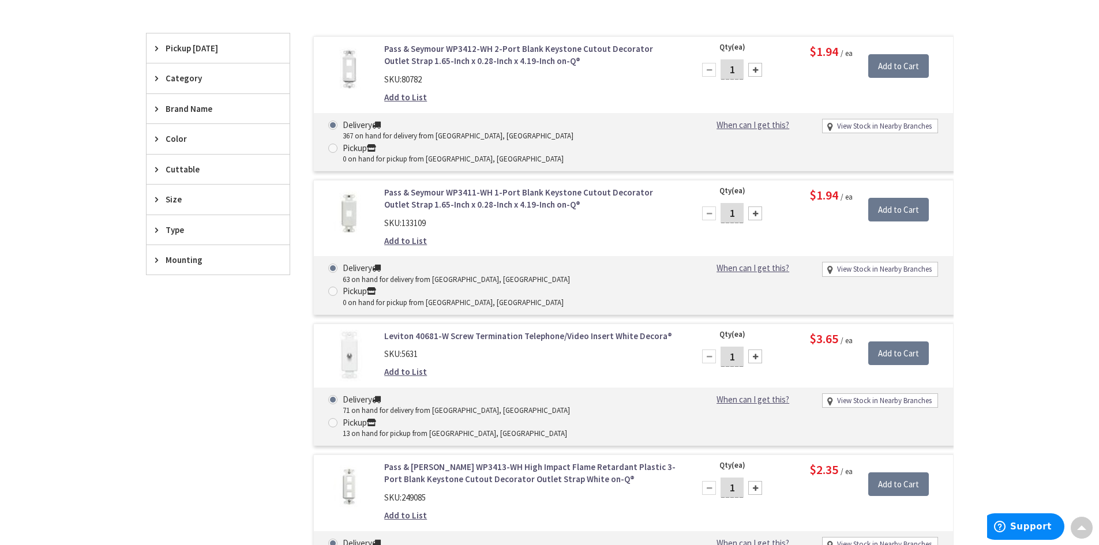
click at [403, 97] on link "Add to List" at bounding box center [405, 97] width 43 height 12
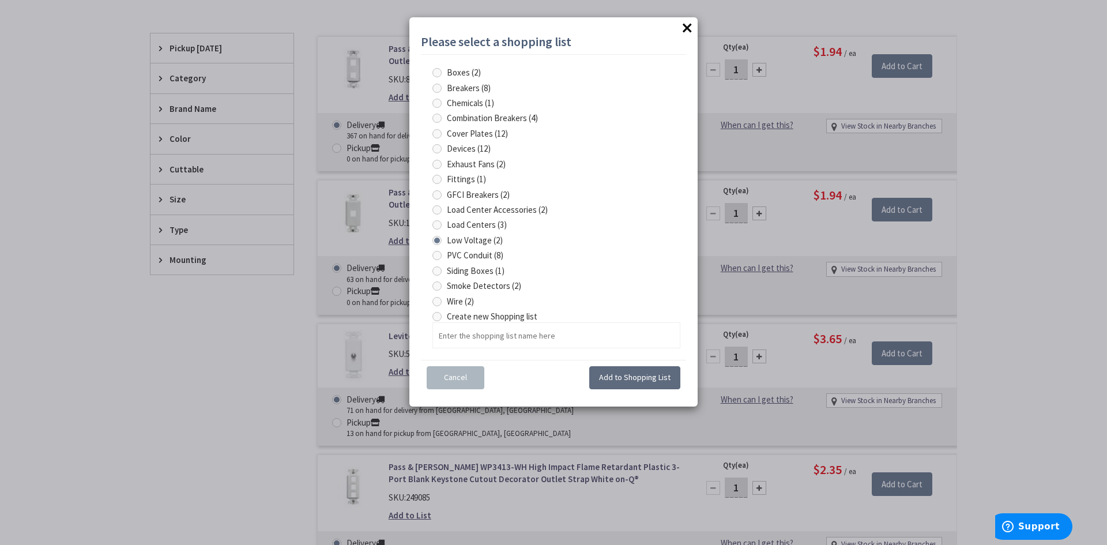
click at [641, 376] on span "Add to Shopping List" at bounding box center [635, 377] width 72 height 10
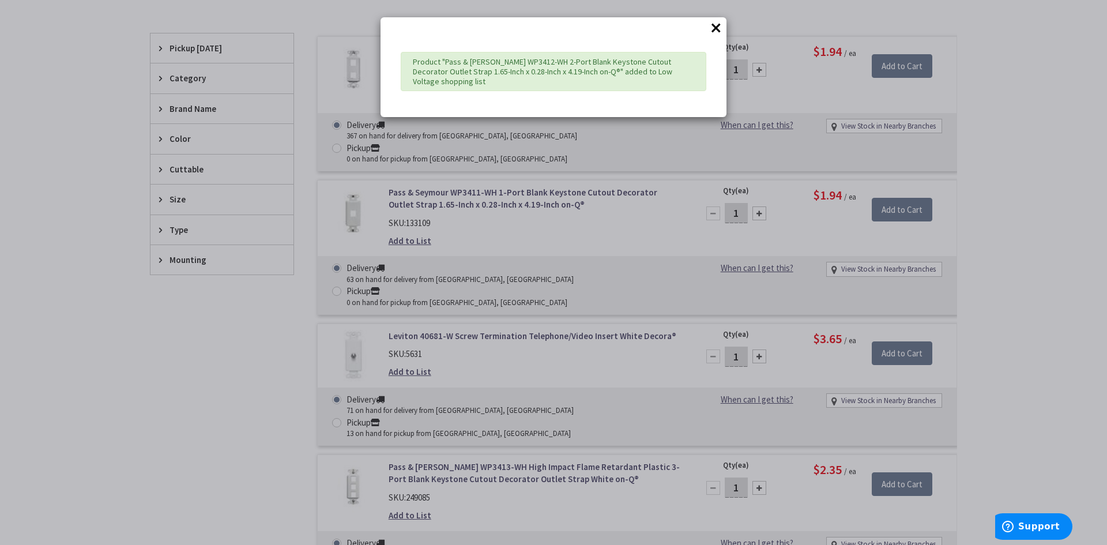
click at [215, 332] on div "× Product "Pass & Seymour WP3412-WH 2-Port Blank Keystone Cutout Decorator Outl…" at bounding box center [553, 272] width 1107 height 545
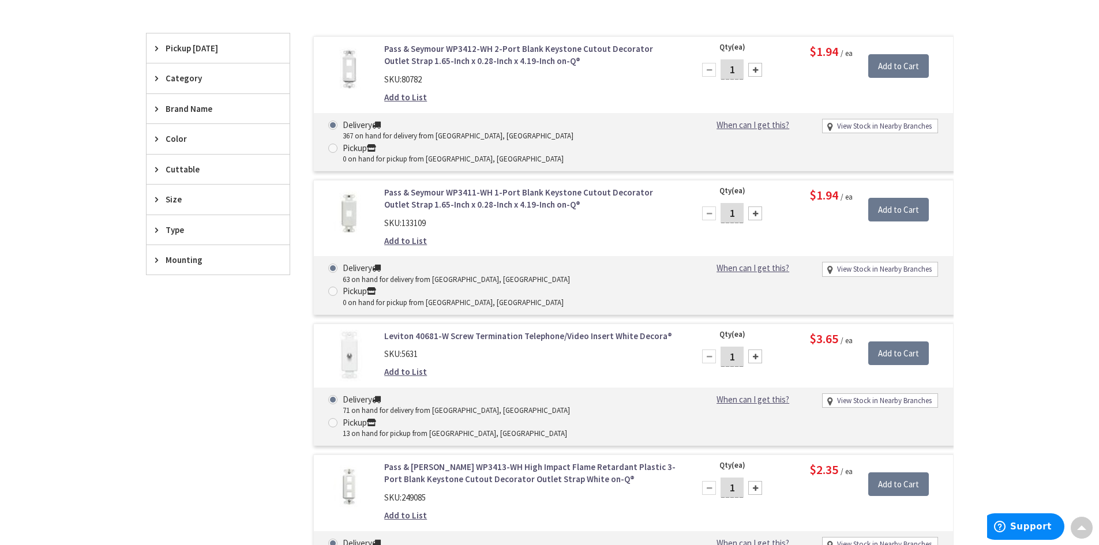
click at [408, 366] on link "Add to List" at bounding box center [405, 372] width 43 height 12
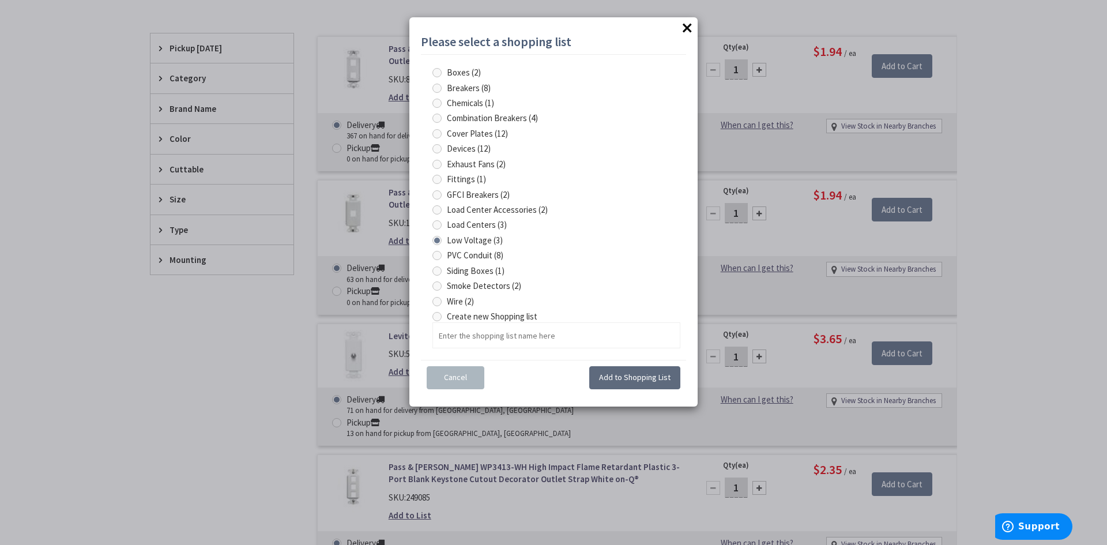
click at [628, 375] on span "Add to Shopping List" at bounding box center [635, 377] width 72 height 10
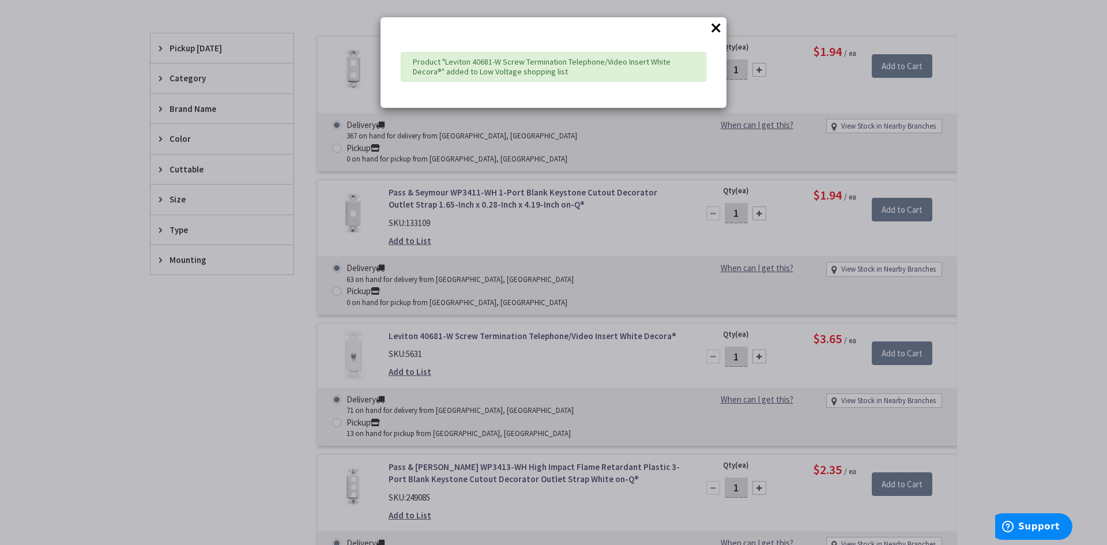
click at [253, 350] on div "× Product "Leviton 40681-W Screw Termination Telephone/Video Insert White Decor…" at bounding box center [553, 272] width 1107 height 545
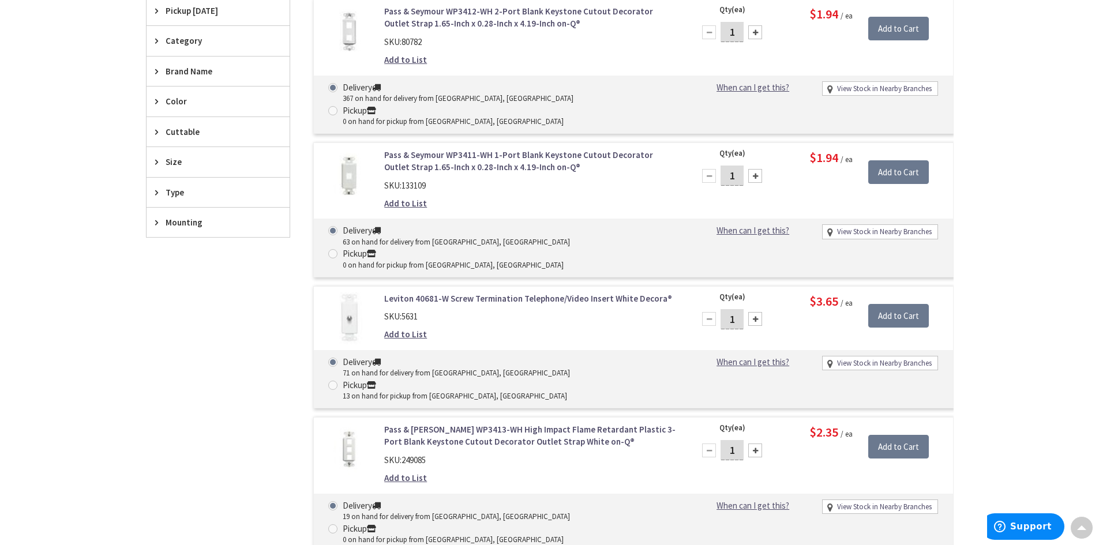
scroll to position [404, 0]
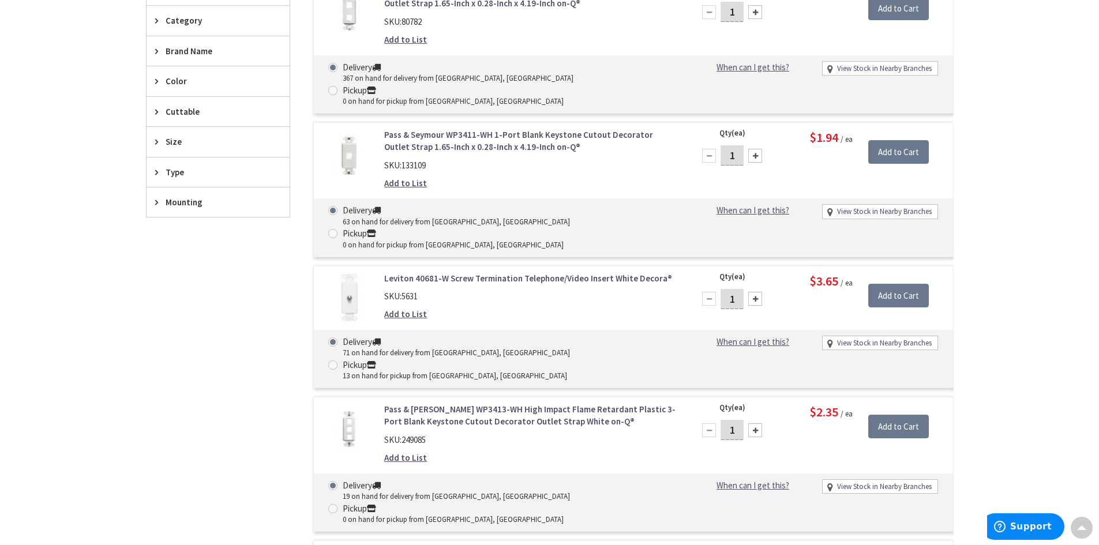
click at [415, 452] on link "Add to List" at bounding box center [405, 458] width 43 height 12
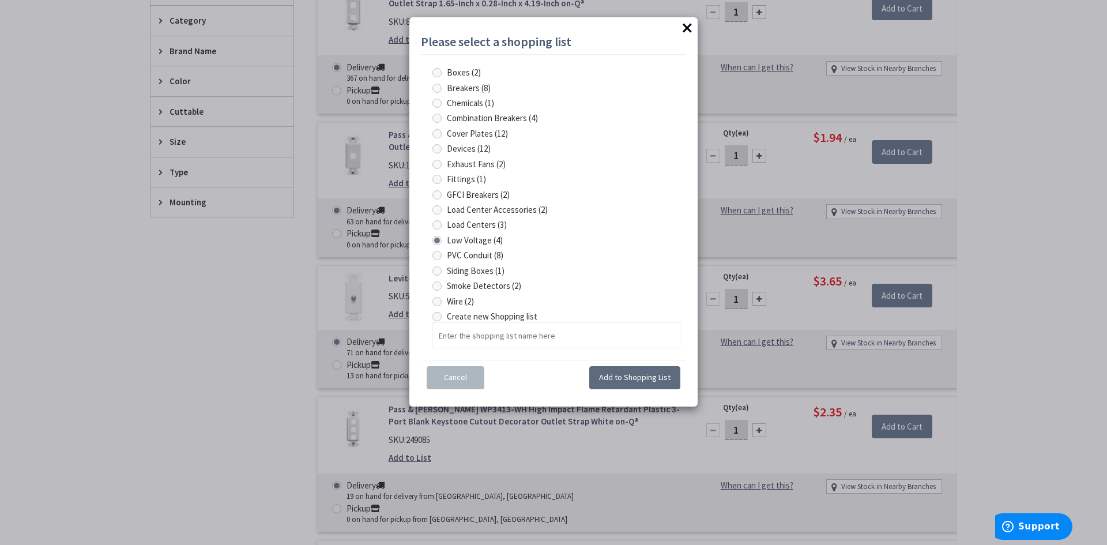
click at [624, 374] on span "Add to Shopping List" at bounding box center [635, 377] width 72 height 10
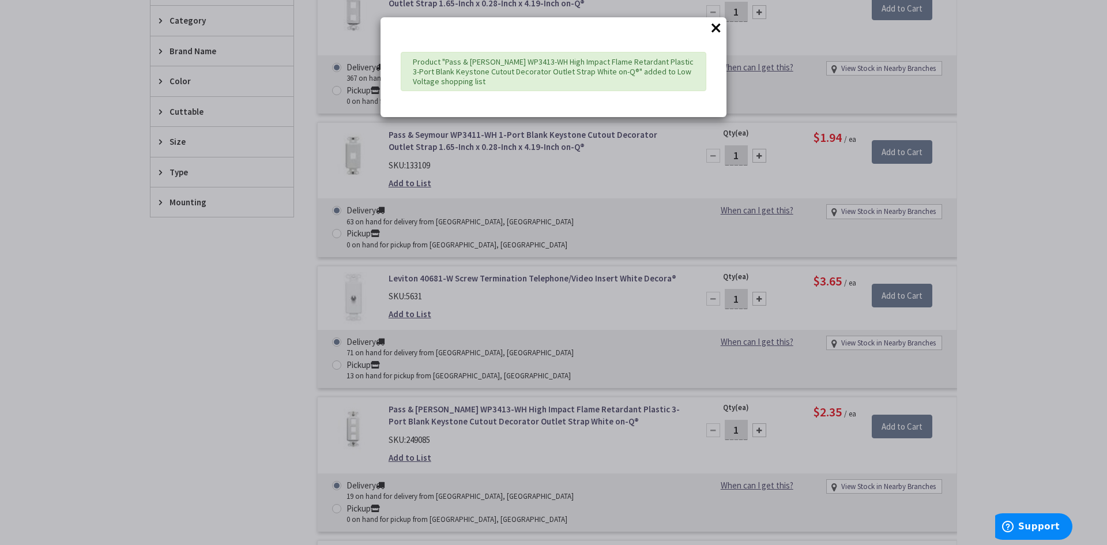
click at [242, 343] on div "× Product "Pass & Seymour WP3413-WH High Impact Flame Retardant Plastic 3-Port …" at bounding box center [553, 272] width 1107 height 545
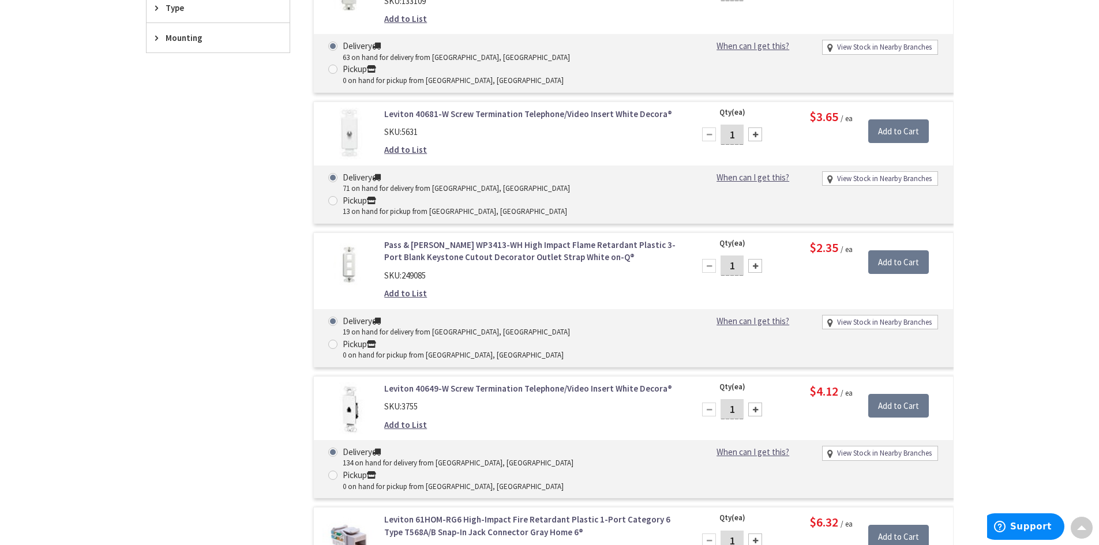
scroll to position [634, 0]
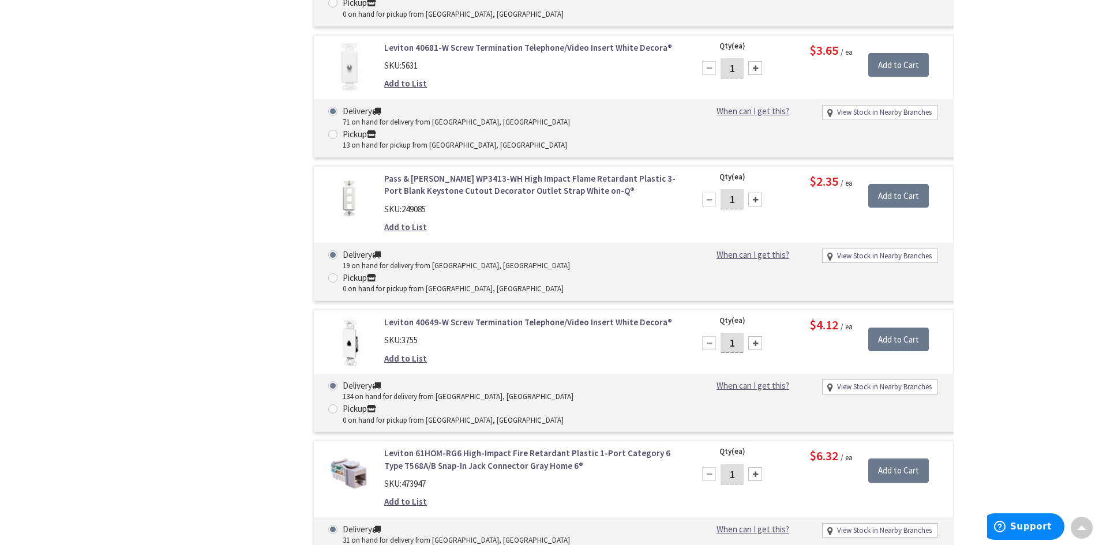
click at [395, 495] on link "Add to List" at bounding box center [405, 501] width 43 height 12
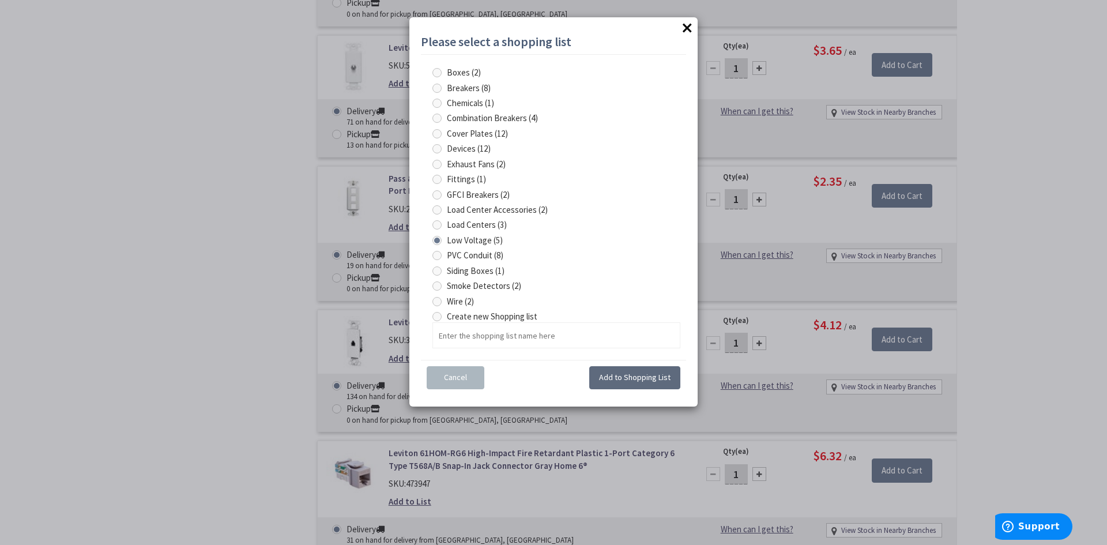
click at [624, 373] on span "Add to Shopping List" at bounding box center [635, 377] width 72 height 10
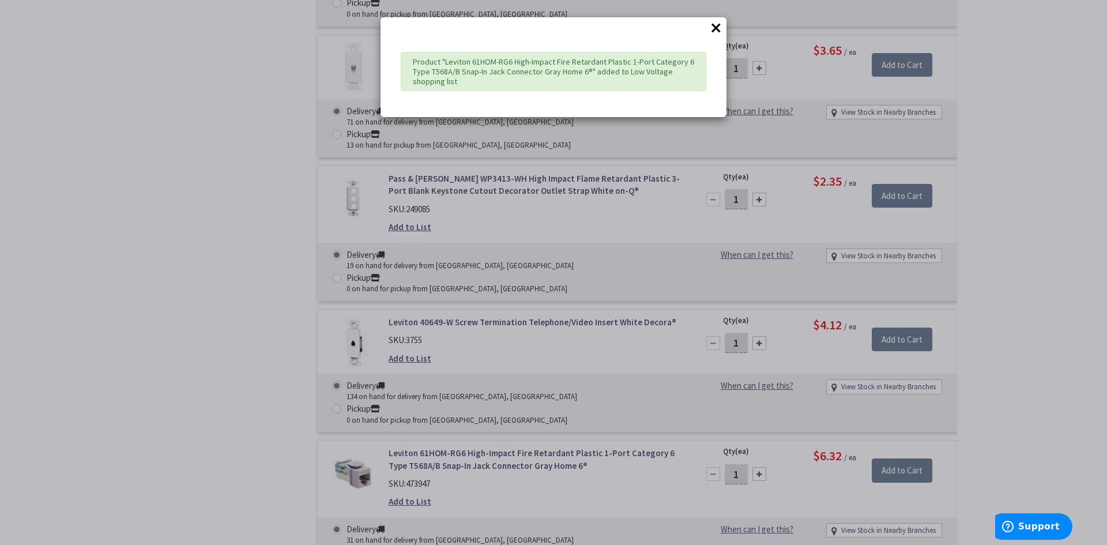
click at [204, 266] on div "× Product "Leviton 61HOM-RG6 High-Impact Fire Retardant Plastic 1-Port Category…" at bounding box center [553, 272] width 1107 height 545
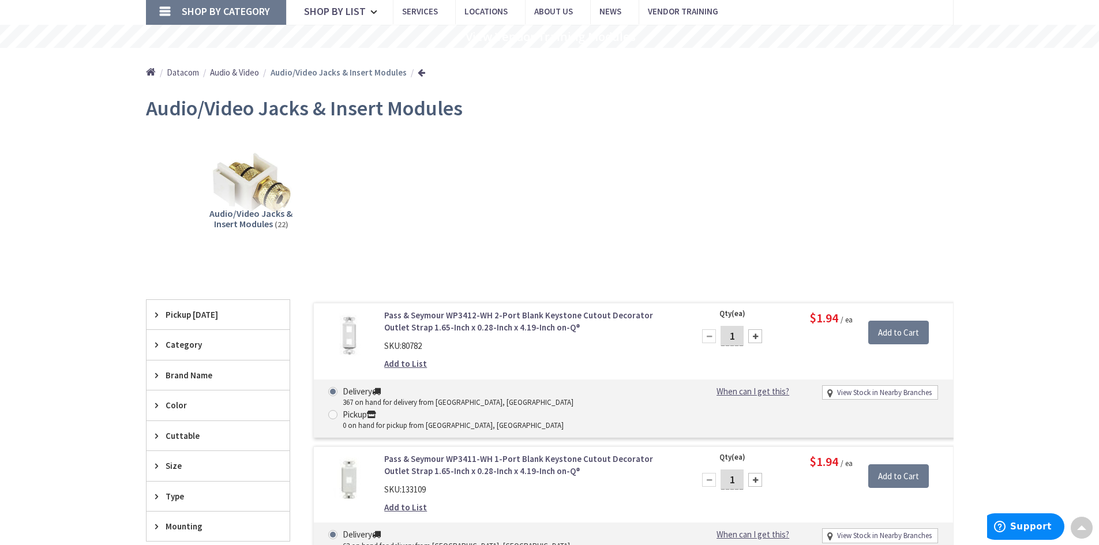
scroll to position [0, 0]
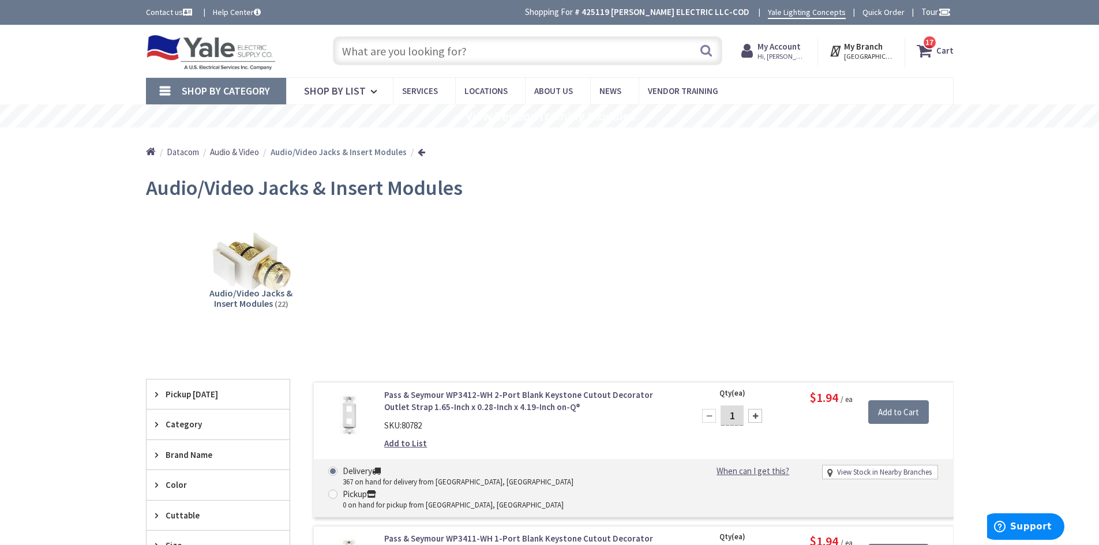
click at [949, 51] on strong "Cart" at bounding box center [944, 50] width 17 height 21
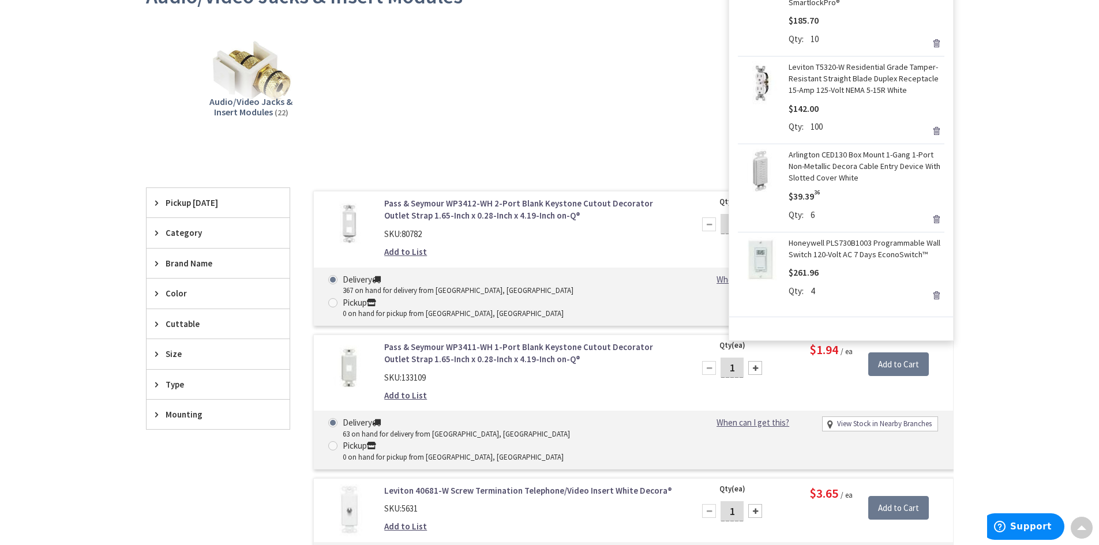
scroll to position [173, 0]
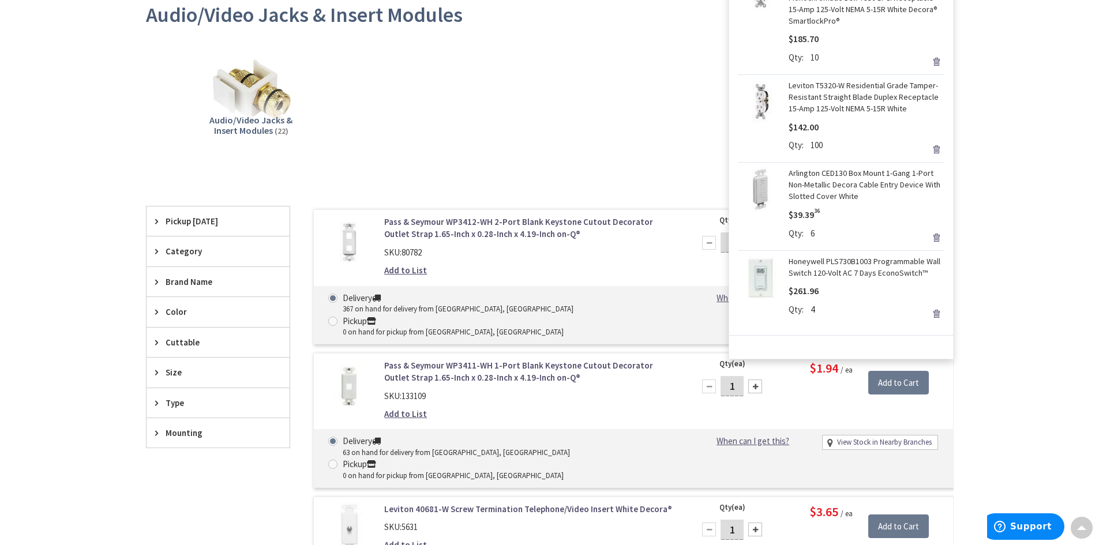
click at [928, 315] on link "Remove" at bounding box center [936, 314] width 16 height 16
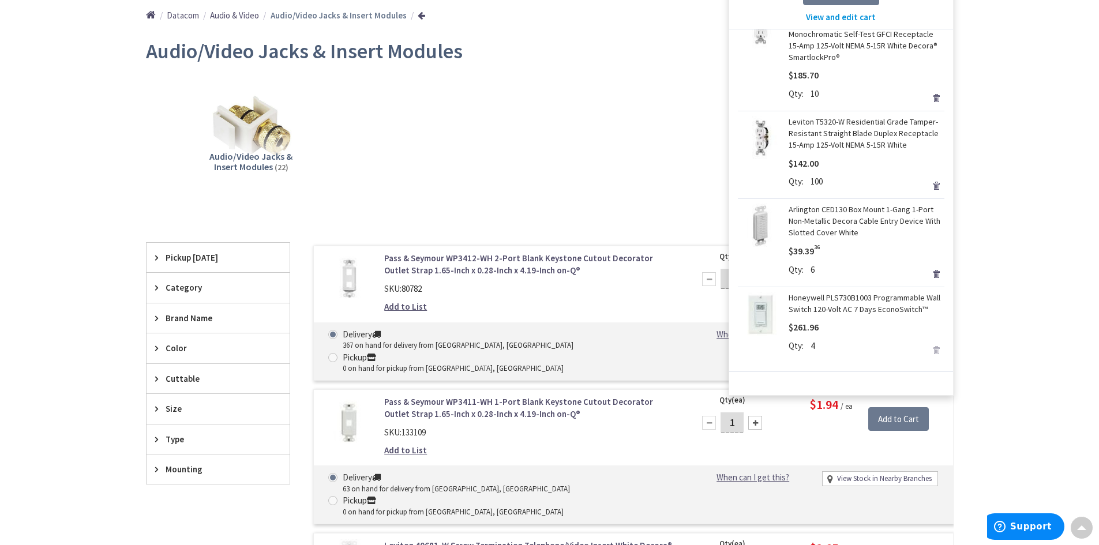
scroll to position [0, 0]
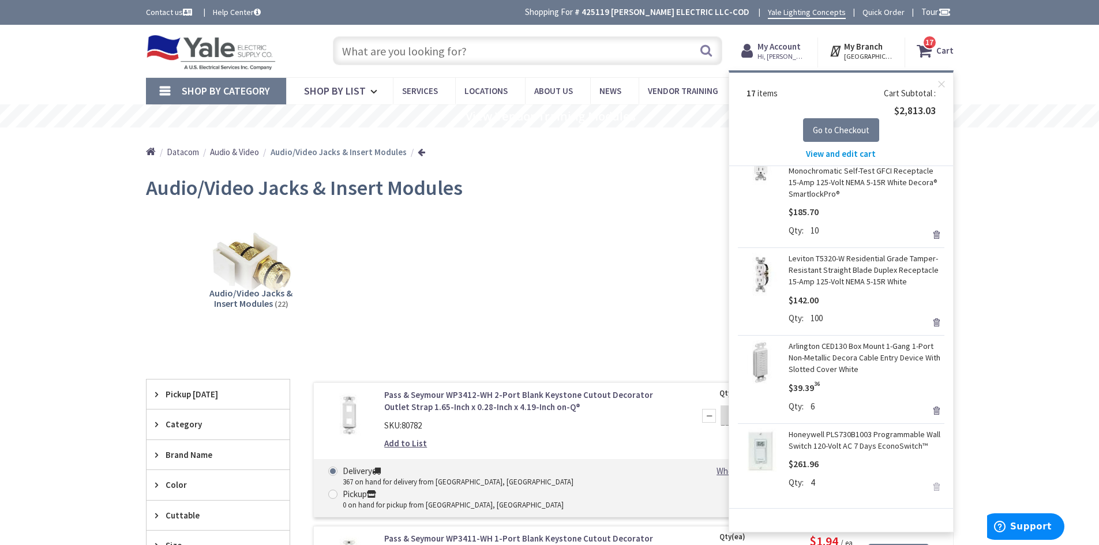
click at [842, 151] on span "View and edit cart" at bounding box center [841, 153] width 70 height 11
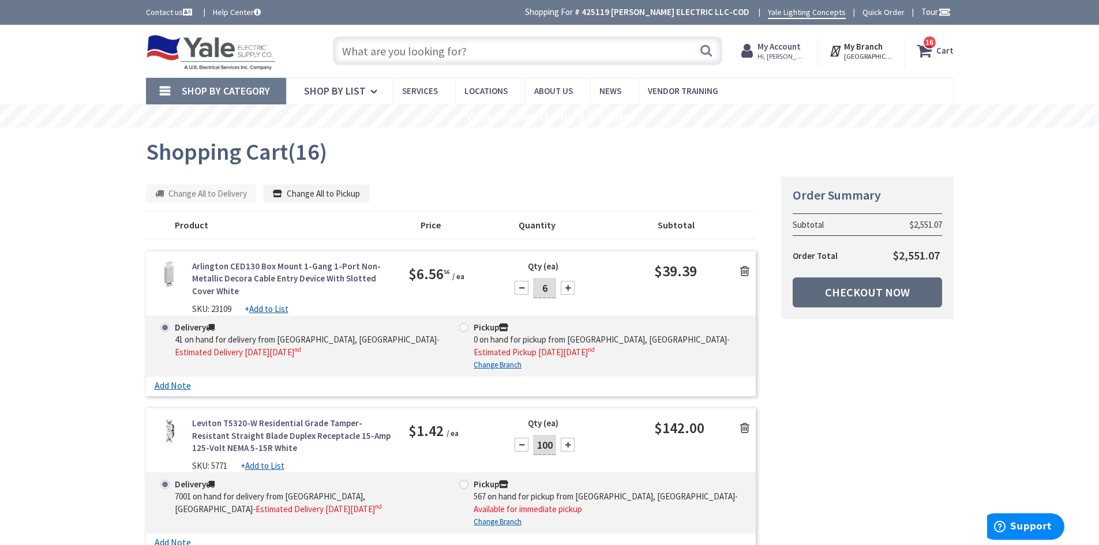
click at [860, 292] on link "Checkout Now" at bounding box center [867, 292] width 149 height 30
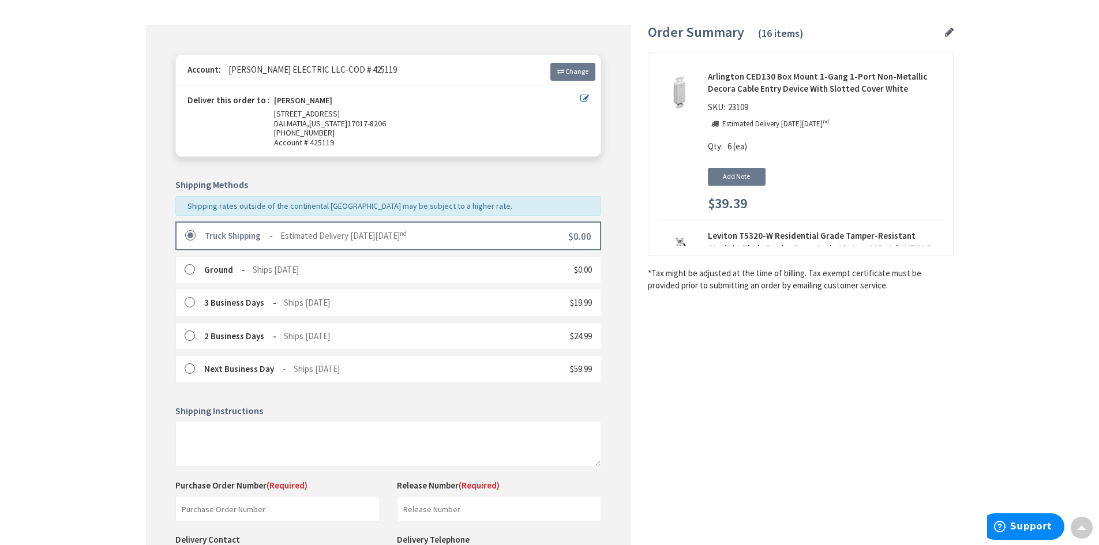
scroll to position [231, 0]
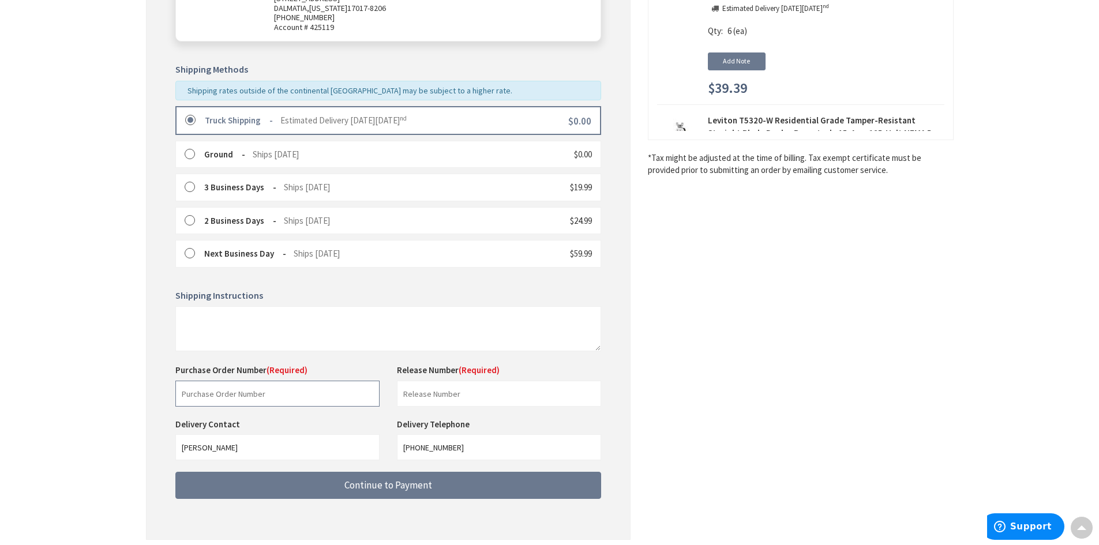
click at [275, 388] on input "text" at bounding box center [277, 394] width 204 height 26
type input "Stock"
drag, startPoint x: 410, startPoint y: 397, endPoint x: 418, endPoint y: 397, distance: 8.1
click at [410, 397] on input "text" at bounding box center [499, 394] width 204 height 26
type input "Stock"
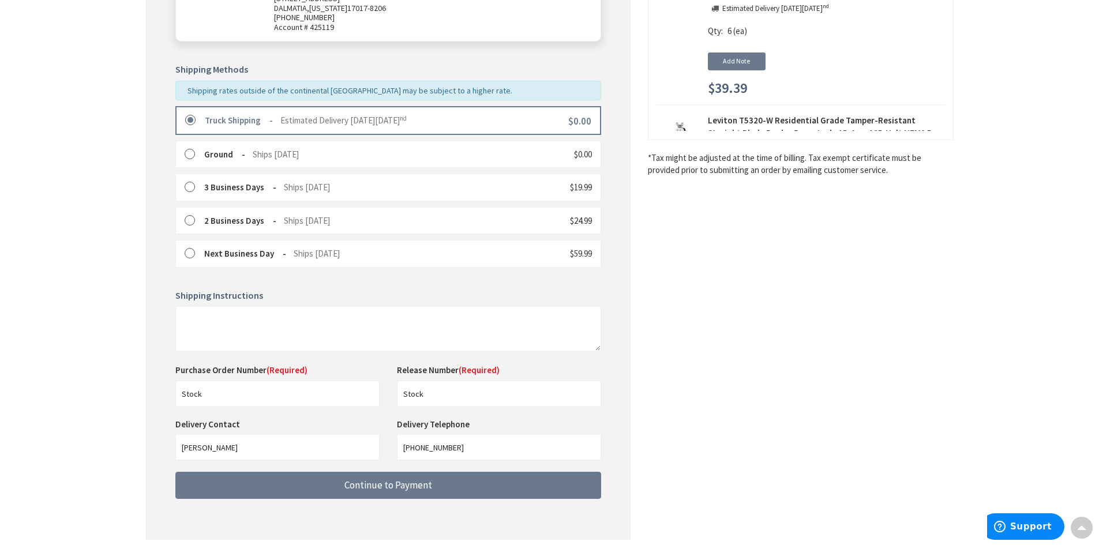
click at [733, 385] on div "Shipping Review & Payment Estimated Total $2,551.07 16 Some items on your order…" at bounding box center [550, 191] width 808 height 722
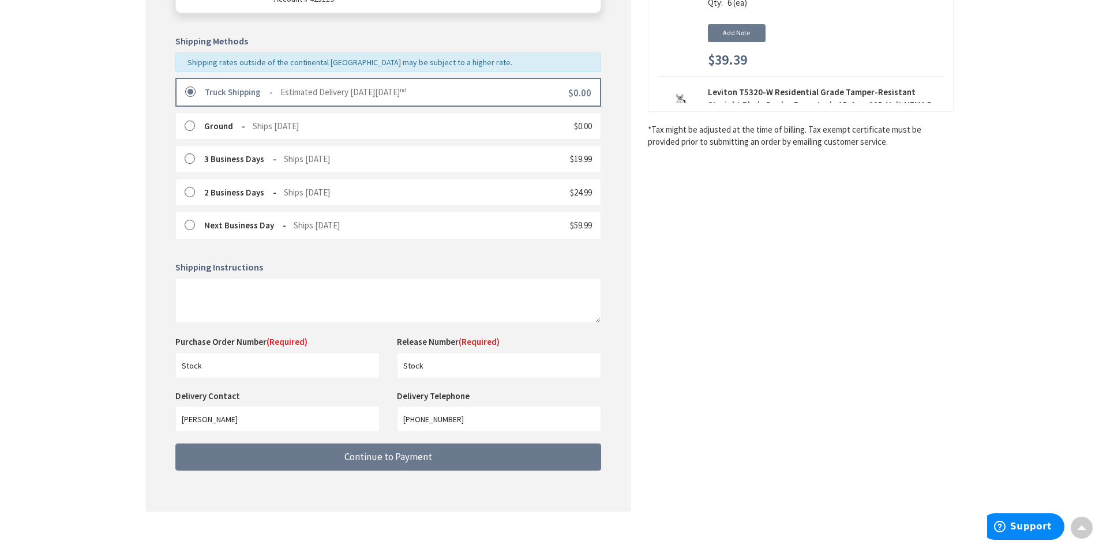
scroll to position [275, 0]
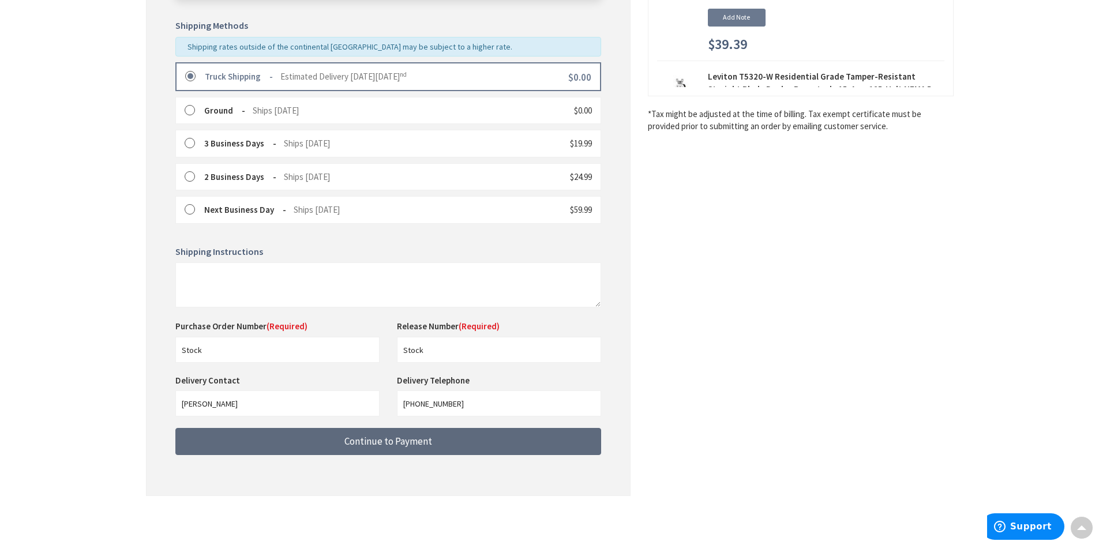
click at [390, 434] on button "Continue to Payment" at bounding box center [388, 441] width 426 height 27
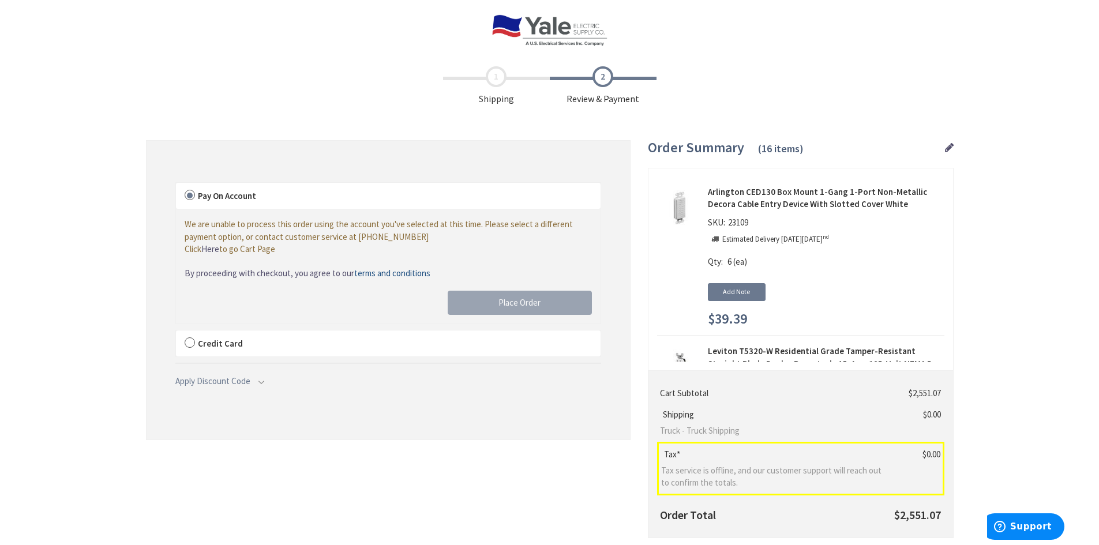
click at [187, 344] on label "Credit Card" at bounding box center [388, 344] width 425 height 27
click at [176, 333] on input "Credit Card" at bounding box center [176, 333] width 0 height 0
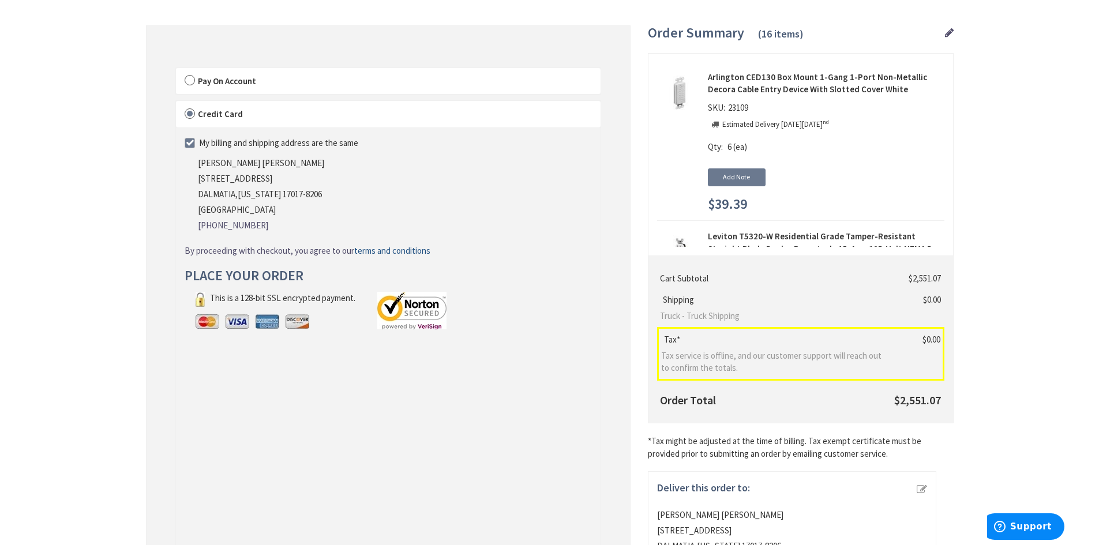
scroll to position [115, 0]
